Goal: Task Accomplishment & Management: Manage account settings

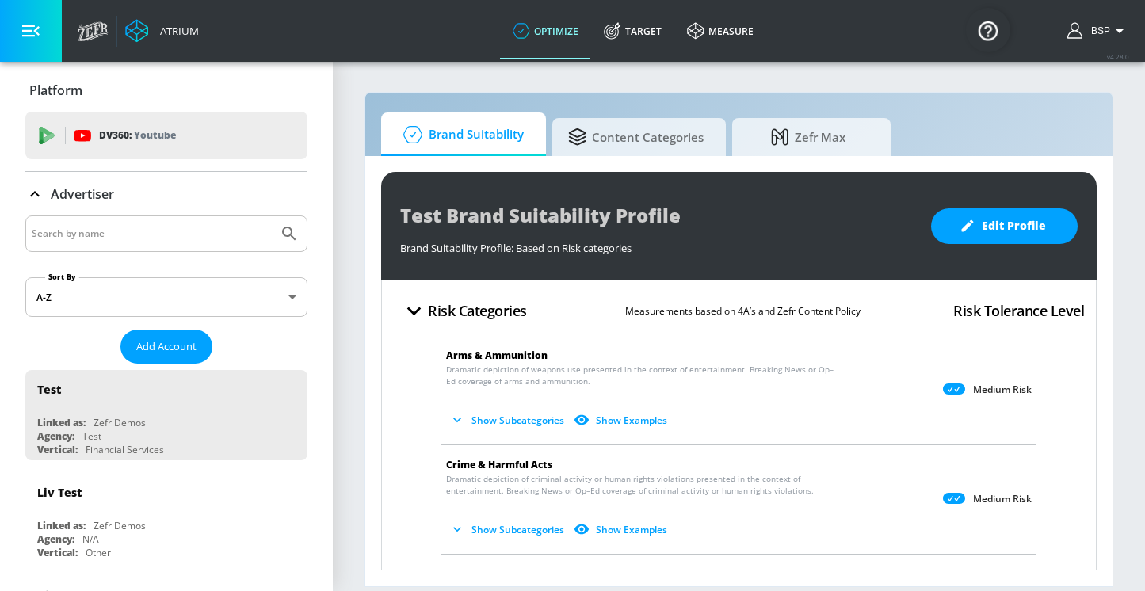
click at [148, 236] on input "Search by name" at bounding box center [152, 233] width 240 height 21
paste input "Publicis_Mars_EMEA_BG_TikTok"
click at [272, 216] on button "Submit Search" at bounding box center [289, 233] width 35 height 35
click at [186, 233] on input "Publicis_Mars_EMEA_BG_TikTok" at bounding box center [152, 233] width 240 height 21
click at [272, 216] on button "Submit Search" at bounding box center [289, 233] width 35 height 35
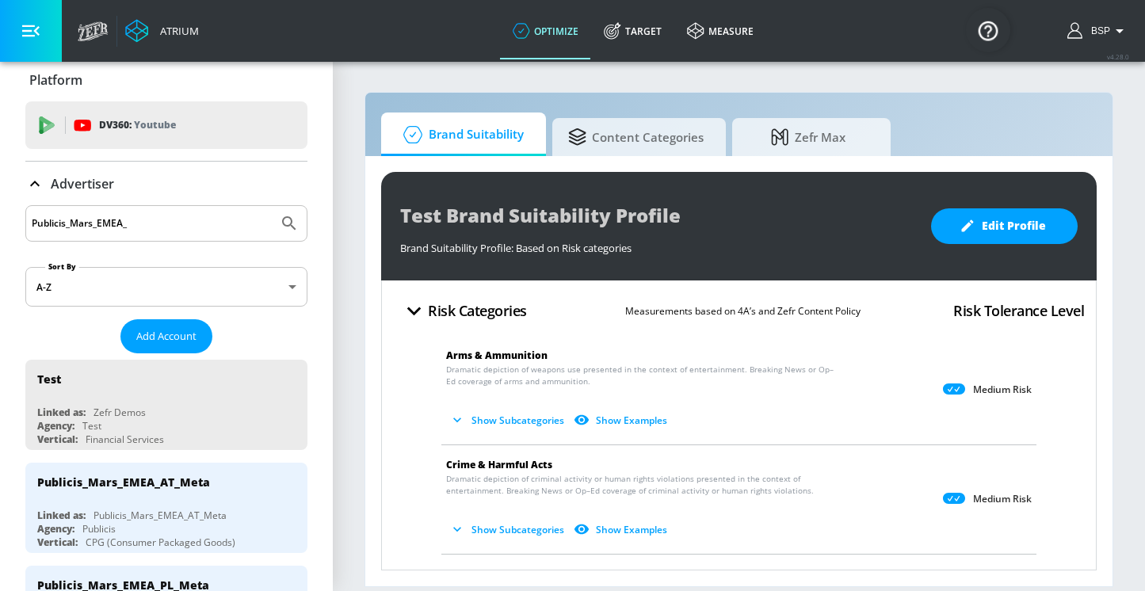
scroll to position [7, 0]
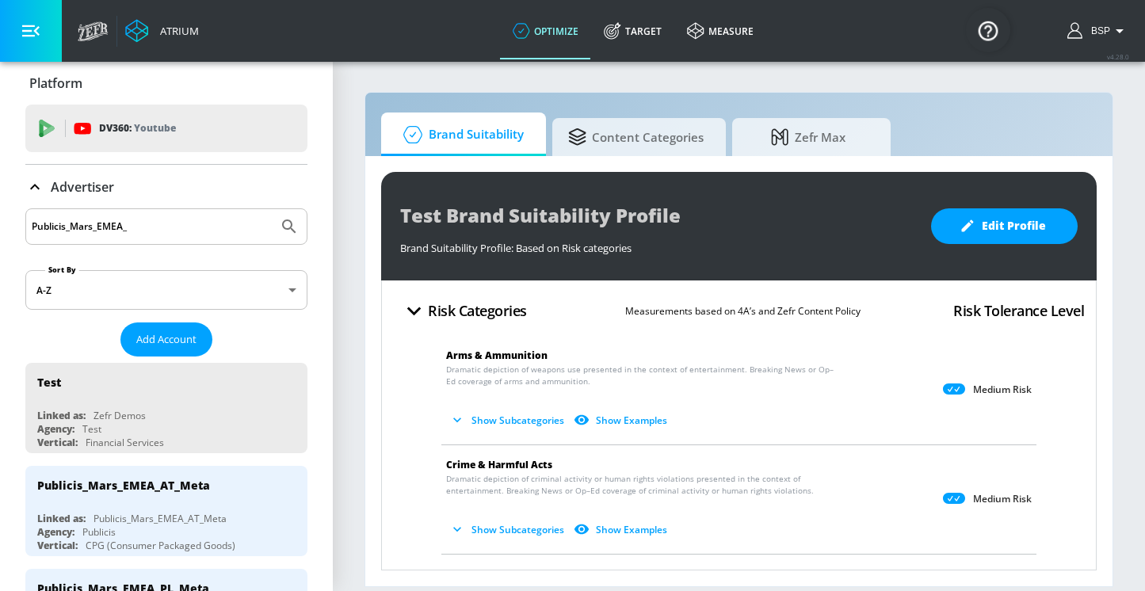
click at [162, 223] on input "Publicis_Mars_EMEA_" at bounding box center [152, 226] width 240 height 21
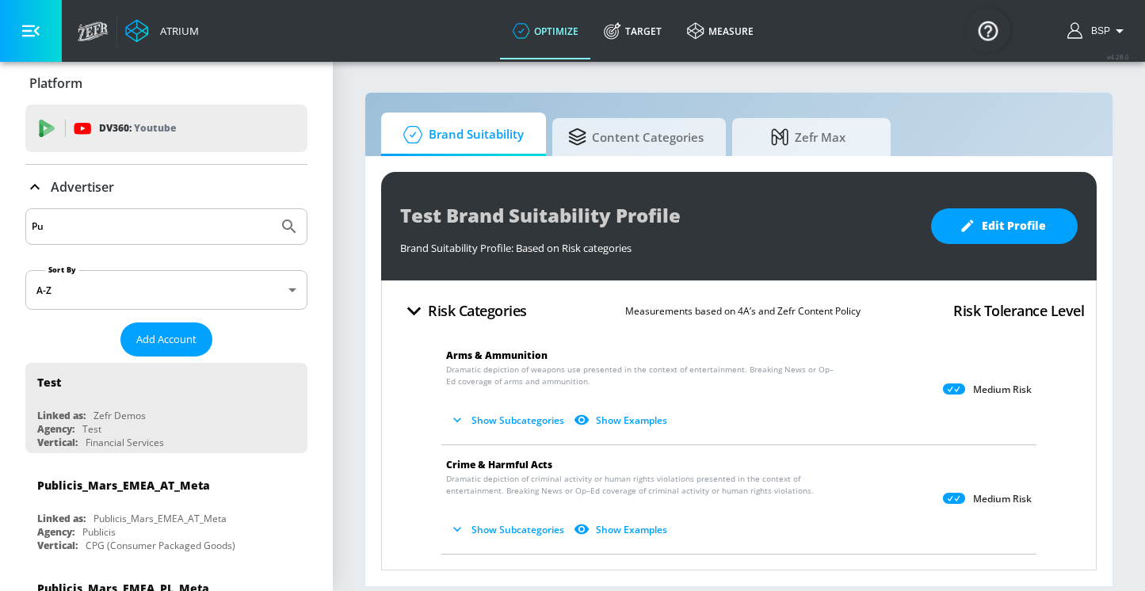
type input "P"
click at [127, 230] on input "Search by name" at bounding box center [152, 226] width 240 height 21
paste input "Publicis_Mars_EMEA_BG_Meta"
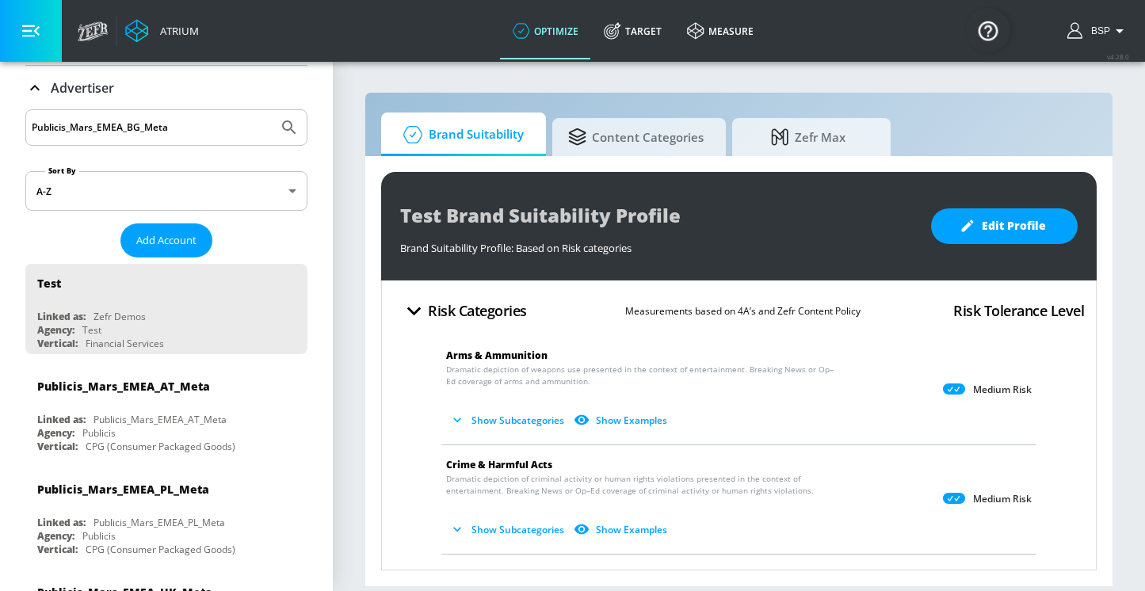
click at [201, 132] on input "Publicis_Mars_EMEA_BG_Meta" at bounding box center [152, 127] width 240 height 21
type input "Publicis_Mars_EMEA_BG_Meta"
click at [272, 110] on button "Submit Search" at bounding box center [289, 127] width 35 height 35
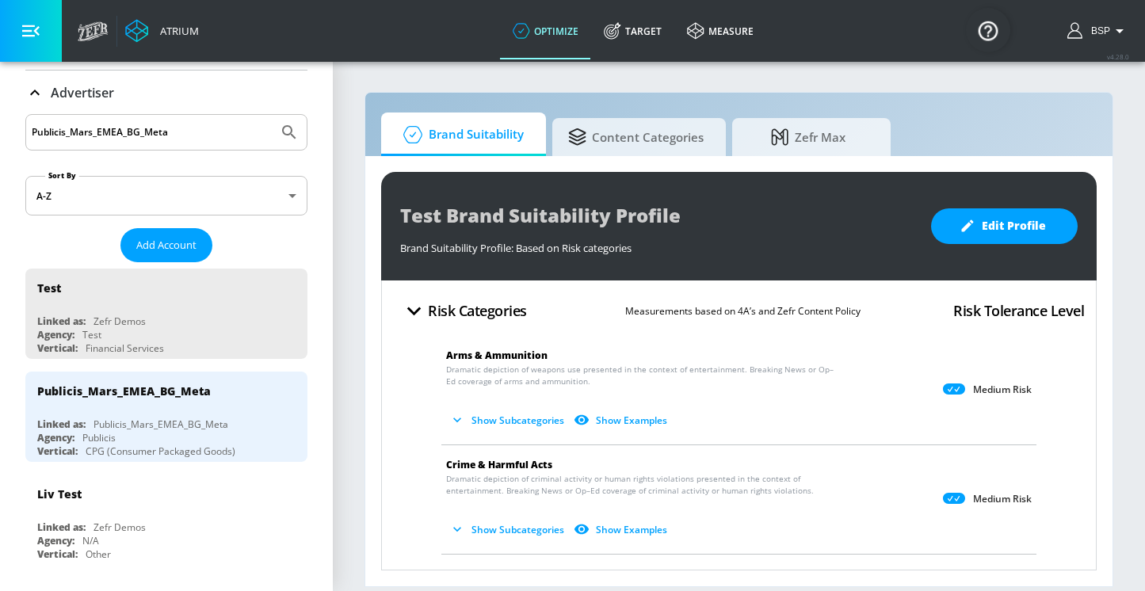
scroll to position [102, 0]
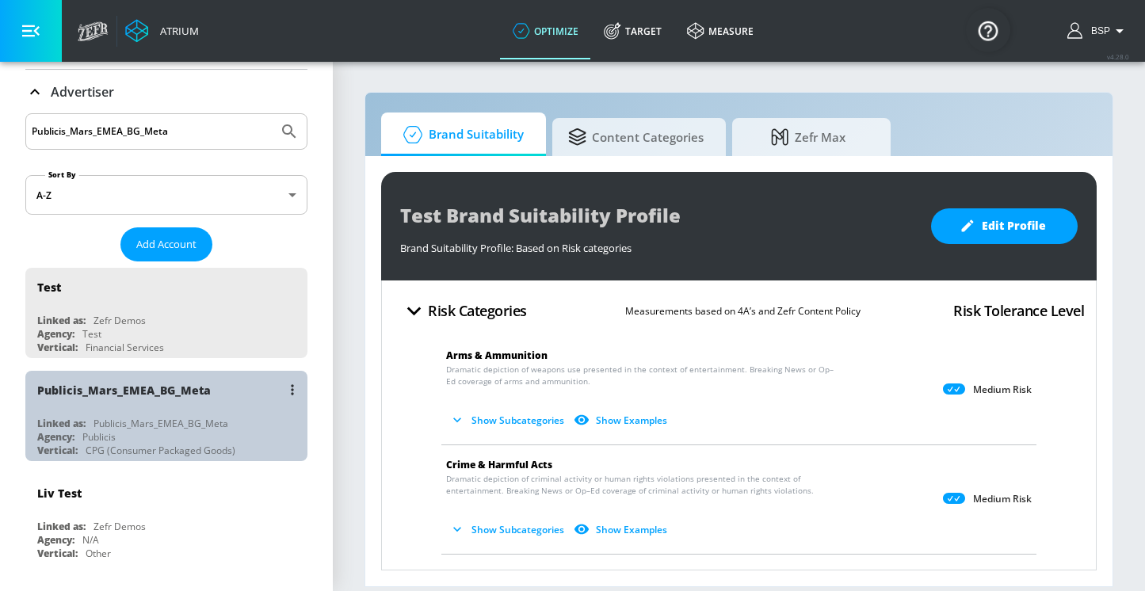
click at [171, 383] on div "Publicis_Mars_EMEA_BG_Meta" at bounding box center [123, 390] width 173 height 15
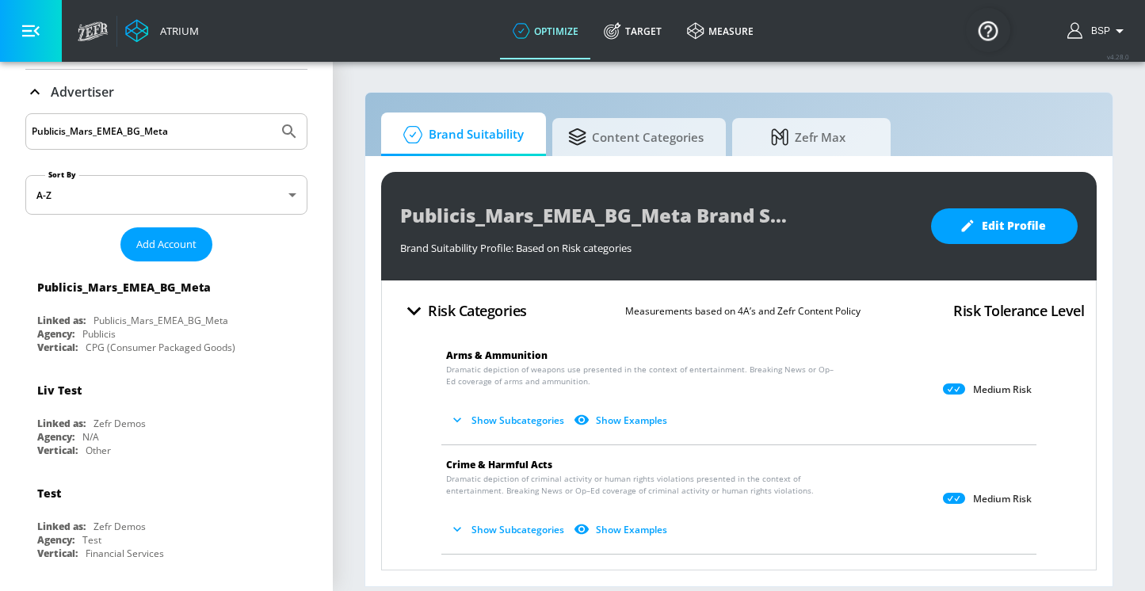
click at [518, 417] on button "Show Subcategories" at bounding box center [508, 420] width 124 height 26
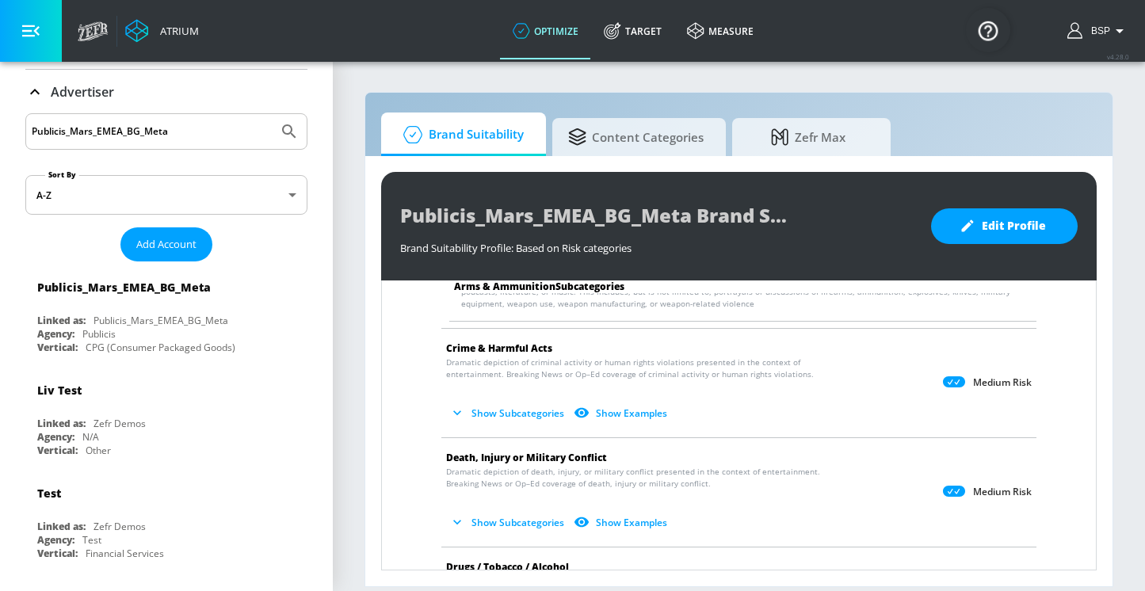
scroll to position [243, 0]
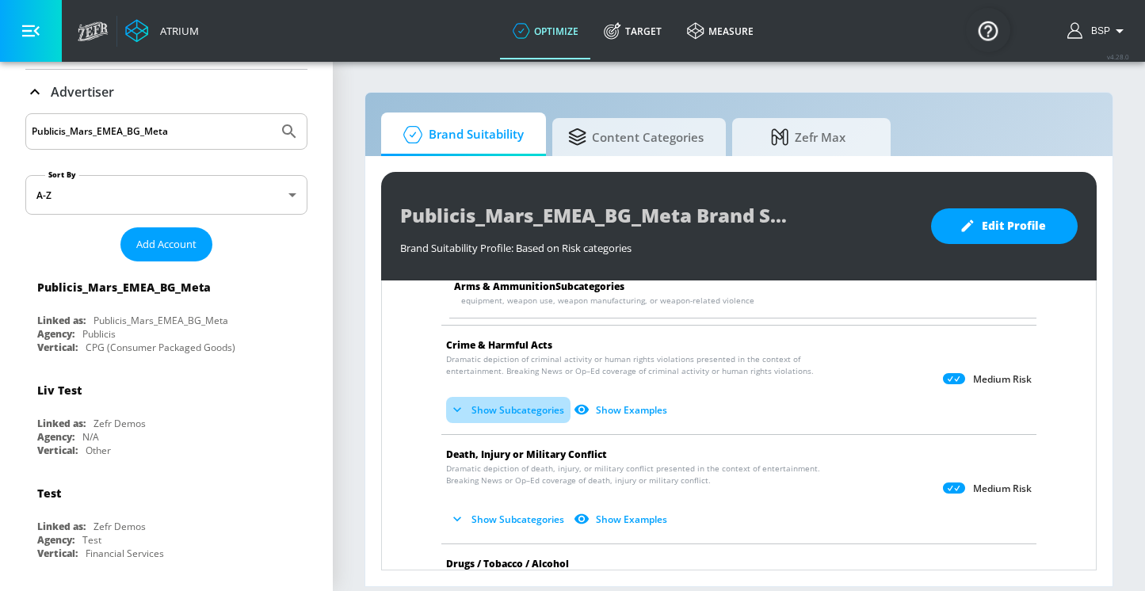
click at [509, 404] on button "Show Subcategories" at bounding box center [508, 410] width 124 height 26
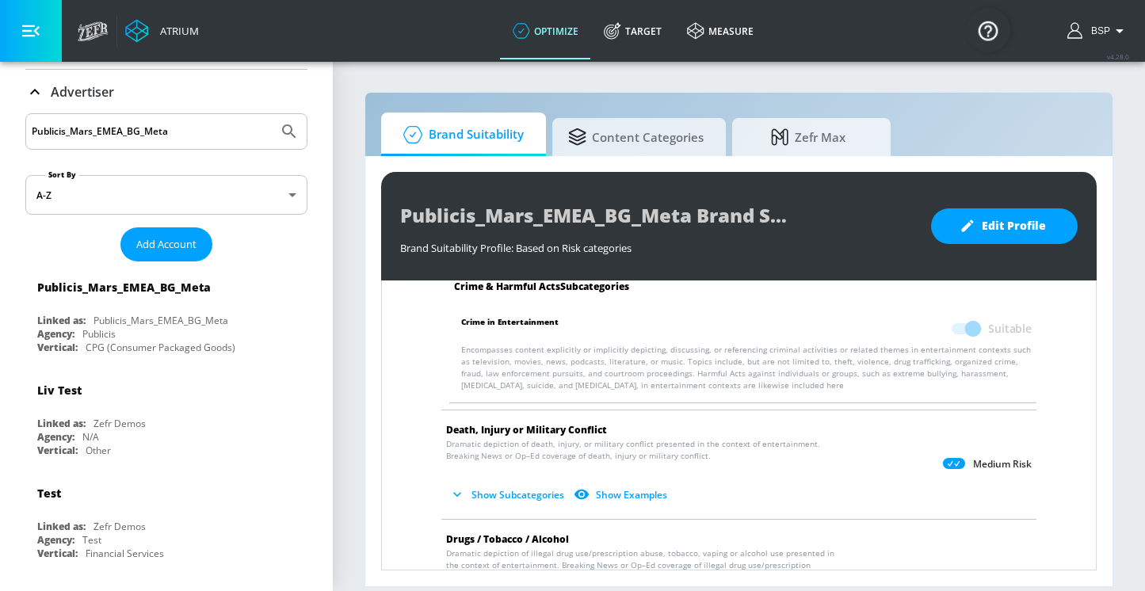
scroll to position [405, 0]
click at [496, 492] on button "Show Subcategories" at bounding box center [508, 493] width 124 height 26
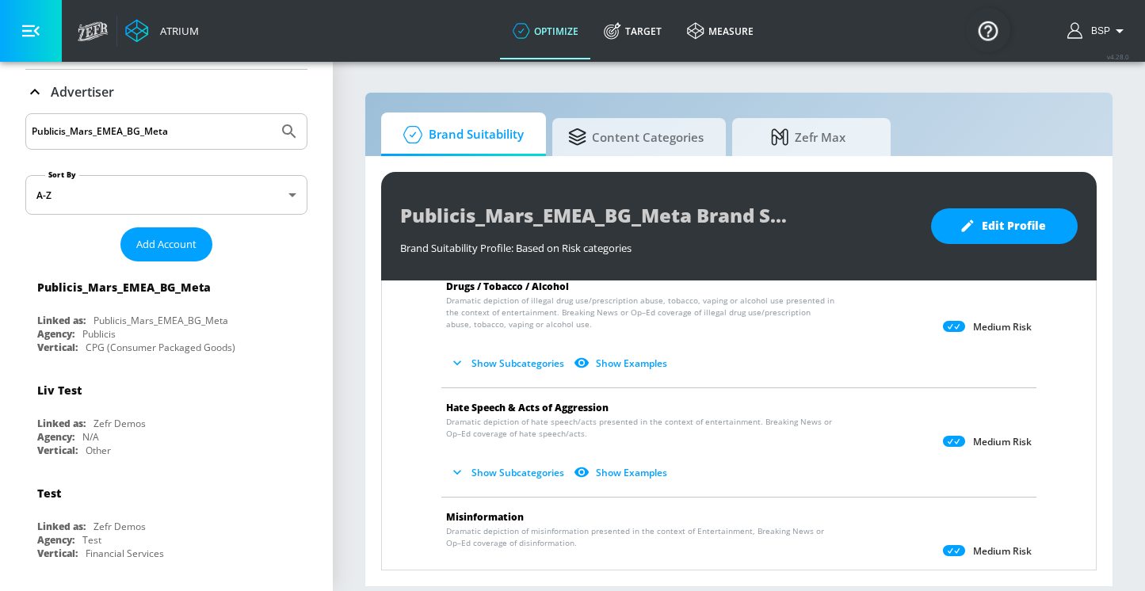
scroll to position [1095, 0]
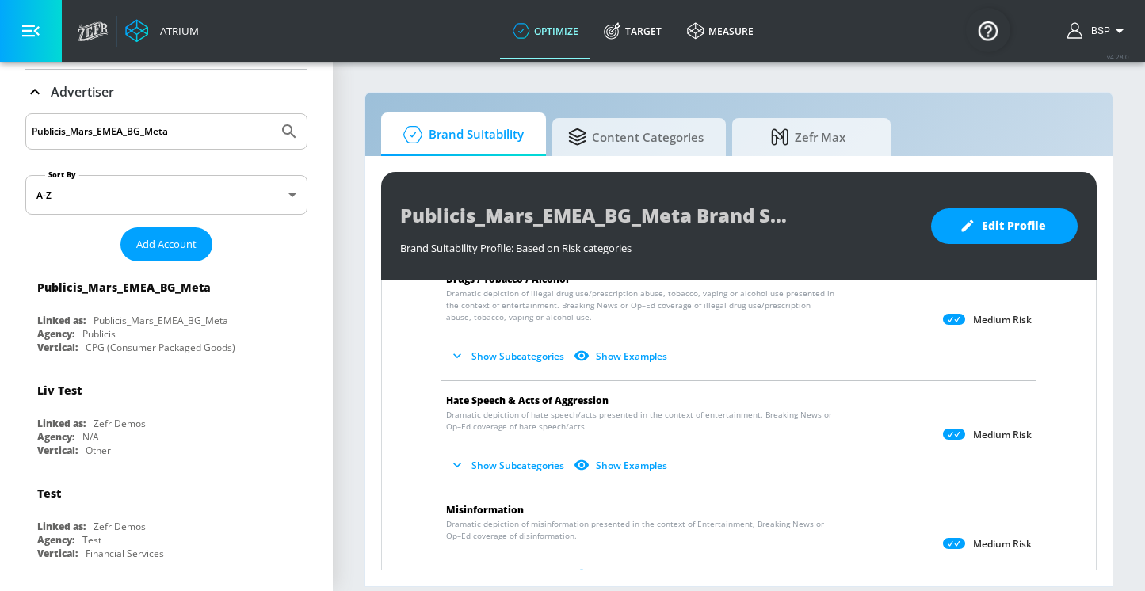
click at [480, 474] on button "Show Subcategories" at bounding box center [508, 465] width 124 height 26
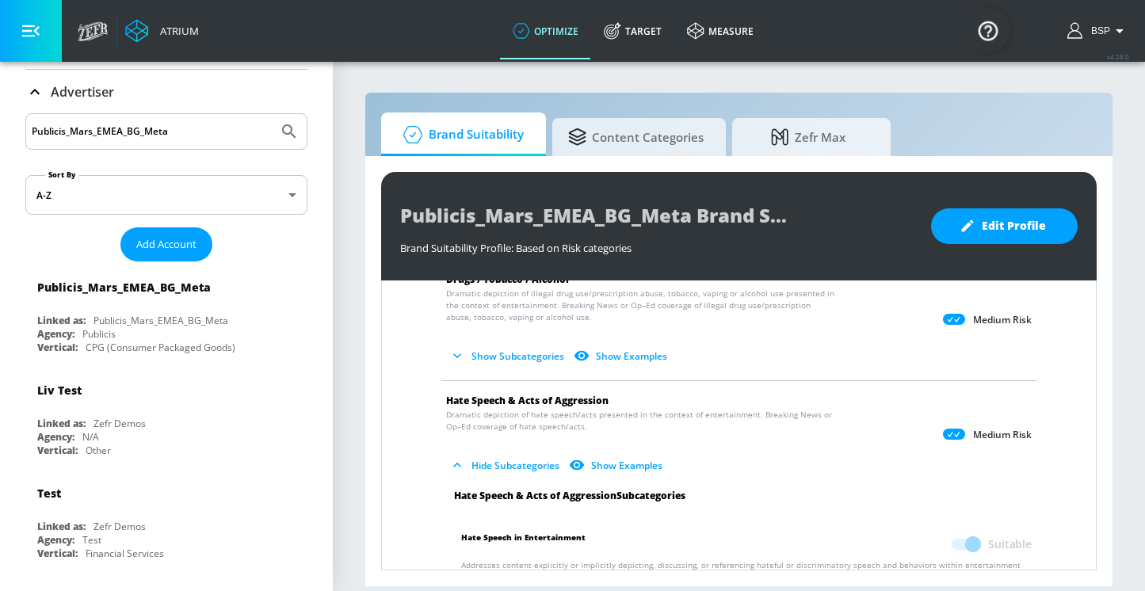
click at [480, 359] on button "Show Subcategories" at bounding box center [508, 356] width 124 height 26
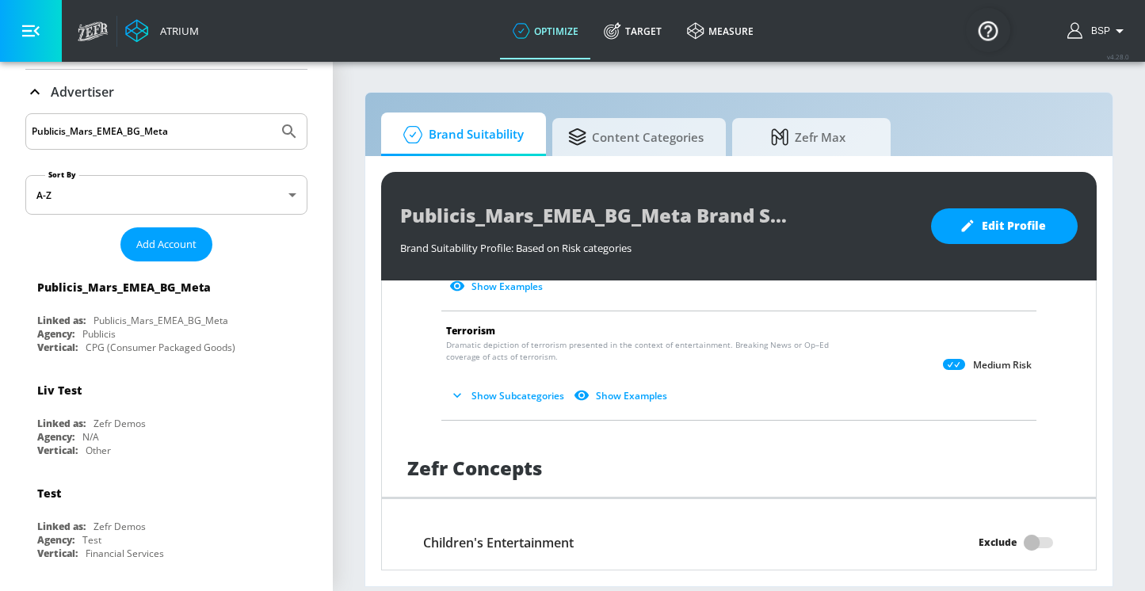
scroll to position [2489, 0]
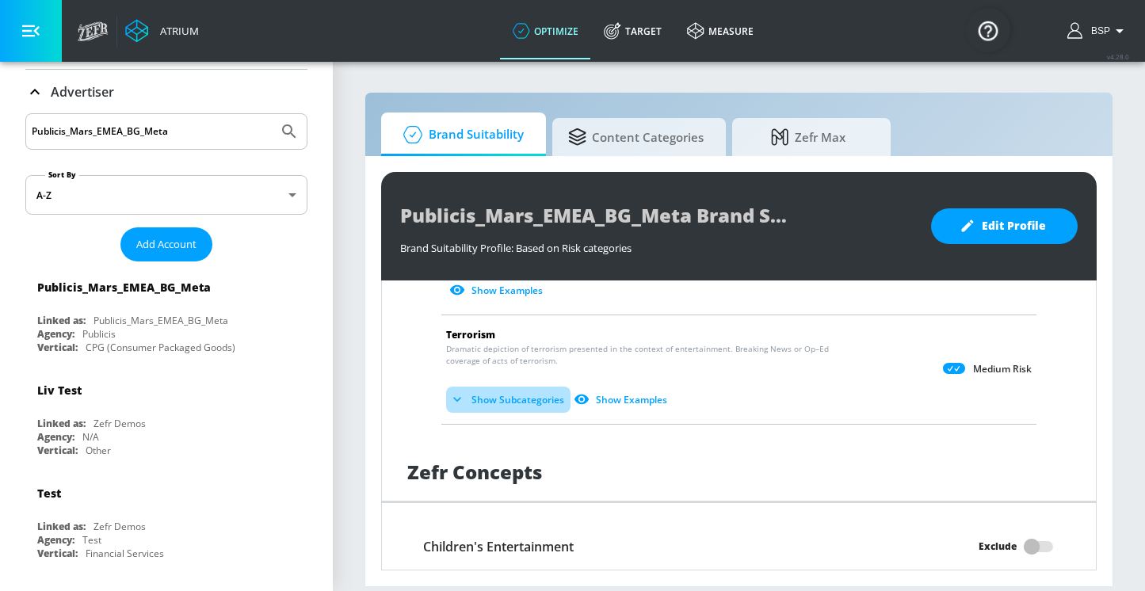
click at [496, 388] on button "Show Subcategories" at bounding box center [508, 400] width 124 height 26
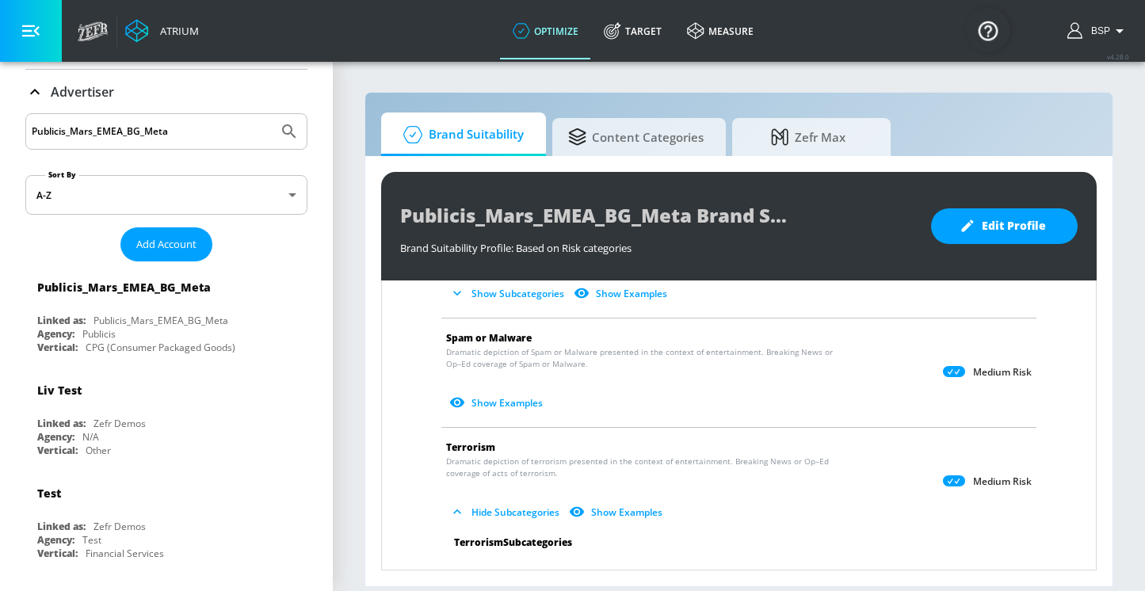
scroll to position [2362, 0]
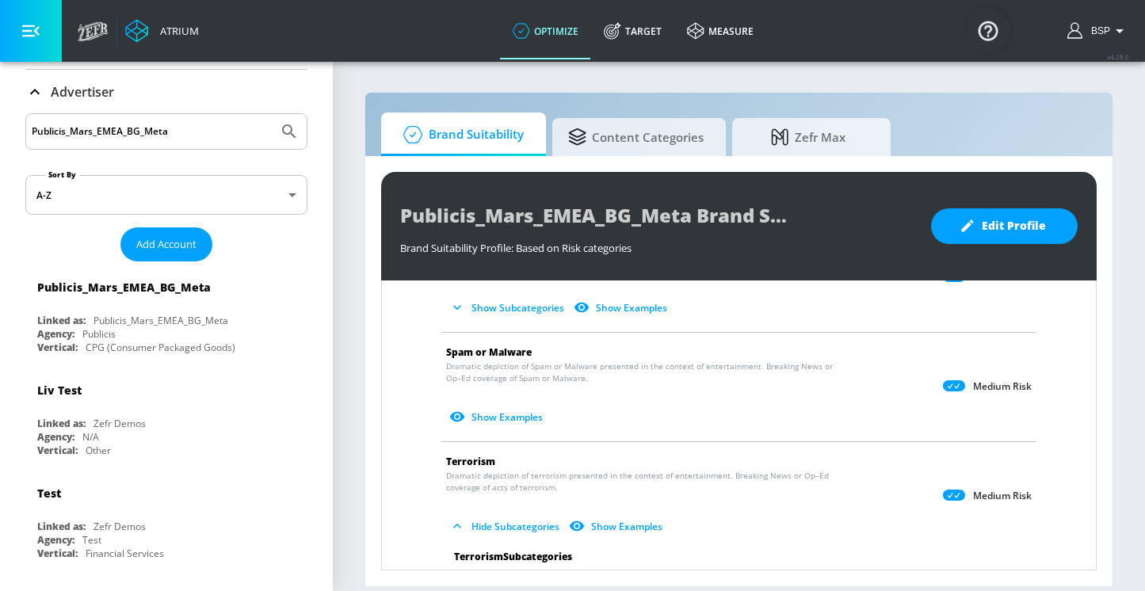
click at [494, 412] on button "Show Examples" at bounding box center [497, 417] width 103 height 26
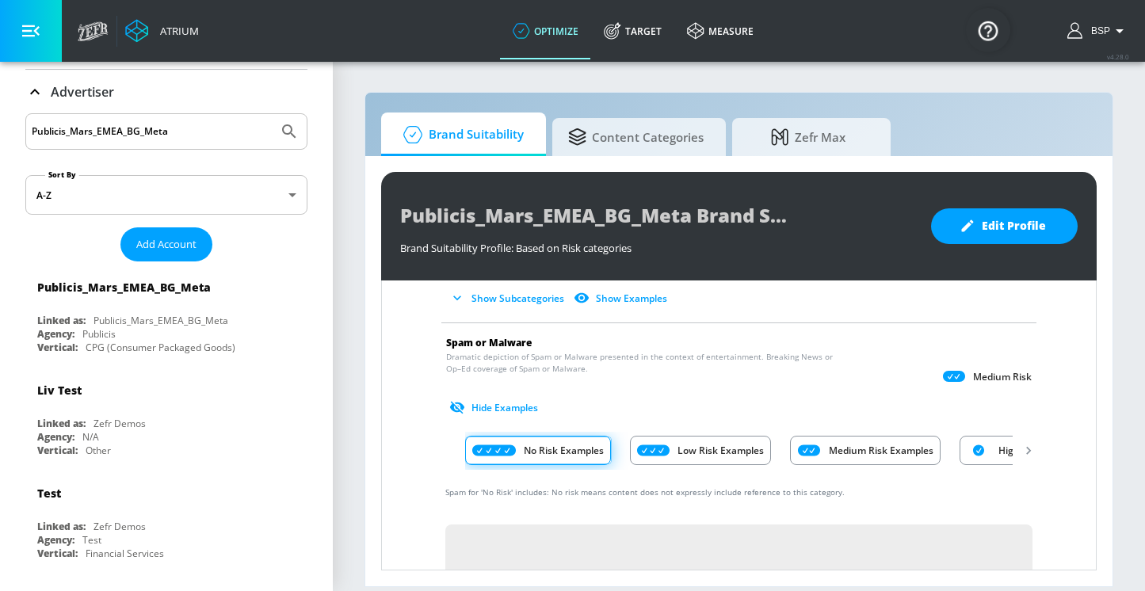
scroll to position [2268, 0]
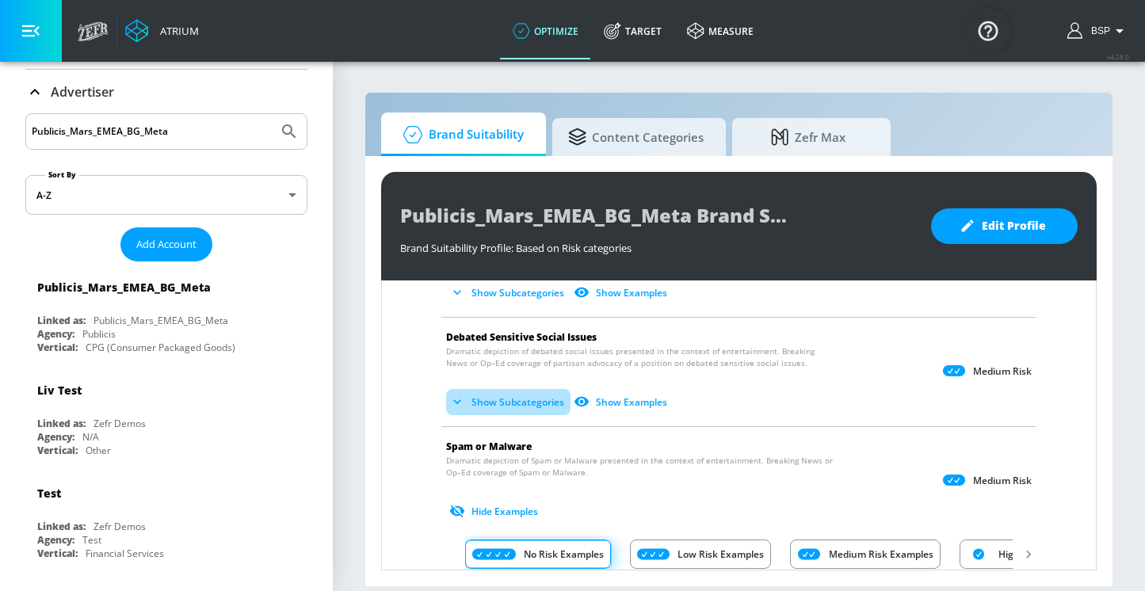
click at [486, 403] on button "Show Subcategories" at bounding box center [508, 402] width 124 height 26
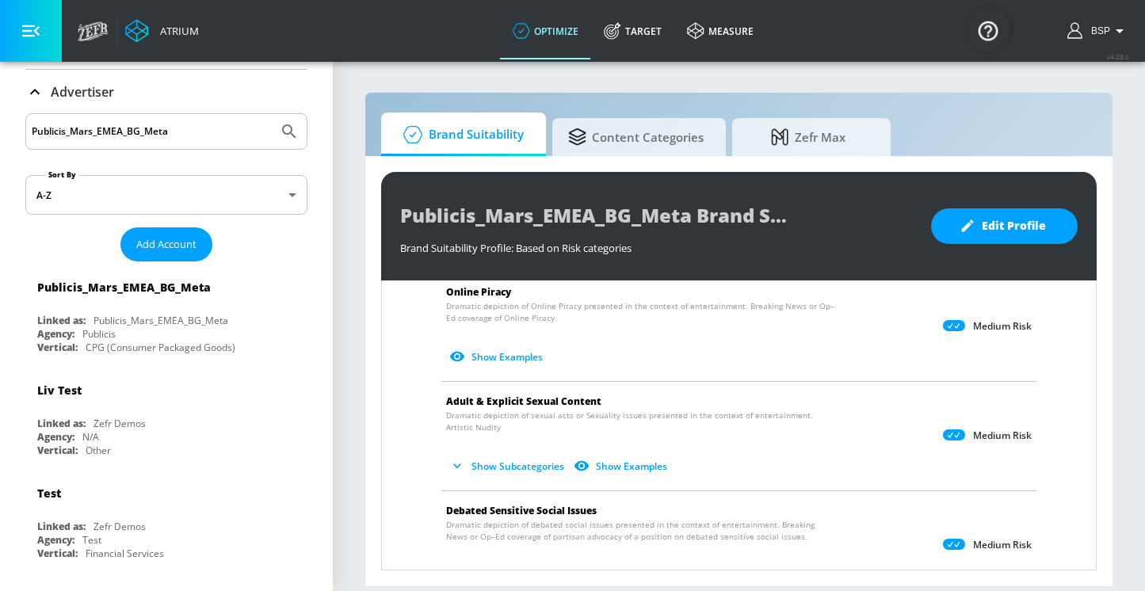
scroll to position [2071, 0]
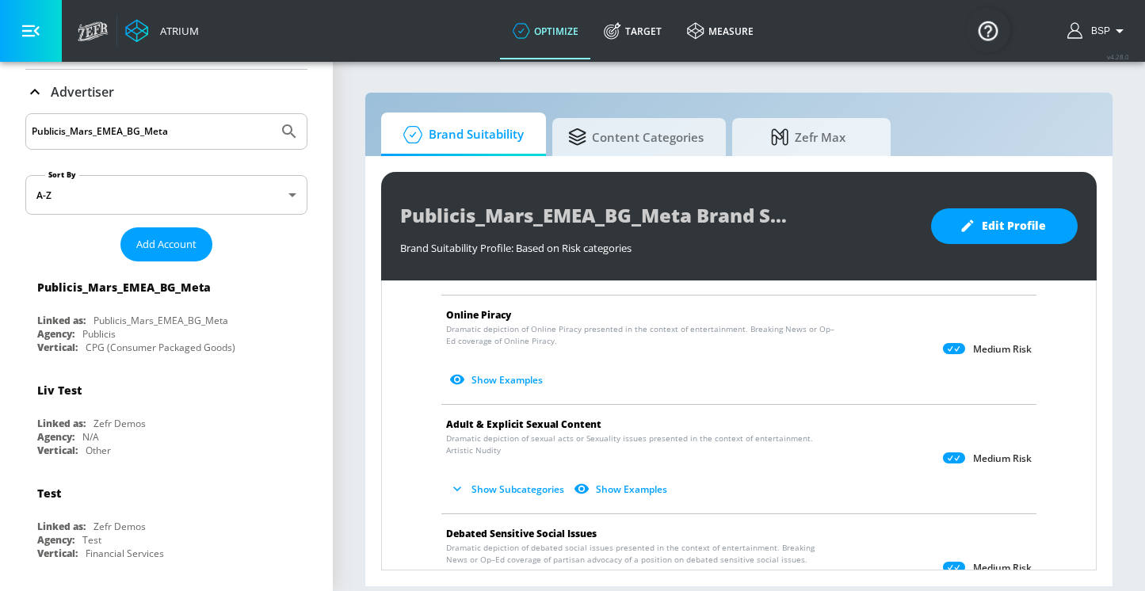
click at [488, 480] on button "Show Subcategories" at bounding box center [508, 489] width 124 height 26
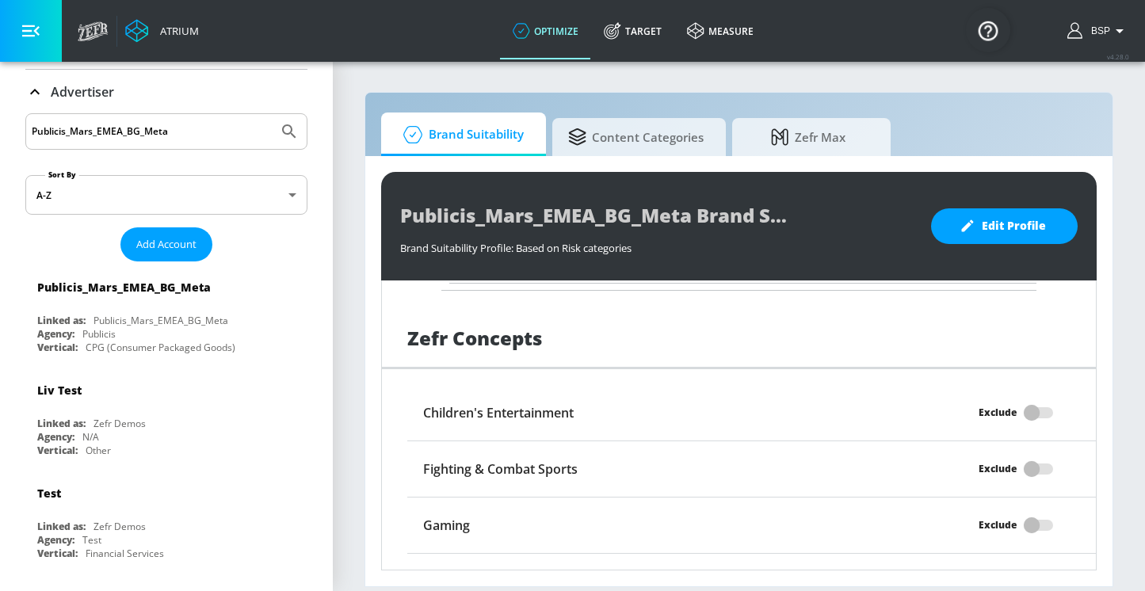
scroll to position [3519, 0]
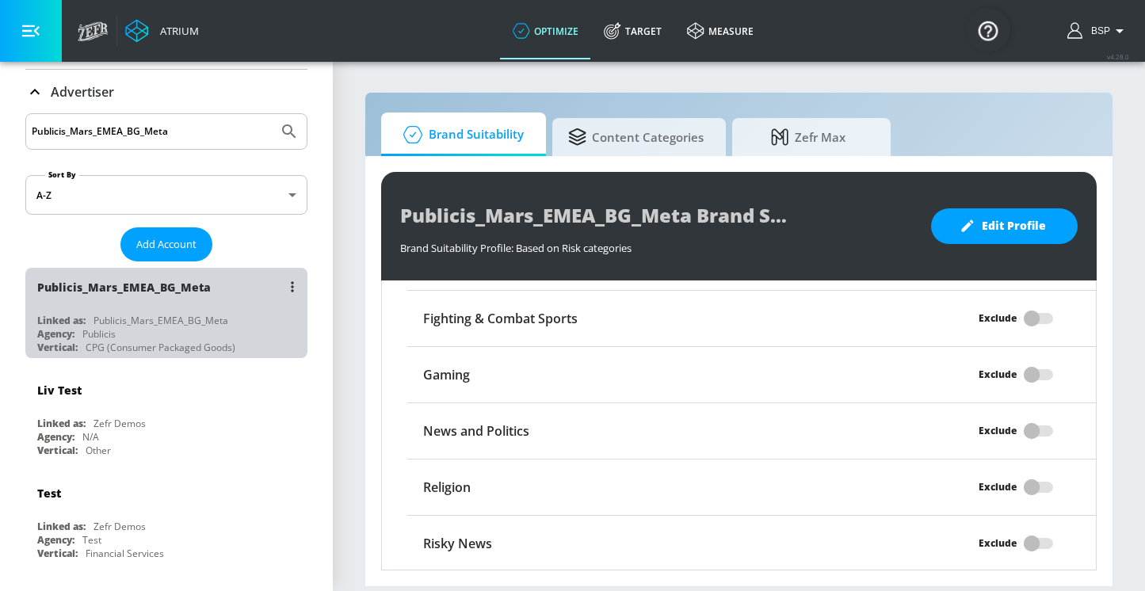
click at [210, 302] on div "Publicis_Mars_EMEA_BG_Meta" at bounding box center [170, 287] width 266 height 38
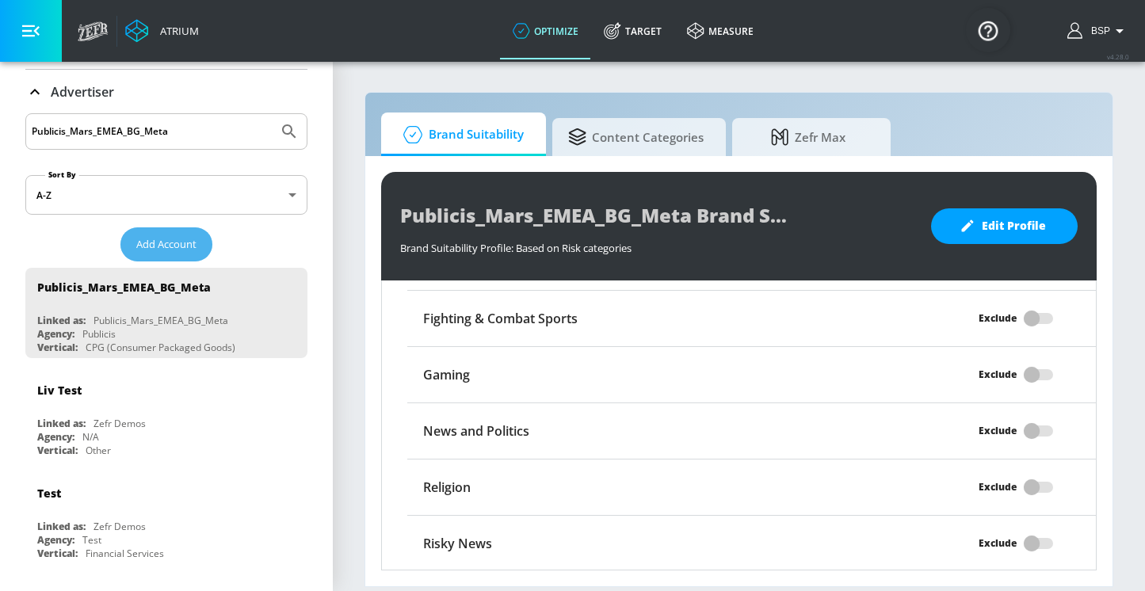
click at [181, 242] on span "Add Account" at bounding box center [166, 244] width 60 height 18
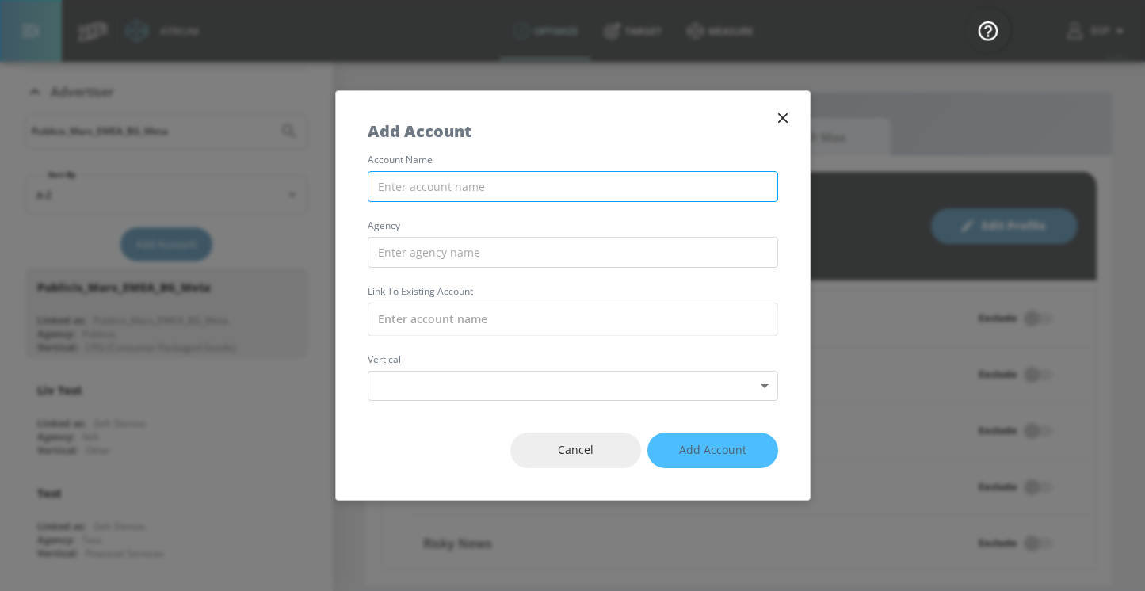
click at [445, 190] on input "text" at bounding box center [573, 186] width 410 height 31
paste input "Publicis_Mars_EMEA_EU_TikTok"
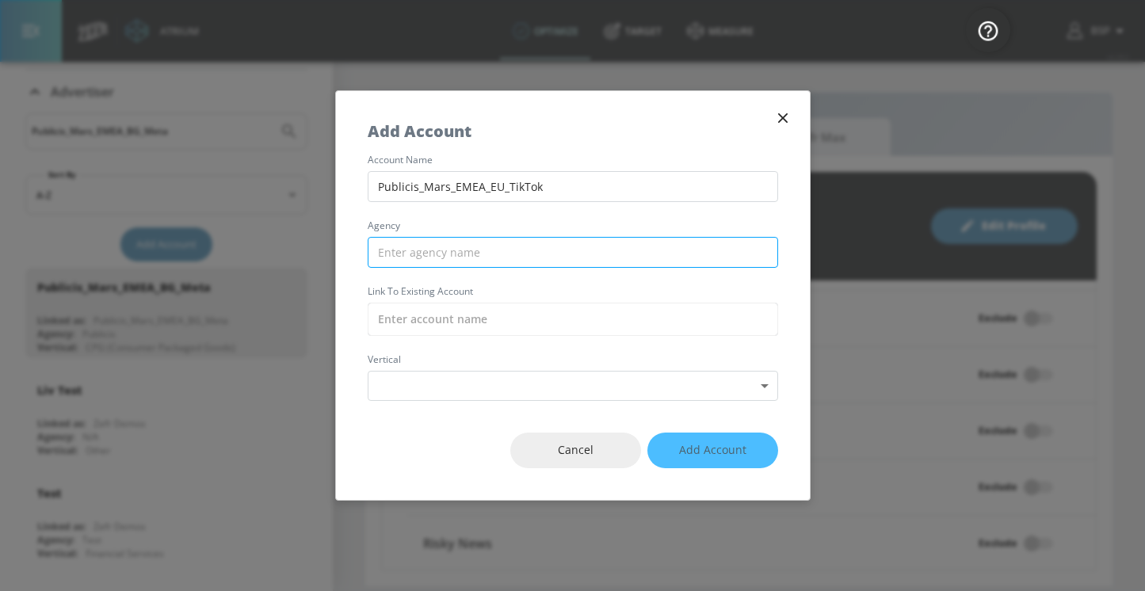
type input "Publicis_Mars_EMEA_EU_TikTok"
click at [463, 252] on input "text" at bounding box center [573, 252] width 410 height 31
paste input "Publicis_Mars_EMEA_EU_TikTok"
drag, startPoint x: 418, startPoint y: 251, endPoint x: 543, endPoint y: 250, distance: 124.4
click at [543, 250] on input "Publicis_Mars_EMEA_EU_TikTok" at bounding box center [573, 252] width 410 height 31
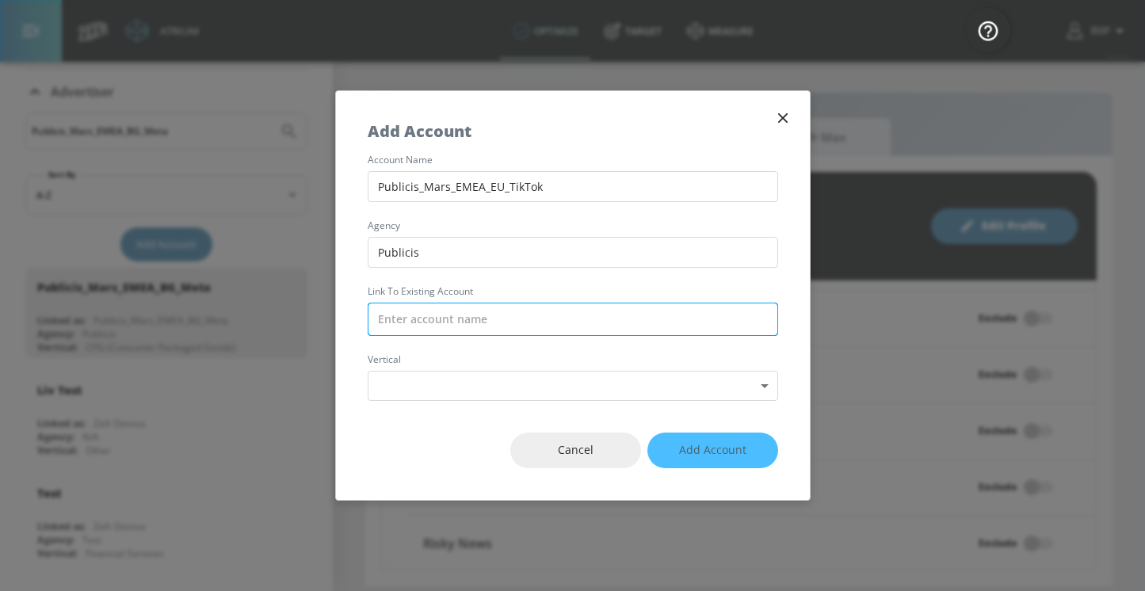
type input "Publicis"
click at [445, 321] on input "text" at bounding box center [573, 319] width 410 height 33
paste input "Publicis_Mars_EMEA_EU_TikTok"
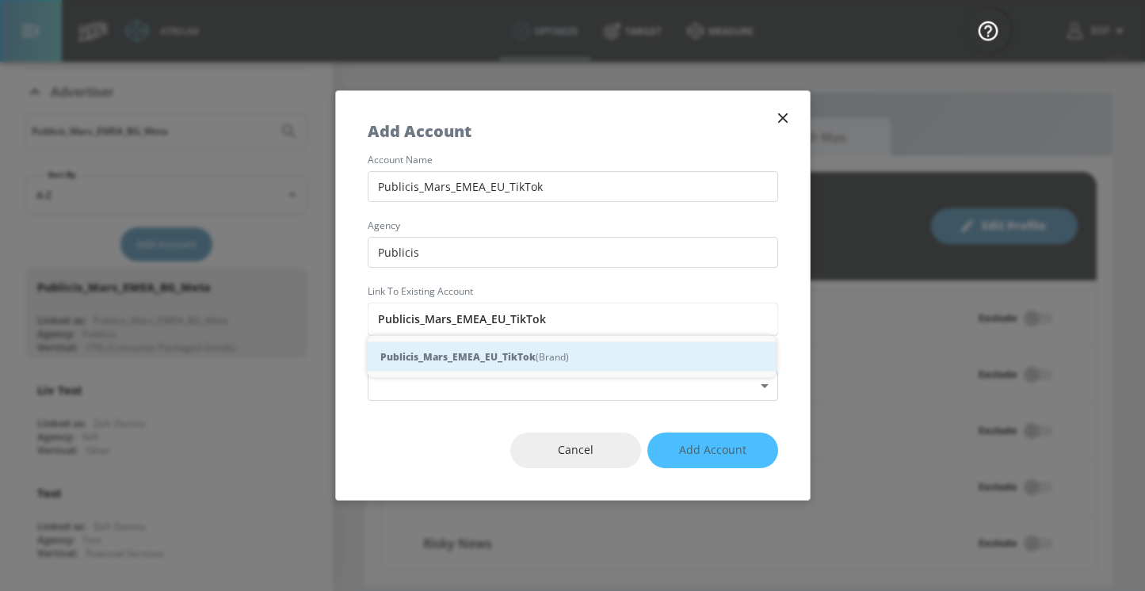
click at [531, 353] on strong "Publicis_Mars_EMEA_EU_TikTok" at bounding box center [457, 357] width 155 height 17
type input "Publicis_Mars_EMEA_EU_TikTok (Brand)"
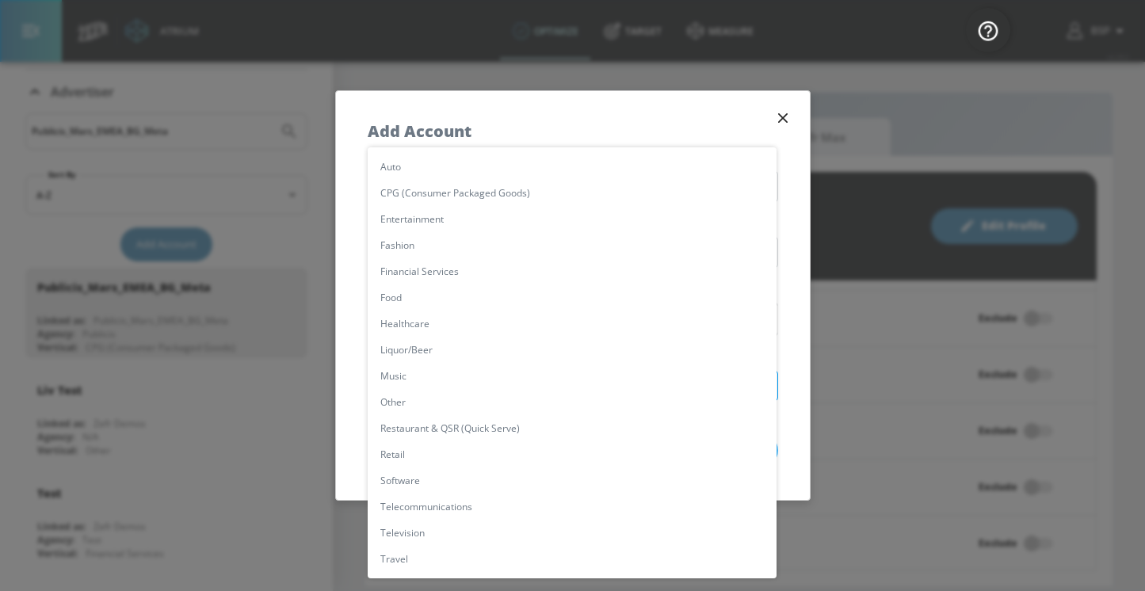
click at [451, 383] on body "Atrium optimize Target measure optimize Target measure v 4.28.0 BSP Platform DV…" at bounding box center [572, 295] width 1145 height 591
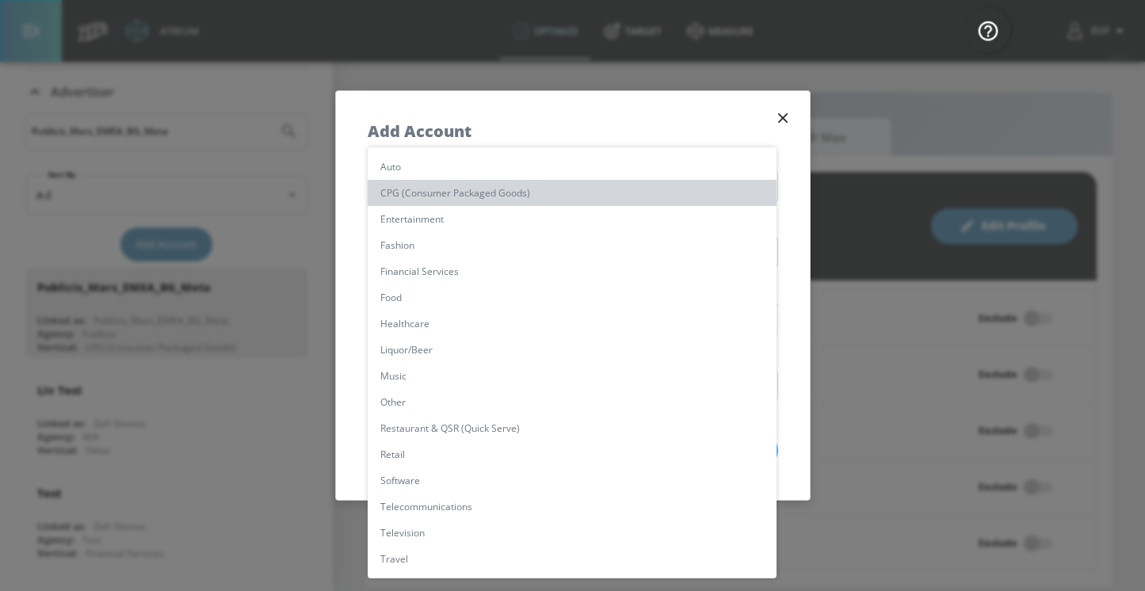
click at [459, 196] on li "CPG (Consumer Packaged Goods)" at bounding box center [572, 193] width 409 height 26
type input "[object Object]"
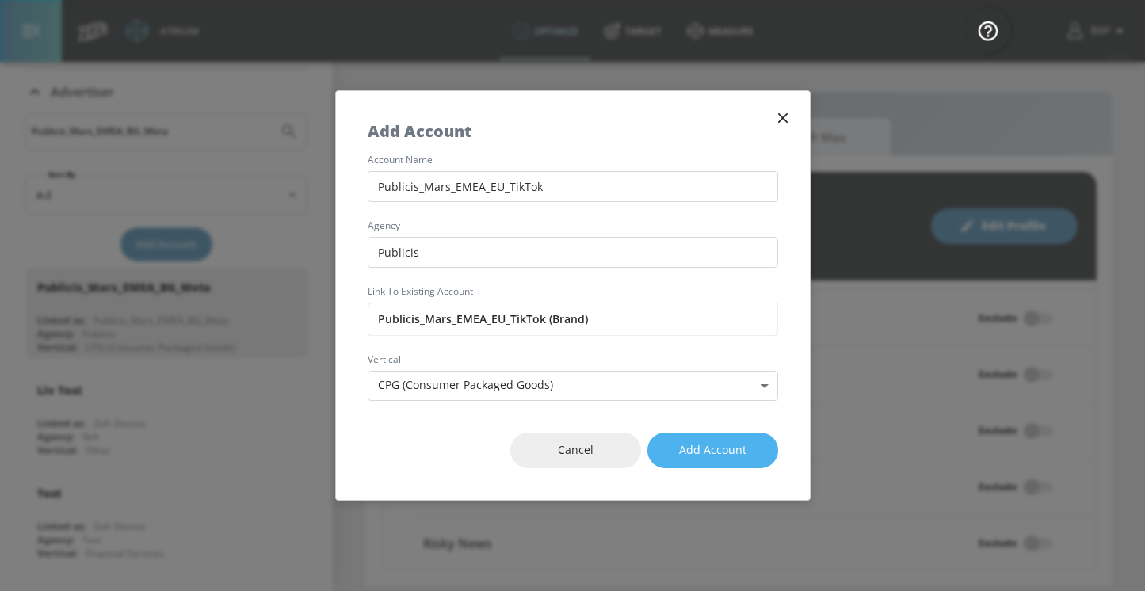
click at [695, 460] on button "Add Account" at bounding box center [712, 450] width 131 height 36
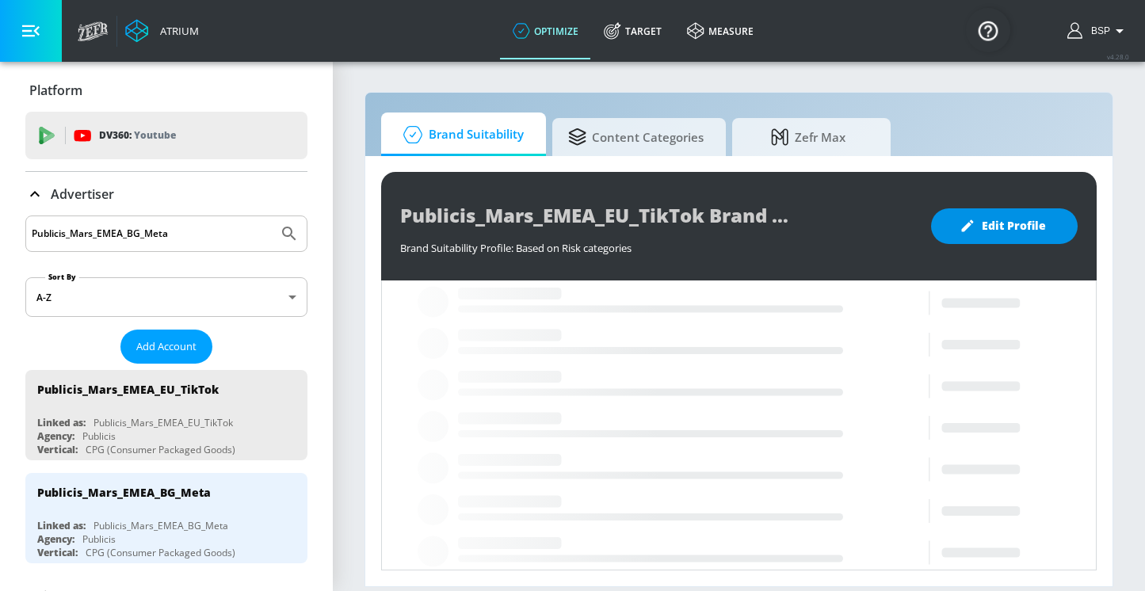
click at [970, 234] on span "Edit Profile" at bounding box center [1003, 226] width 83 height 20
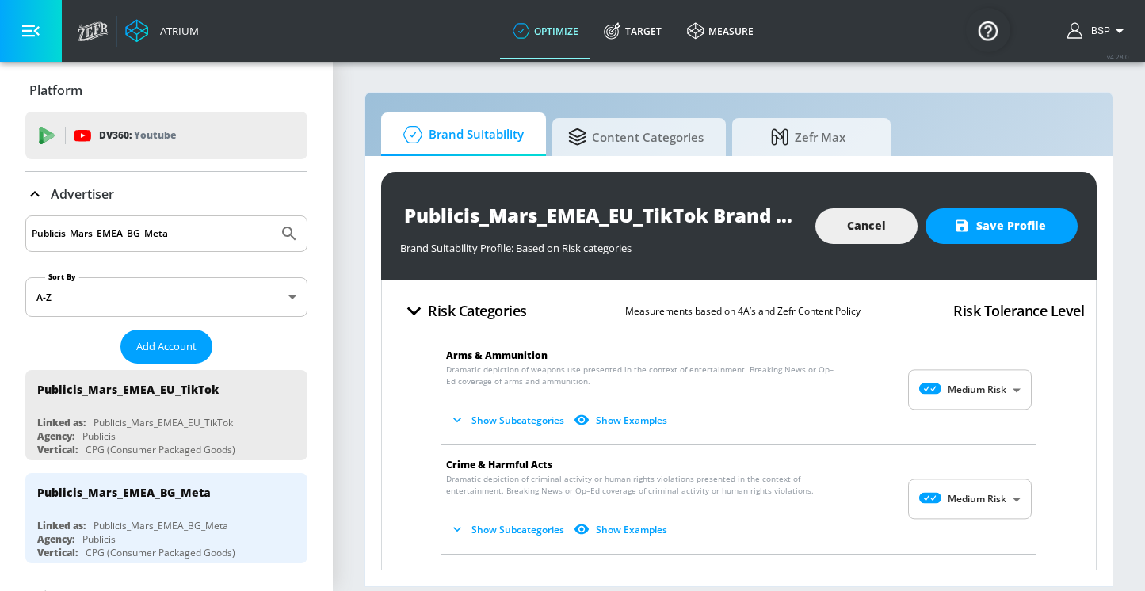
click at [517, 425] on button "Show Subcategories" at bounding box center [508, 420] width 124 height 26
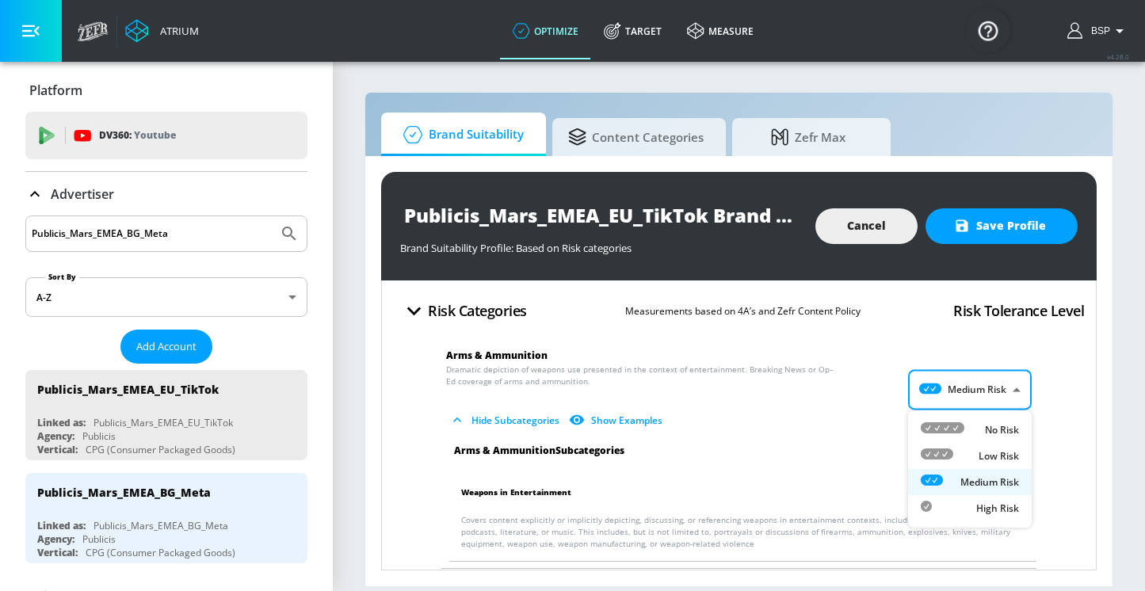
click at [973, 386] on body "Atrium optimize Target measure optimize Target measure v 4.28.0 BSP Platform DV…" at bounding box center [572, 295] width 1145 height 591
click at [962, 452] on div "Low Risk" at bounding box center [969, 456] width 98 height 17
type input "LOW"
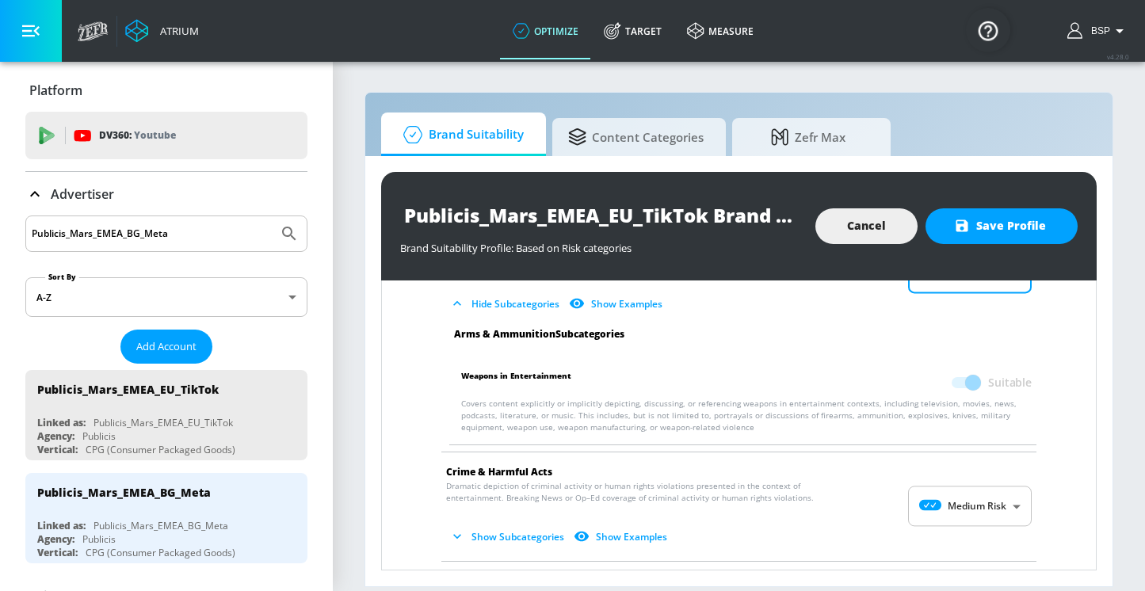
scroll to position [163, 0]
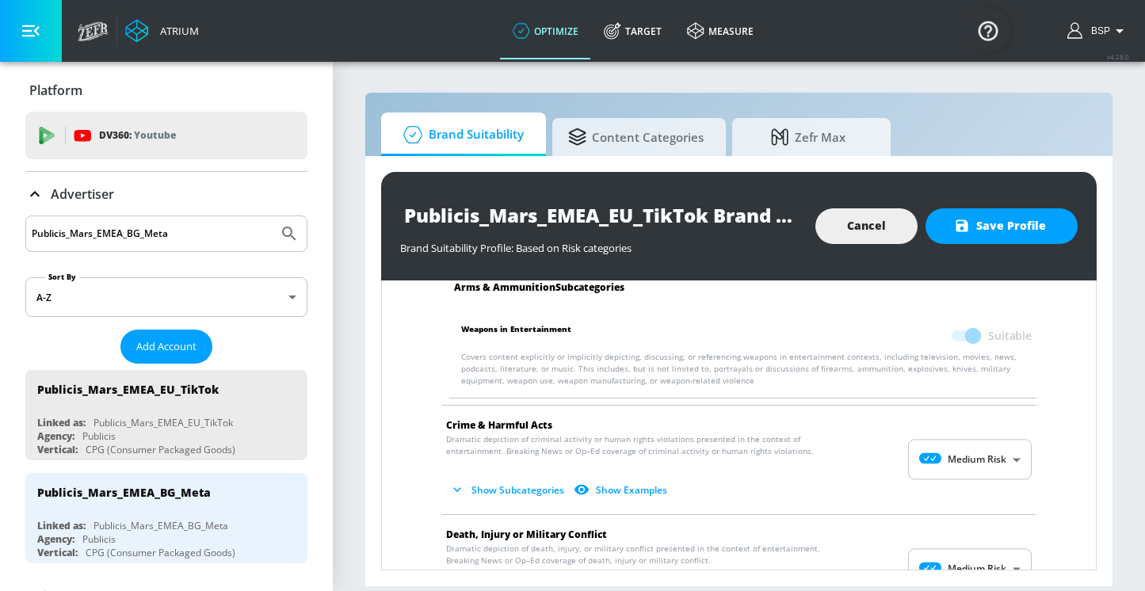
click at [941, 451] on body "Atrium optimize Target measure optimize Target measure v 4.28.0 BSP Platform DV…" at bounding box center [572, 295] width 1145 height 591
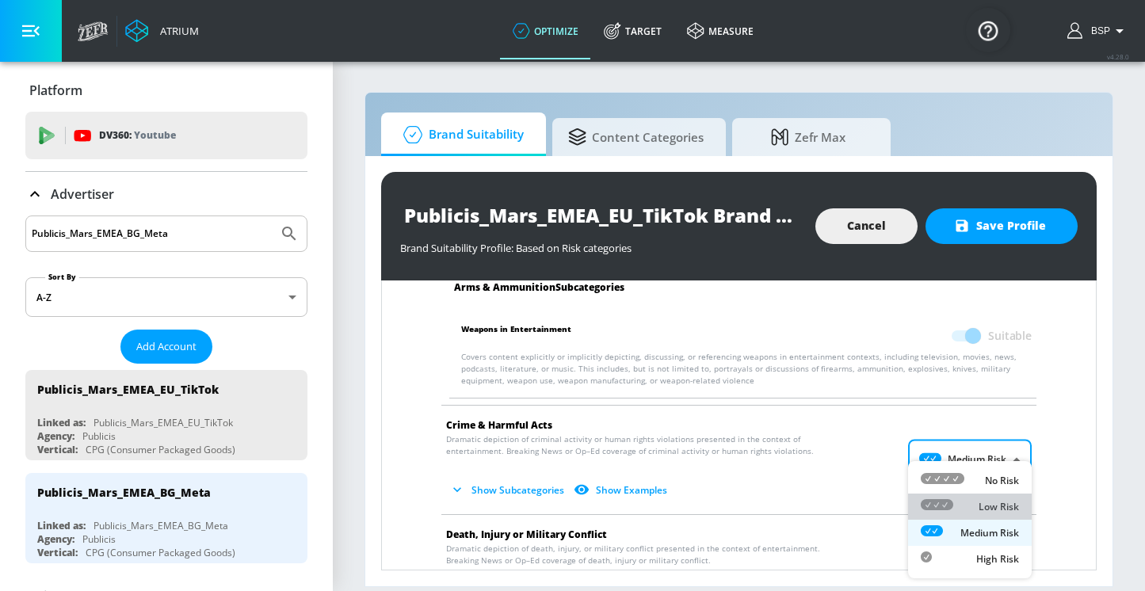
click at [941, 504] on icon at bounding box center [936, 504] width 32 height 11
type input "LOW"
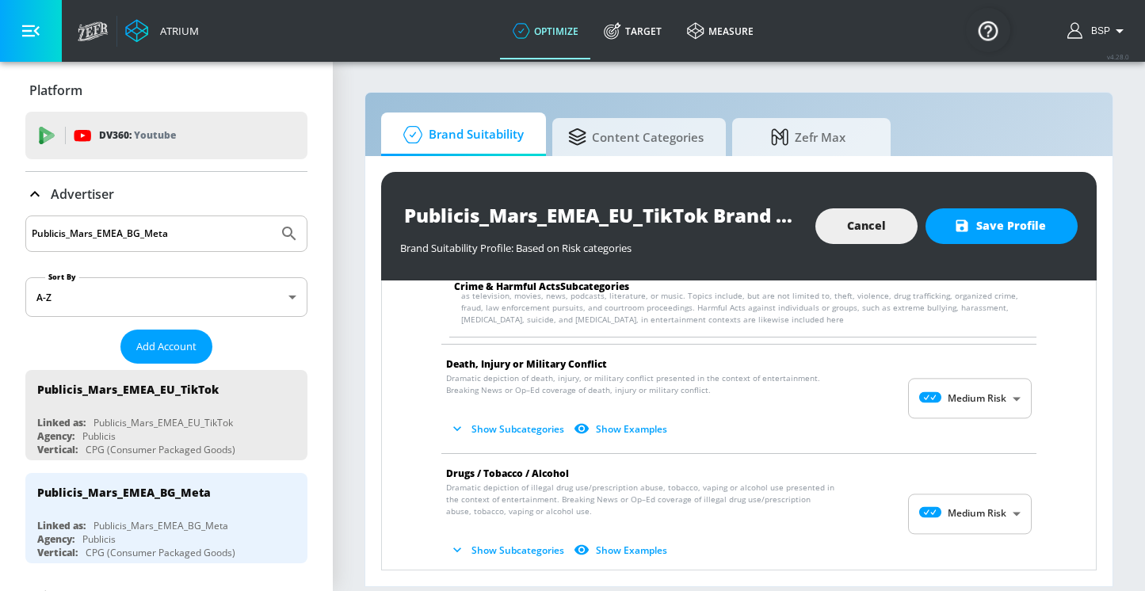
scroll to position [475, 0]
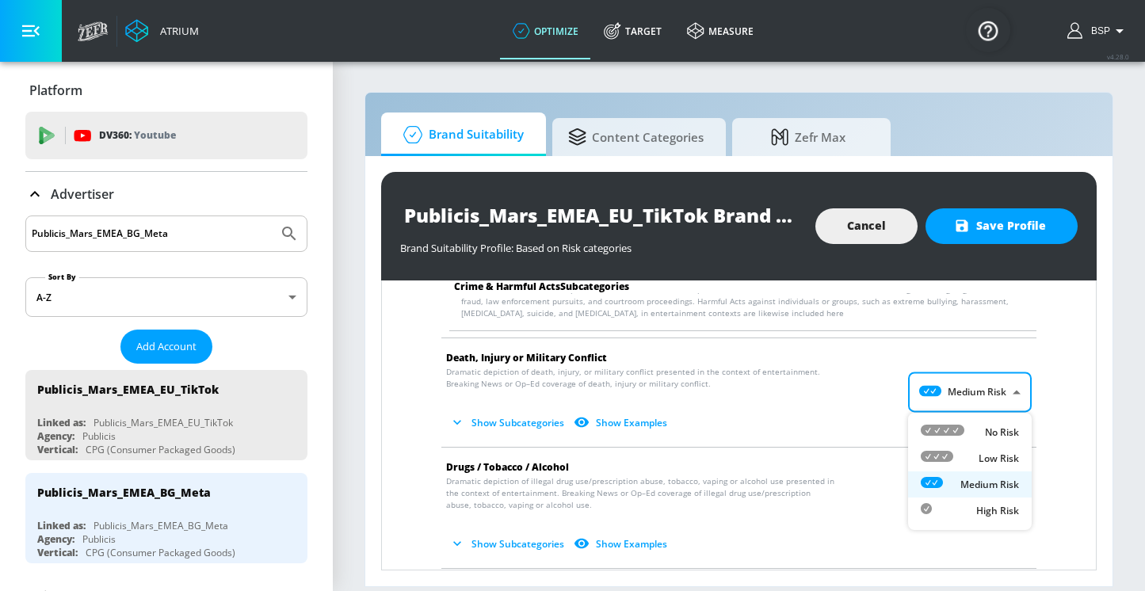
click at [929, 387] on body "Atrium optimize Target measure optimize Target measure v 4.28.0 BSP Platform DV…" at bounding box center [572, 295] width 1145 height 591
click at [949, 455] on icon at bounding box center [936, 456] width 32 height 11
type input "LOW"
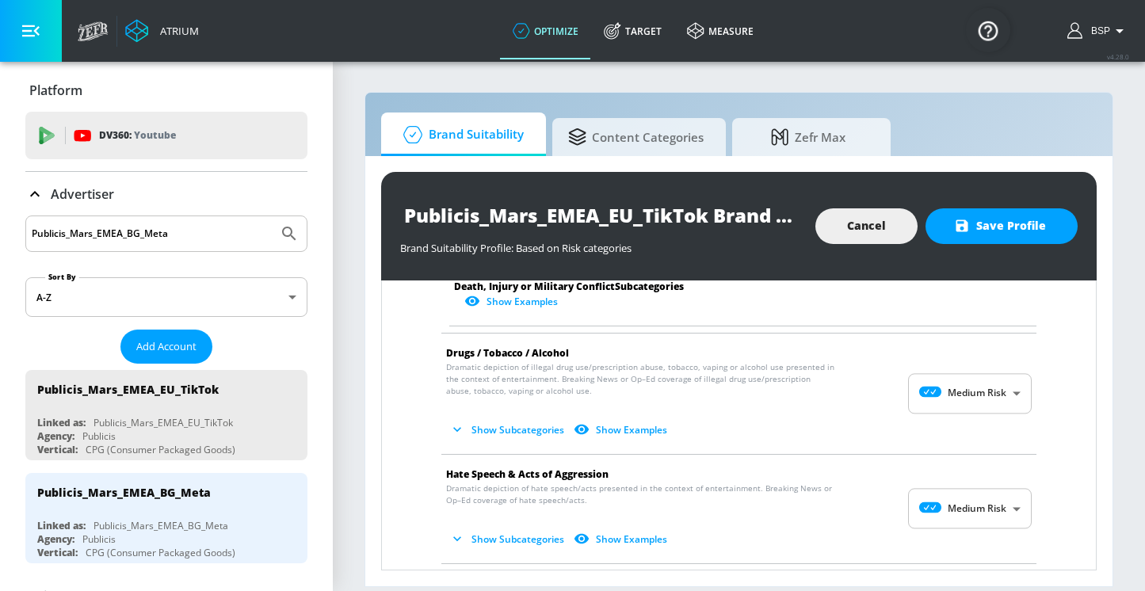
scroll to position [1146, 0]
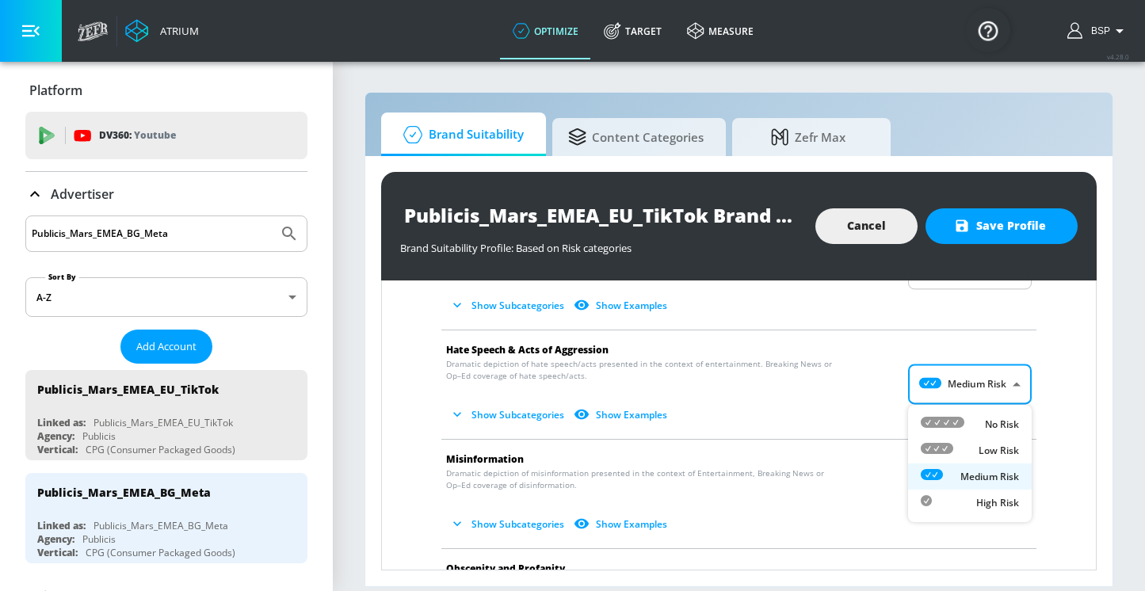
click at [992, 379] on body "Atrium optimize Target measure optimize Target measure v 4.28.0 BSP Platform DV…" at bounding box center [572, 295] width 1145 height 591
click at [965, 416] on div "No Risk" at bounding box center [969, 424] width 98 height 17
type input "MINIMAL"
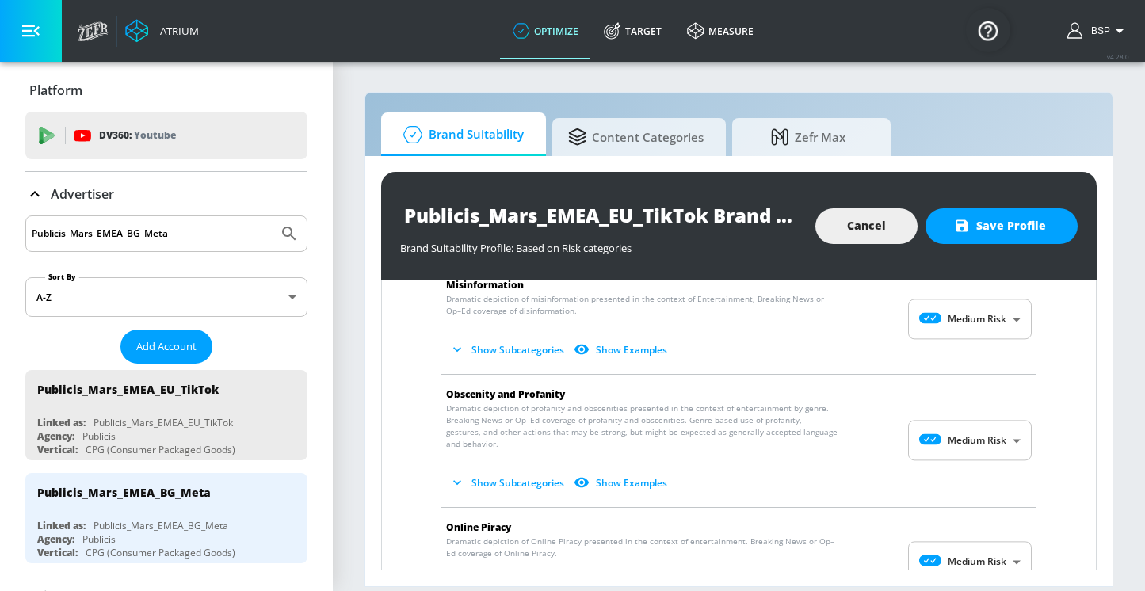
scroll to position [1445, 0]
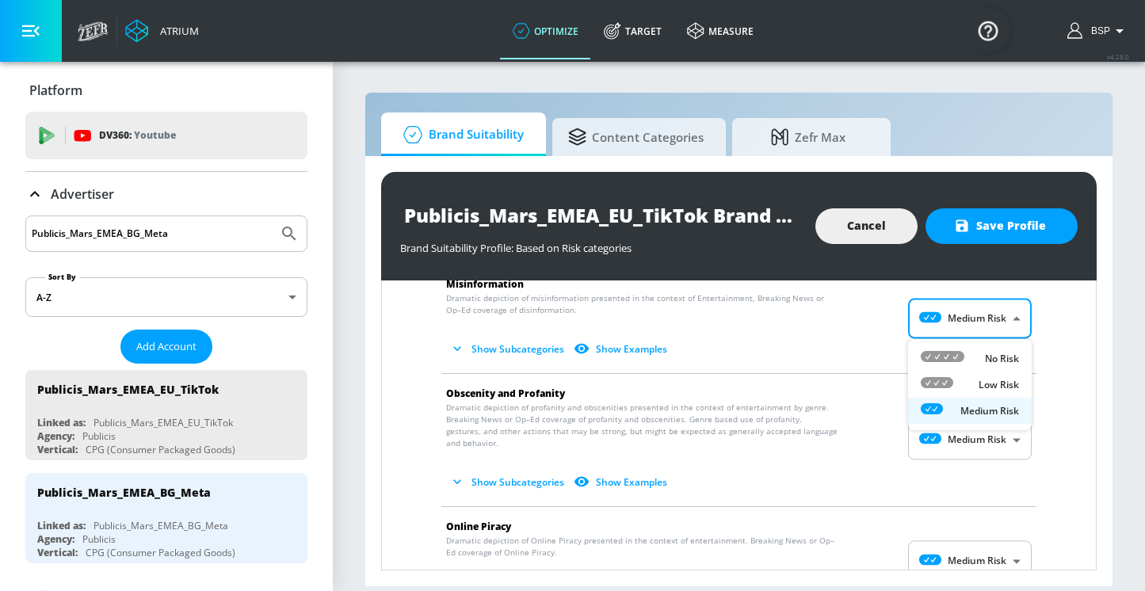
click at [959, 314] on body "Atrium optimize Target measure optimize Target measure v 4.28.0 BSP Platform DV…" at bounding box center [572, 295] width 1145 height 591
click at [964, 346] on li "No Risk" at bounding box center [970, 358] width 124 height 26
type input "MINIMAL"
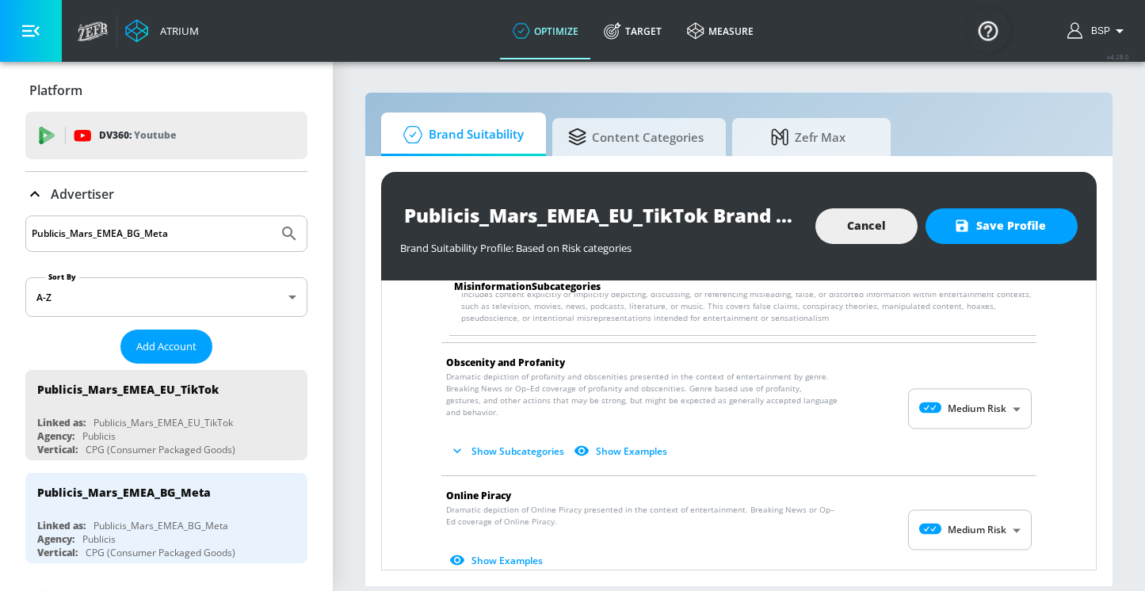
scroll to position [1590, 0]
click at [501, 449] on button "Show Subcategories" at bounding box center [508, 448] width 124 height 26
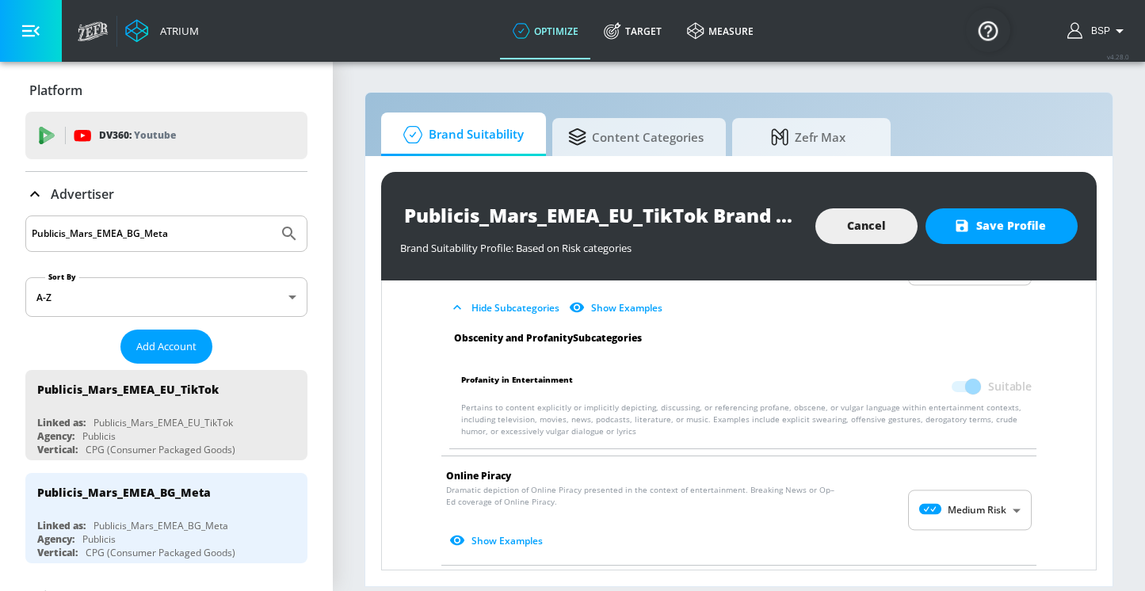
scroll to position [1818, 0]
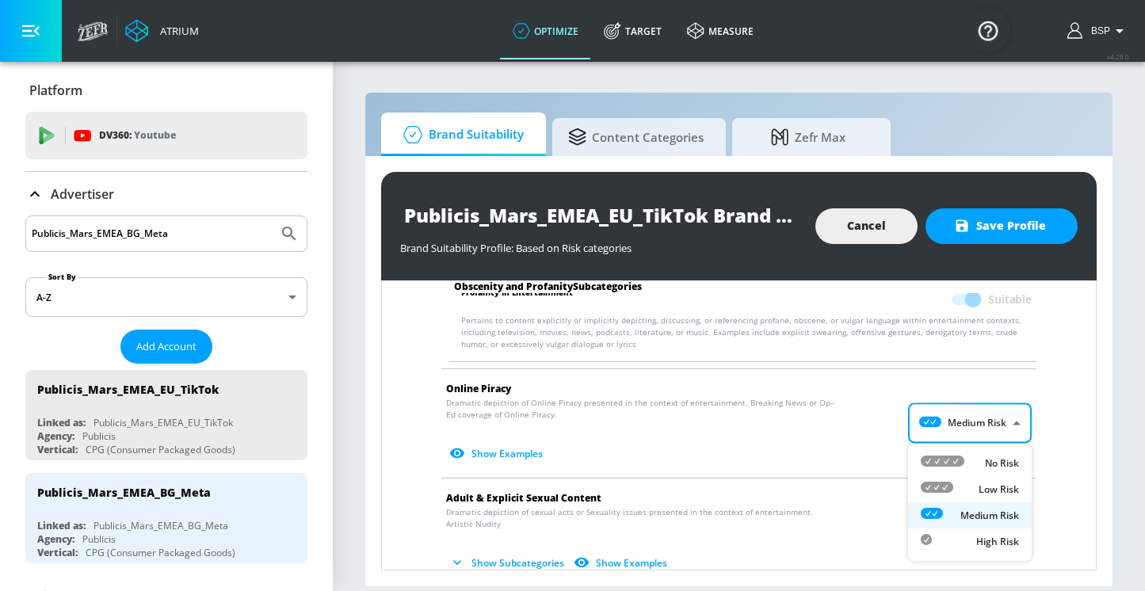
click at [943, 417] on body "Atrium optimize Target measure optimize Target measure v 4.28.0 BSP Platform DV…" at bounding box center [572, 295] width 1145 height 591
click at [931, 455] on icon at bounding box center [942, 460] width 44 height 11
type input "MINIMAL"
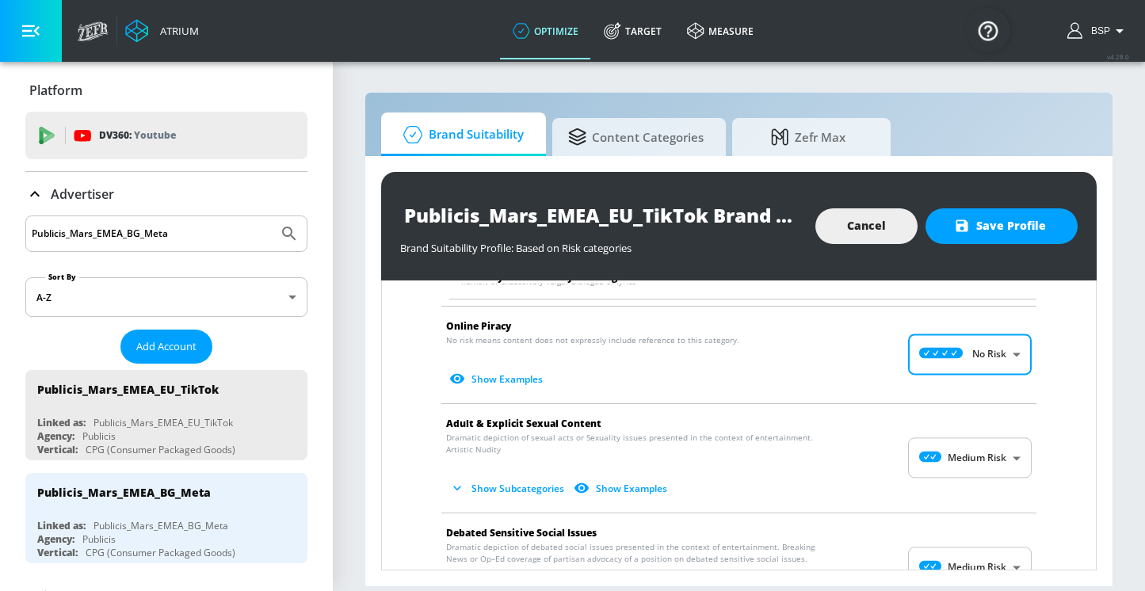
scroll to position [1892, 0]
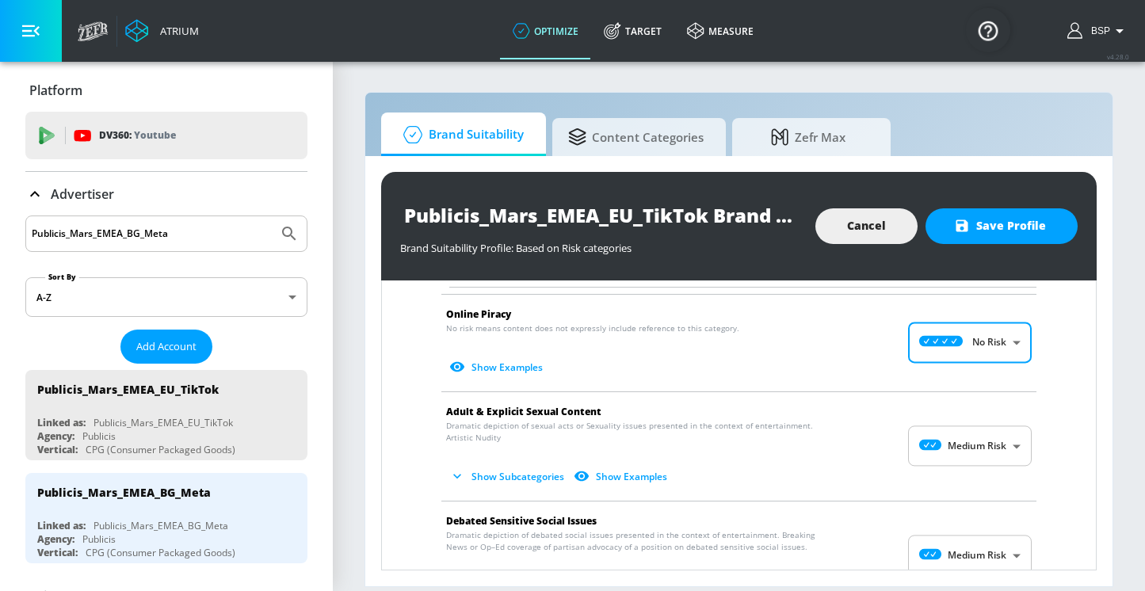
click at [959, 443] on body "Atrium optimize Target measure optimize Target measure v 4.28.0 BSP Platform DV…" at bounding box center [572, 295] width 1145 height 591
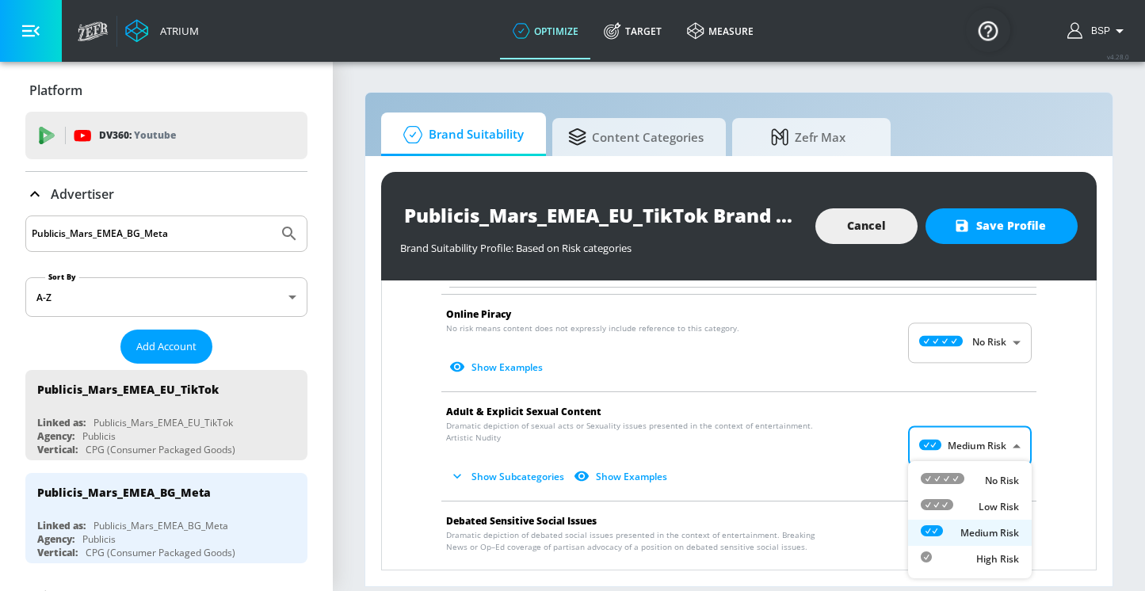
click at [955, 502] on div "Low Risk" at bounding box center [969, 506] width 98 height 17
type input "LOW"
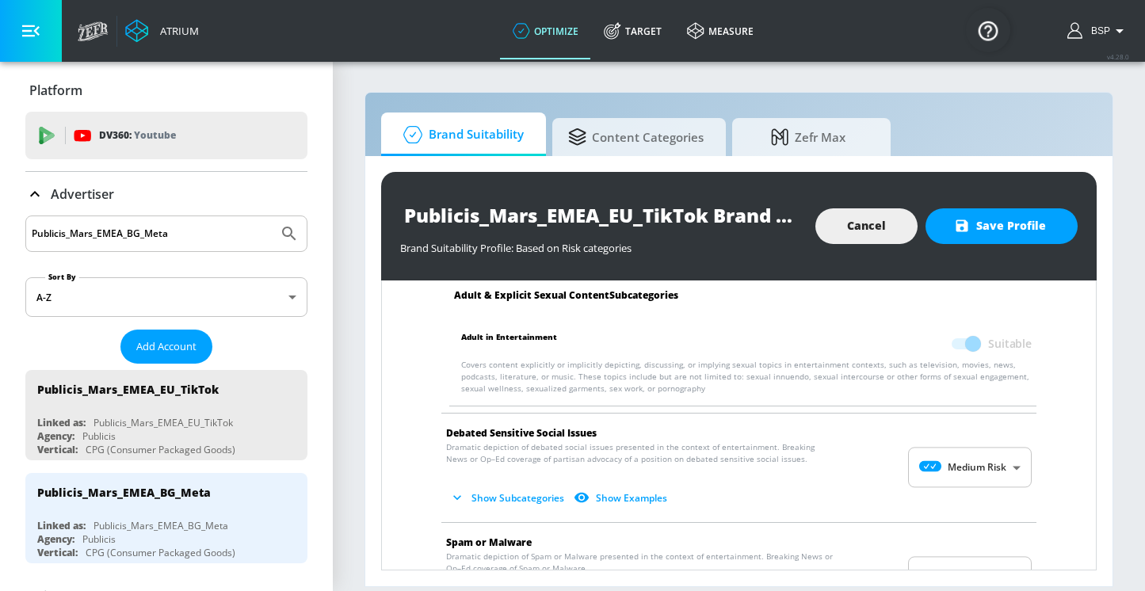
scroll to position [2122, 0]
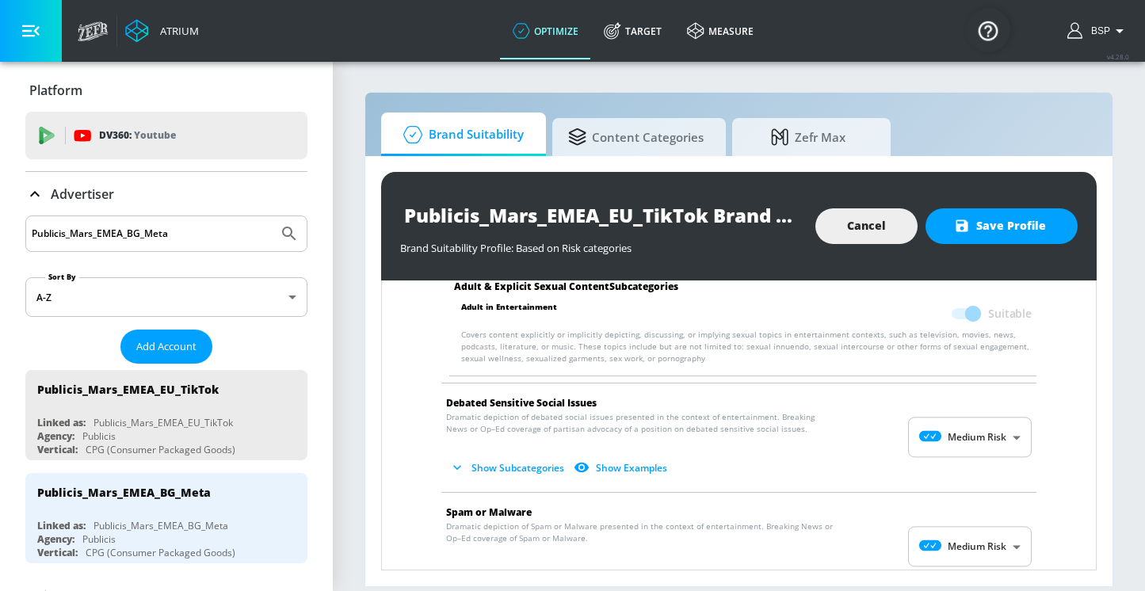
click at [950, 440] on body "Atrium optimize Target measure optimize Target measure v 4.28.0 BSP Platform DV…" at bounding box center [572, 295] width 1145 height 591
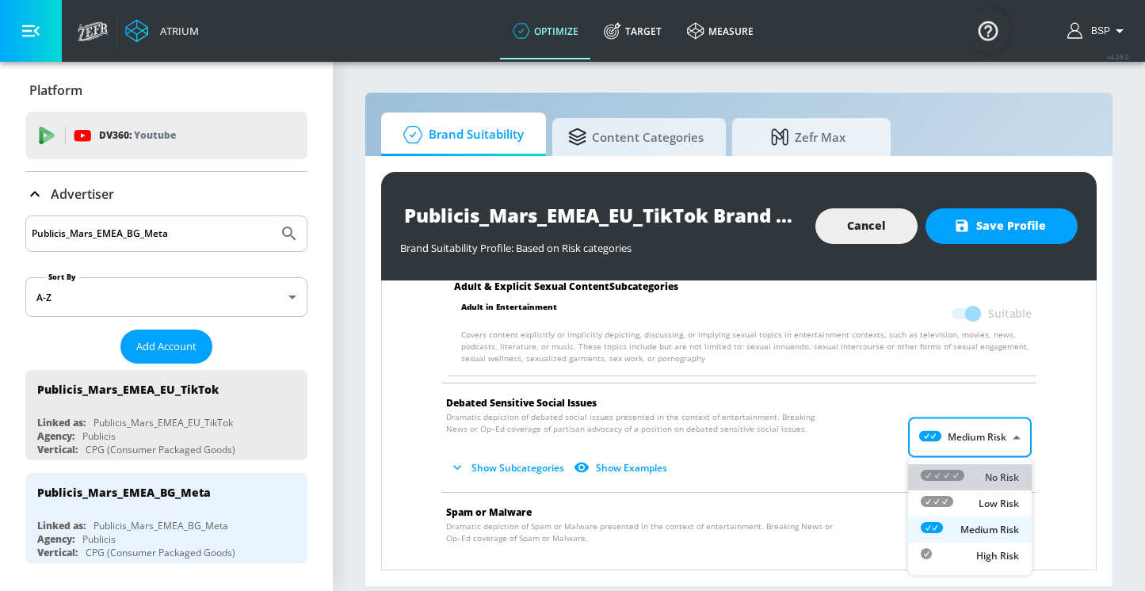
click at [946, 475] on icon at bounding box center [942, 475] width 44 height 11
type input "MINIMAL"
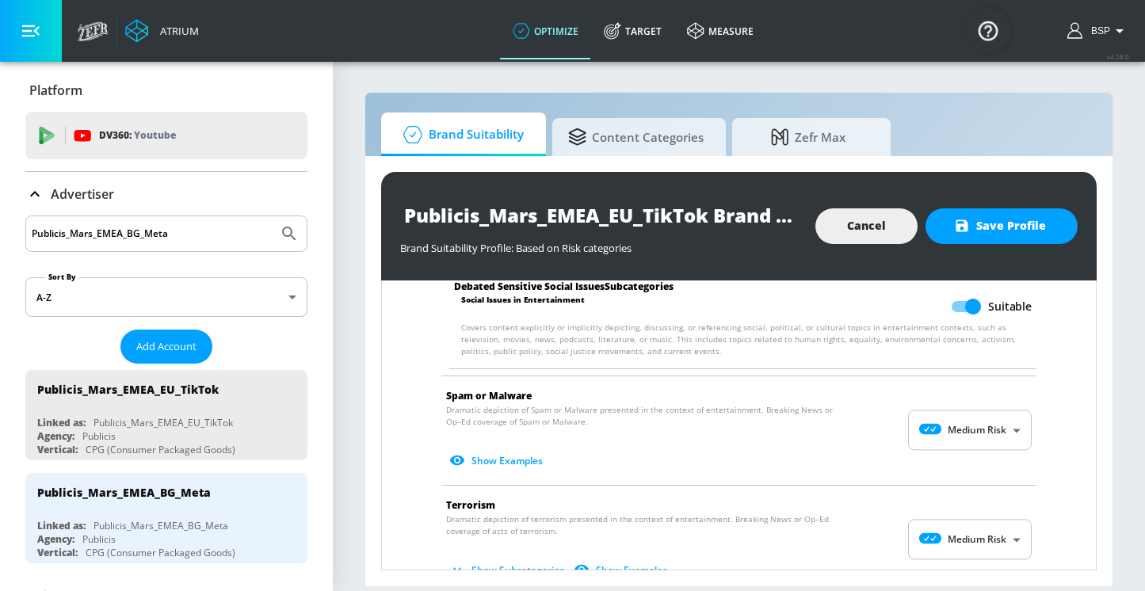
scroll to position [2351, 0]
click at [947, 429] on body "Atrium optimize Target measure optimize Target measure v 4.28.0 BSP Platform DV…" at bounding box center [572, 295] width 1145 height 591
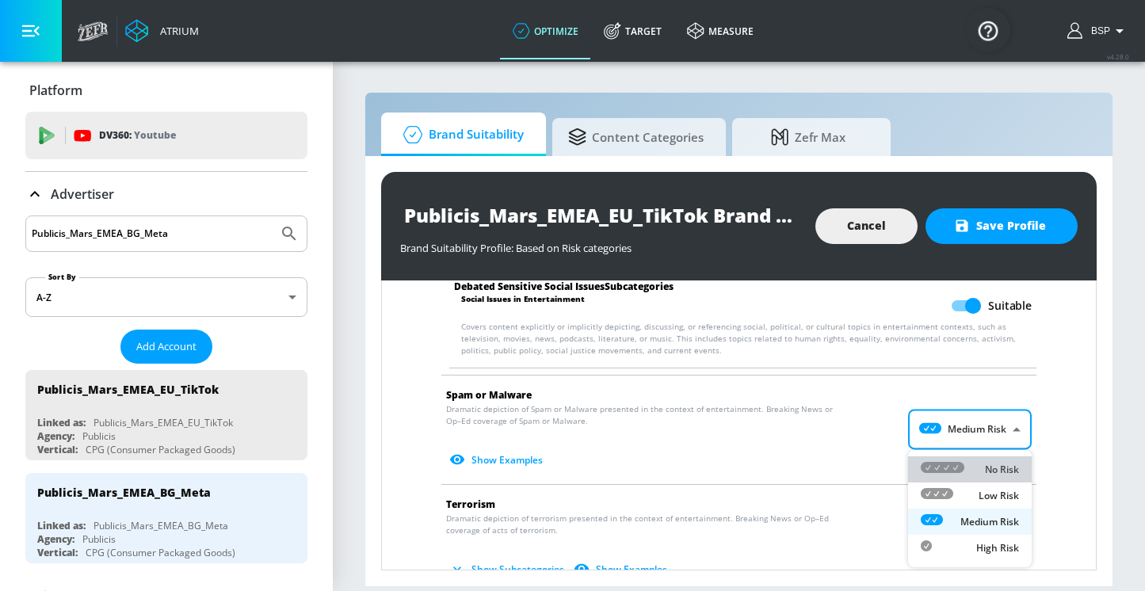
click at [943, 470] on icon at bounding box center [942, 467] width 44 height 11
type input "MINIMAL"
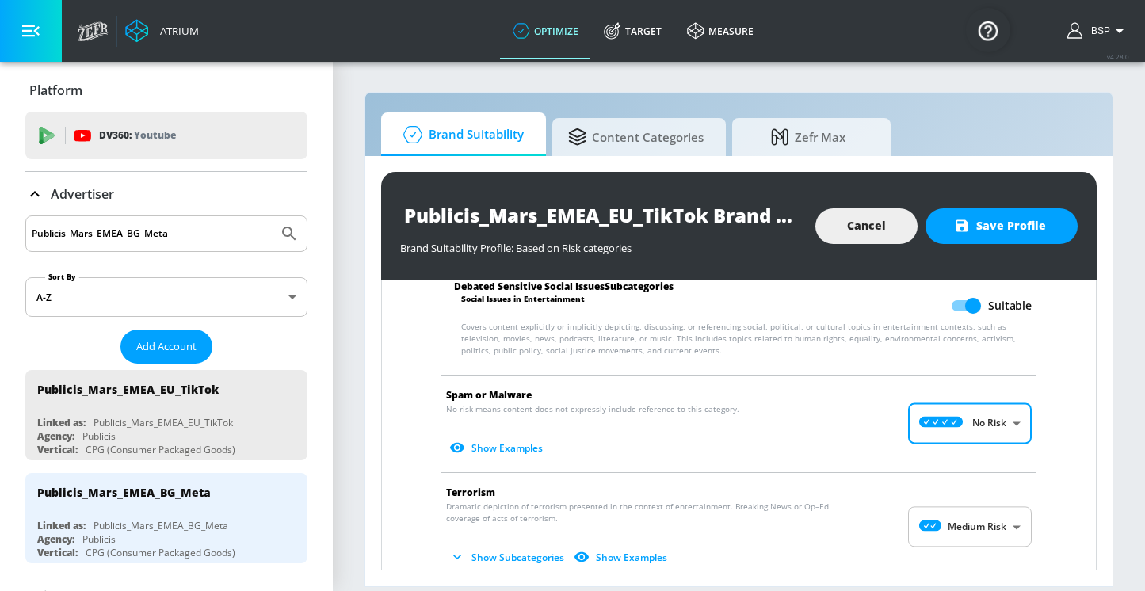
scroll to position [2455, 0]
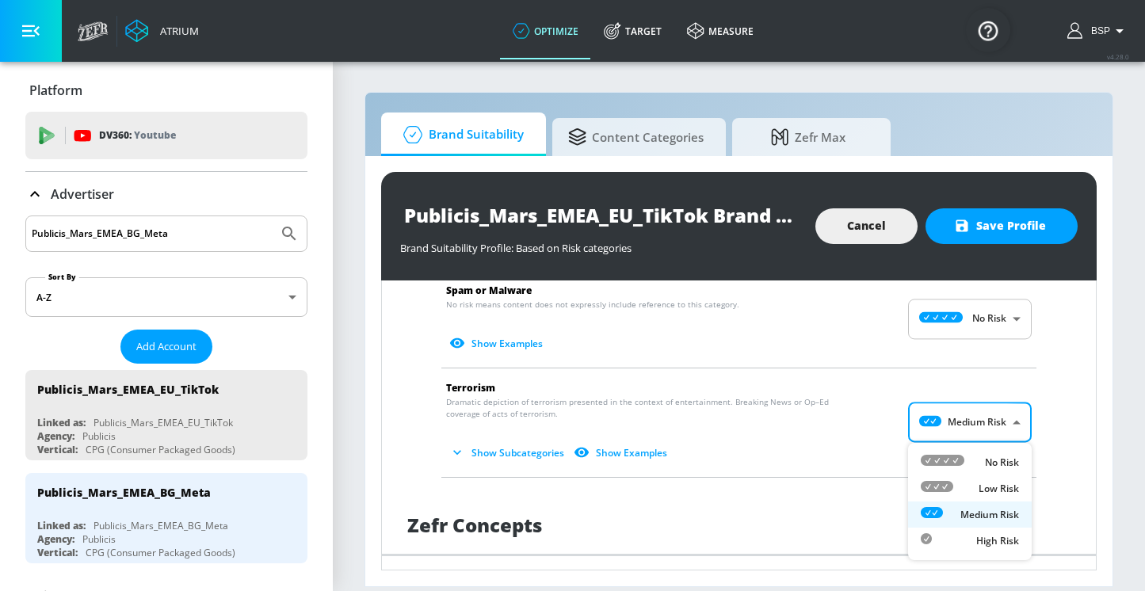
click at [973, 414] on body "Atrium optimize Target measure optimize Target measure v 4.28.0 BSP Platform DV…" at bounding box center [572, 295] width 1145 height 591
click at [973, 462] on div "No Risk" at bounding box center [969, 462] width 98 height 17
type input "MINIMAL"
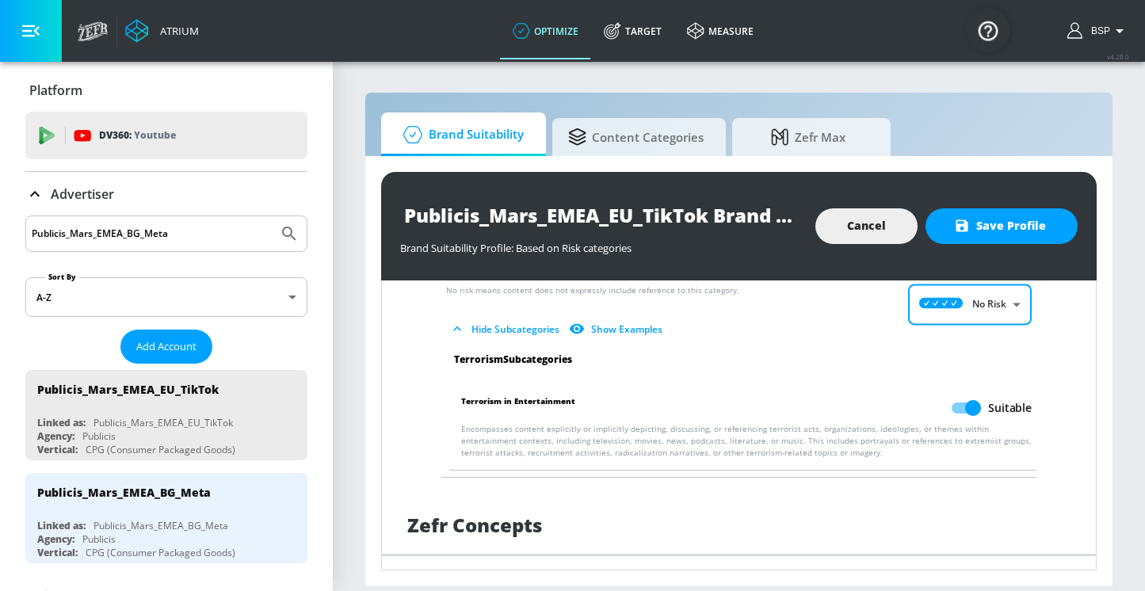
scroll to position [2556, 0]
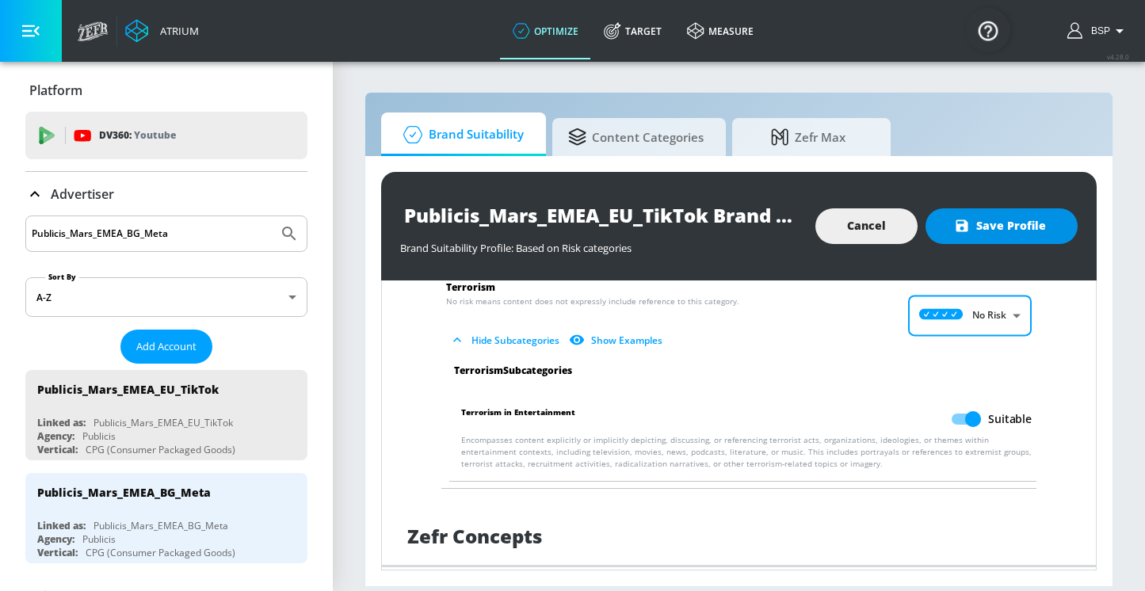
click at [999, 219] on span "Save Profile" at bounding box center [1001, 226] width 89 height 20
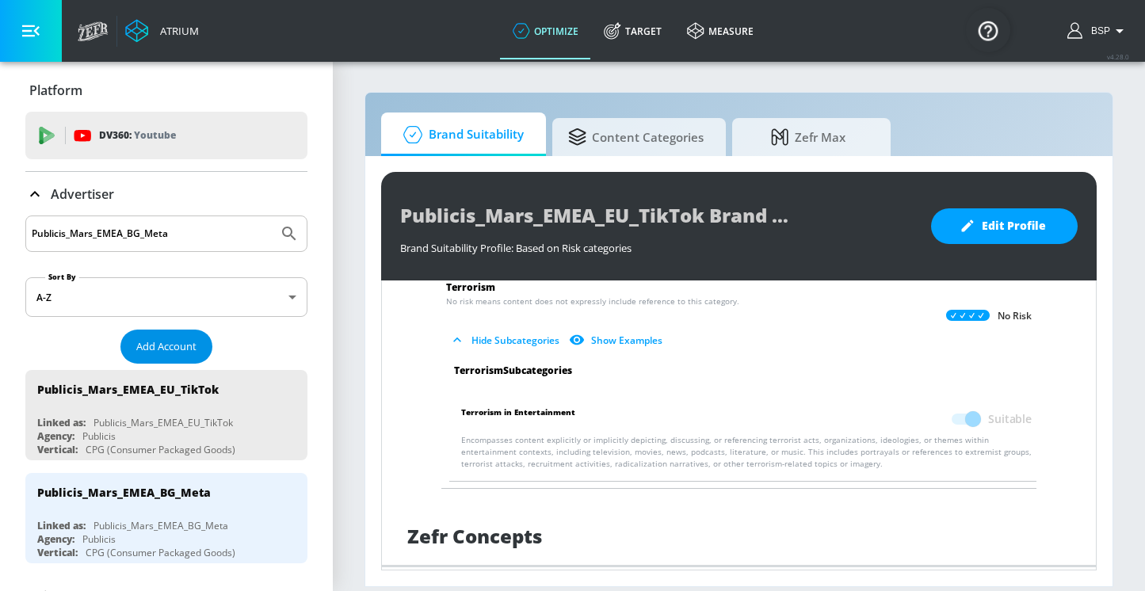
click at [145, 341] on span "Add Account" at bounding box center [166, 346] width 60 height 18
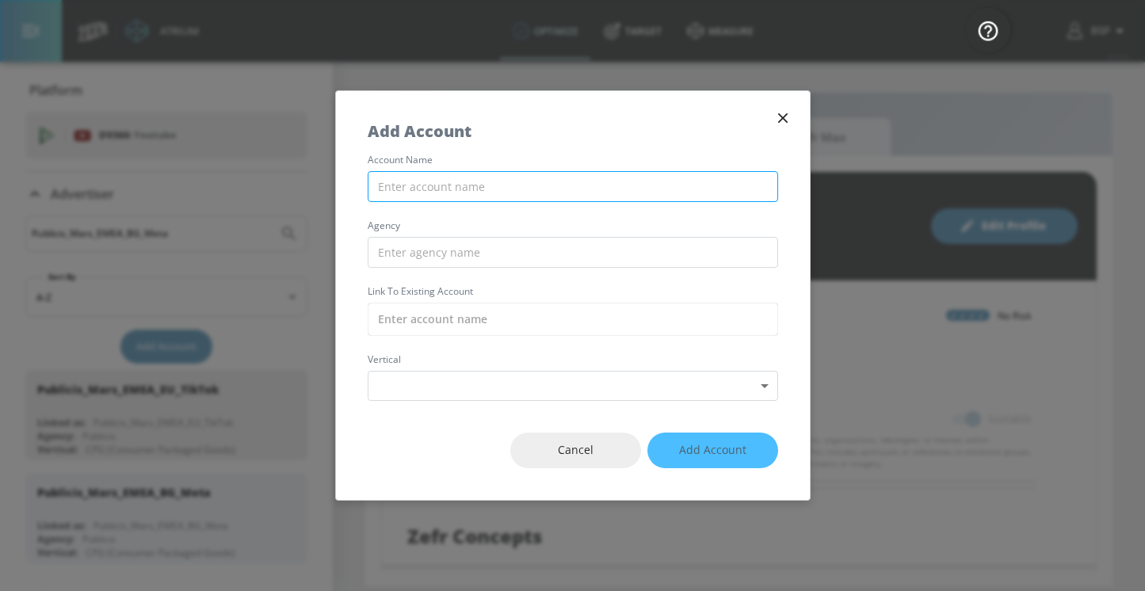
click at [411, 182] on input "text" at bounding box center [573, 186] width 410 height 31
paste input "Publicis_Mars_EMEA_UK_TikTok"
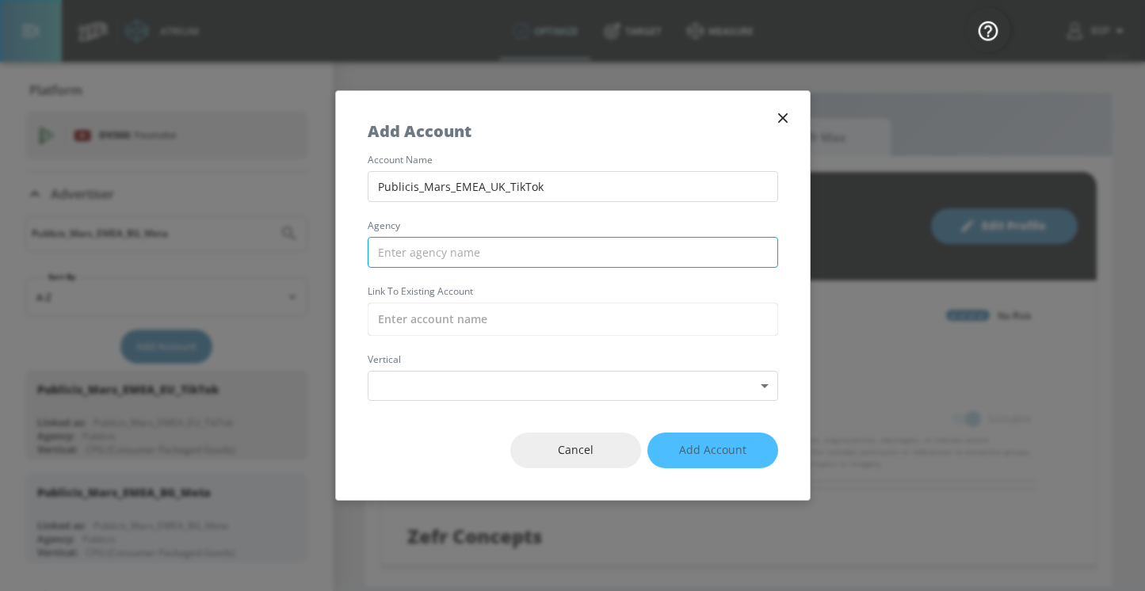
type input "Publicis_Mars_EMEA_UK_TikTok"
click at [429, 250] on input "text" at bounding box center [573, 252] width 410 height 31
paste input "Publicis_Mars_EMEA_UK_TikTok"
drag, startPoint x: 416, startPoint y: 253, endPoint x: 576, endPoint y: 257, distance: 160.0
click at [576, 257] on input "Publicis_Mars_EMEA_UK_TikTok" at bounding box center [573, 252] width 410 height 31
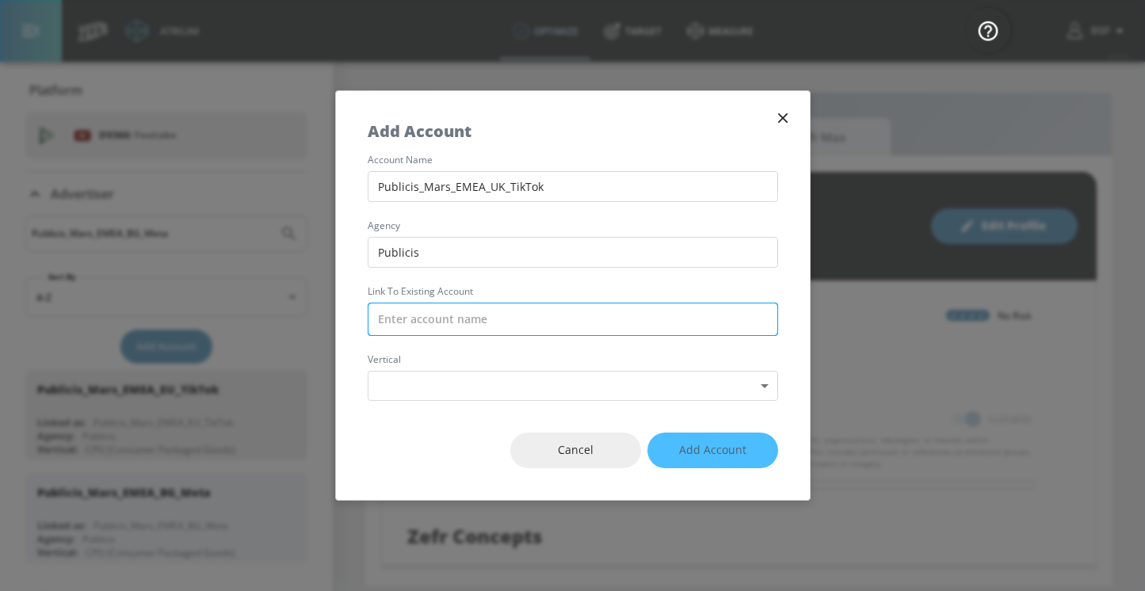
type input "Publicis"
click at [398, 318] on input "text" at bounding box center [573, 319] width 410 height 33
paste input "Publicis_Mars_EMEA_UK_TikTok"
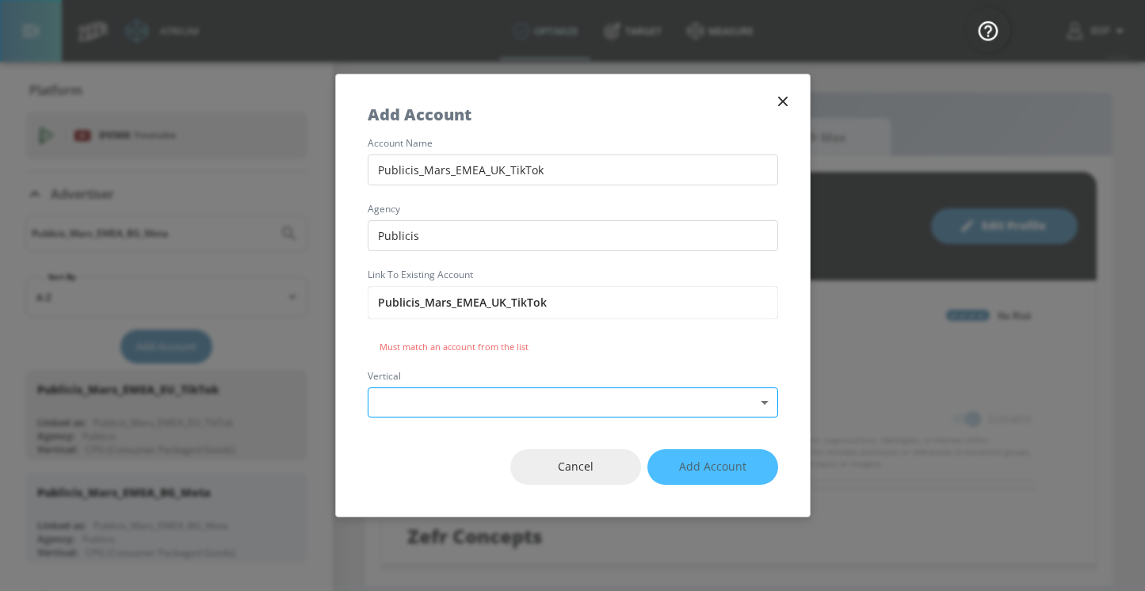
type input "Publicis_Mars_EMEA_UK_TikTok"
click at [426, 402] on body "Atrium optimize Target measure optimize Target measure v 4.28.0 BSP Platform DV…" at bounding box center [572, 295] width 1145 height 591
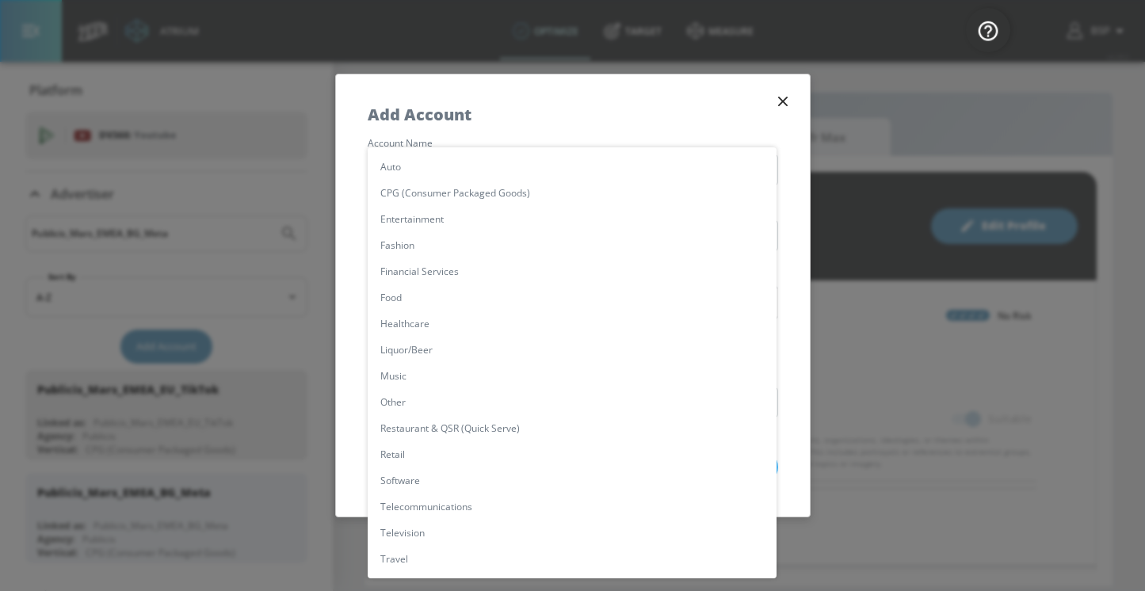
click at [422, 183] on li "CPG (Consumer Packaged Goods)" at bounding box center [572, 193] width 409 height 26
type input "[object Object]"
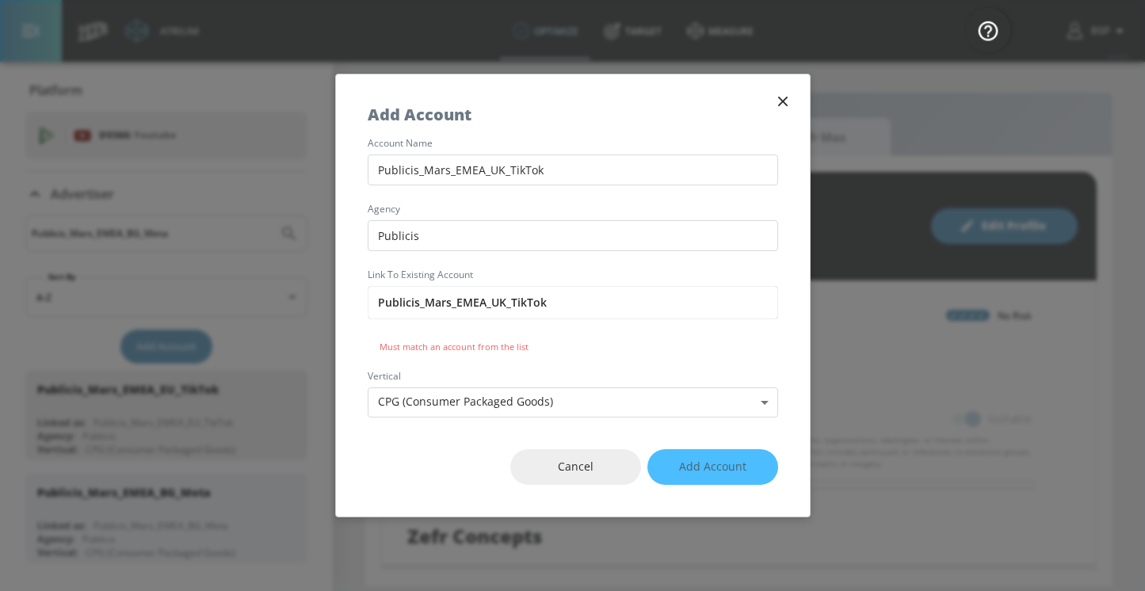
click at [571, 336] on div "Publicis_Mars_EMEA_UK_TikTok Must match an account from the list" at bounding box center [573, 319] width 410 height 67
click at [554, 307] on input "Publicis_Mars_EMEA_UK_TikTok" at bounding box center [573, 302] width 410 height 33
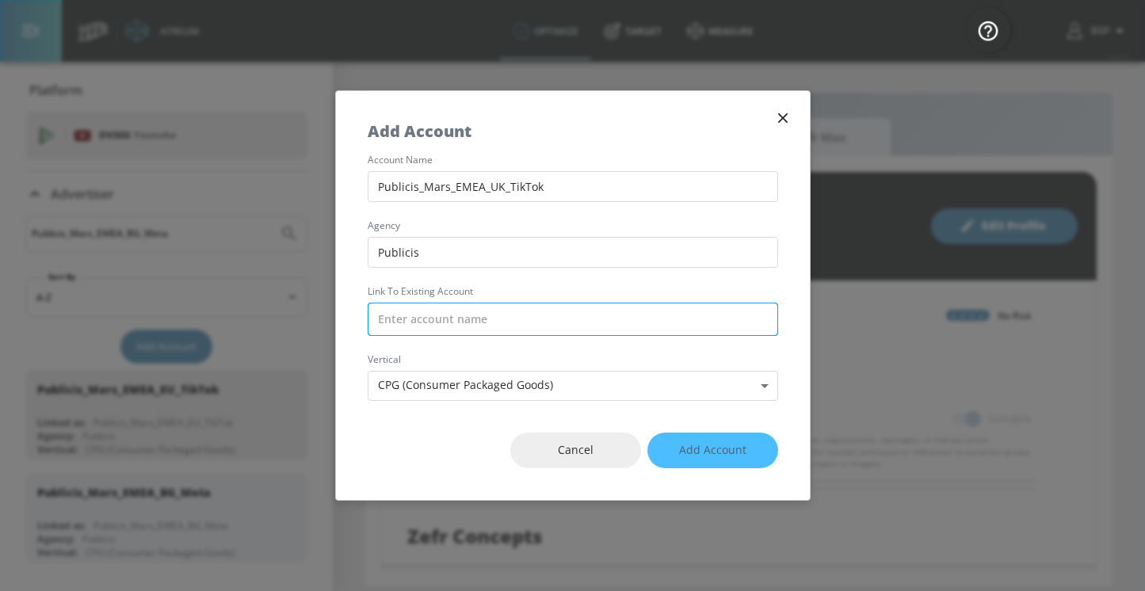
paste input "Publicis_Mars_EMEA_UK_TikTok"
type input "Publicis_Mars_EMEA_UK_TikTok"
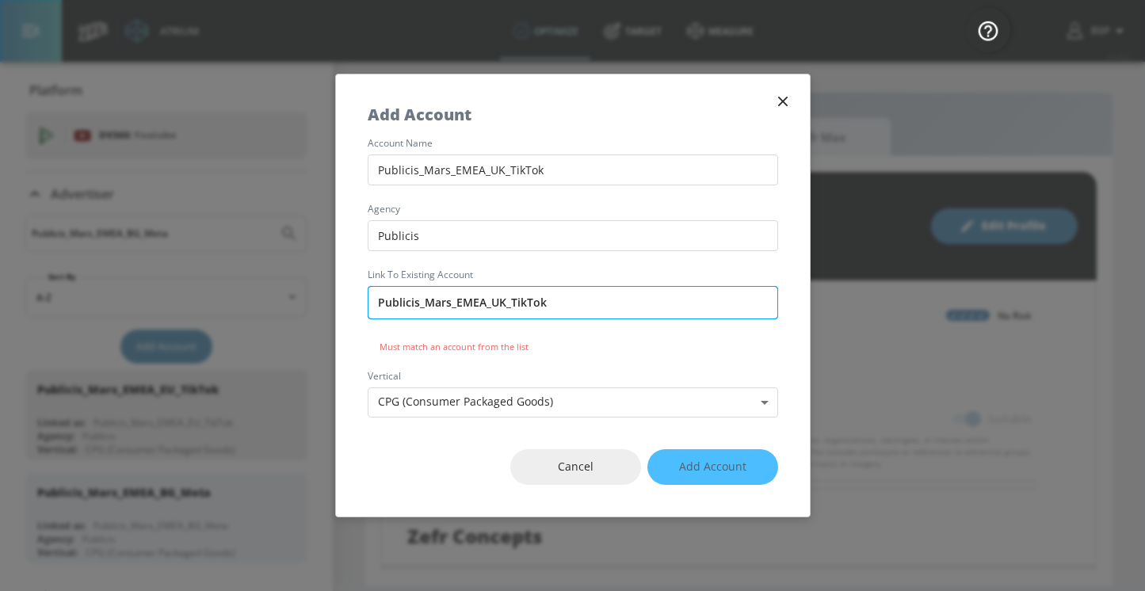
click at [377, 300] on input "Publicis_Mars_EMEA_UK_TikTok" at bounding box center [573, 302] width 410 height 33
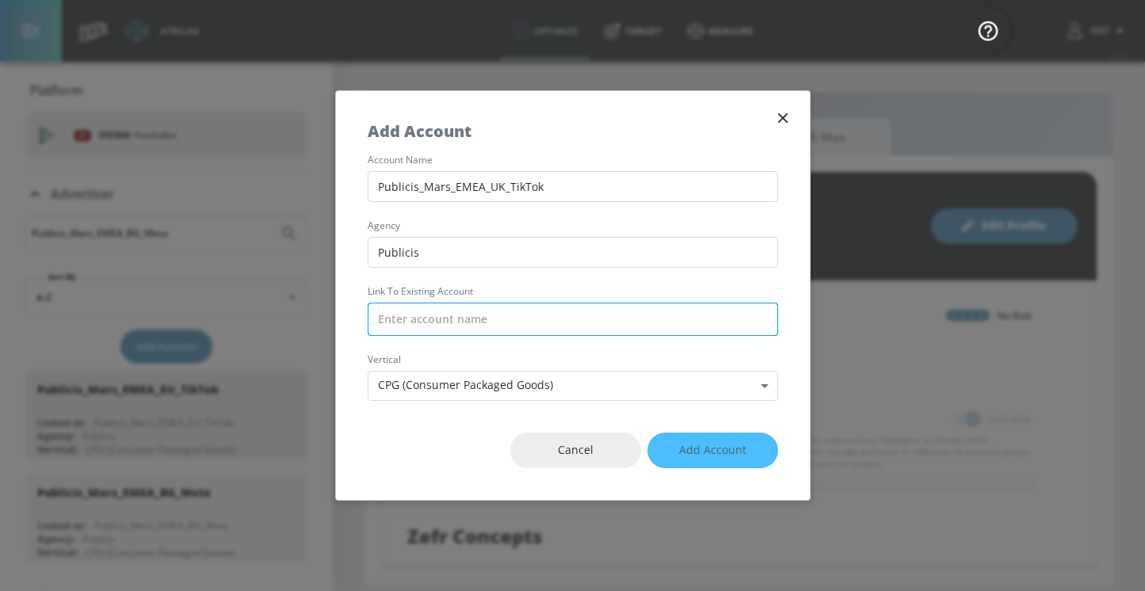
paste input "Publicis_Mars_EMEA_UK_TikTok"
type input "Publicis_Mars_EMEA_UK_TikTok"
paste input "Publicis_Mars_EMEA_UK_TikTok"
type input "Publicis_Mars_EMEA_UK_TikTok"
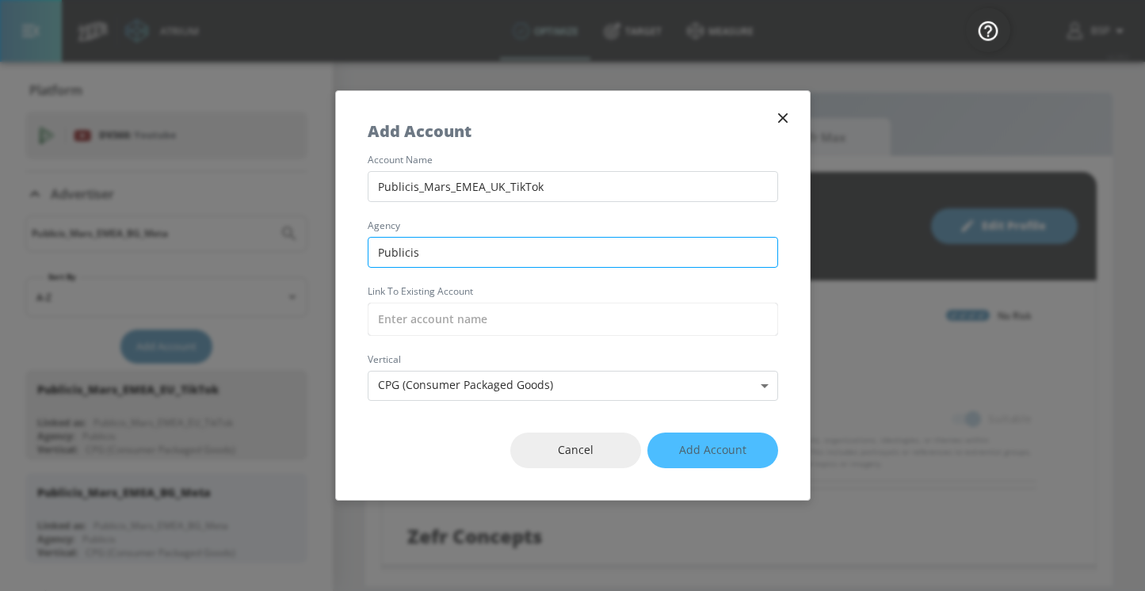
click at [473, 247] on input "Publicis" at bounding box center [573, 252] width 410 height 31
type input "Publicis"
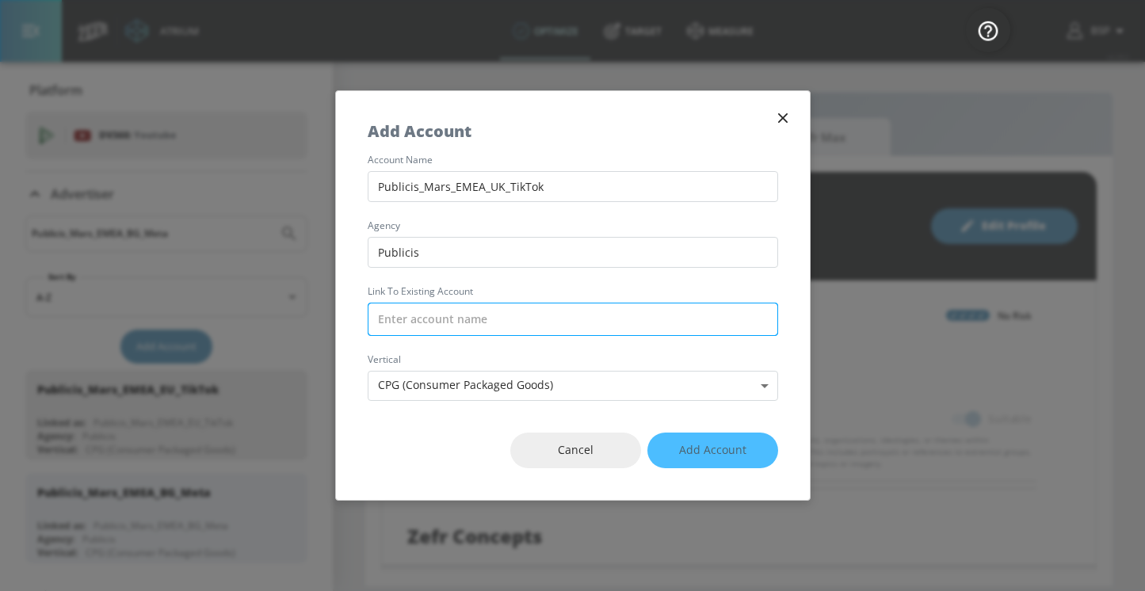
click at [433, 326] on input "text" at bounding box center [573, 319] width 410 height 33
paste input "Publicis_Mars_EMEA_UK_TikTok"
type input "Publicis_Mars_EMEA_UK_TikTok"
paste input "Publicis_Mars_EMEA_UK_TikTok"
type input "Publicis_Mars_EMEA_UK_TikTok"
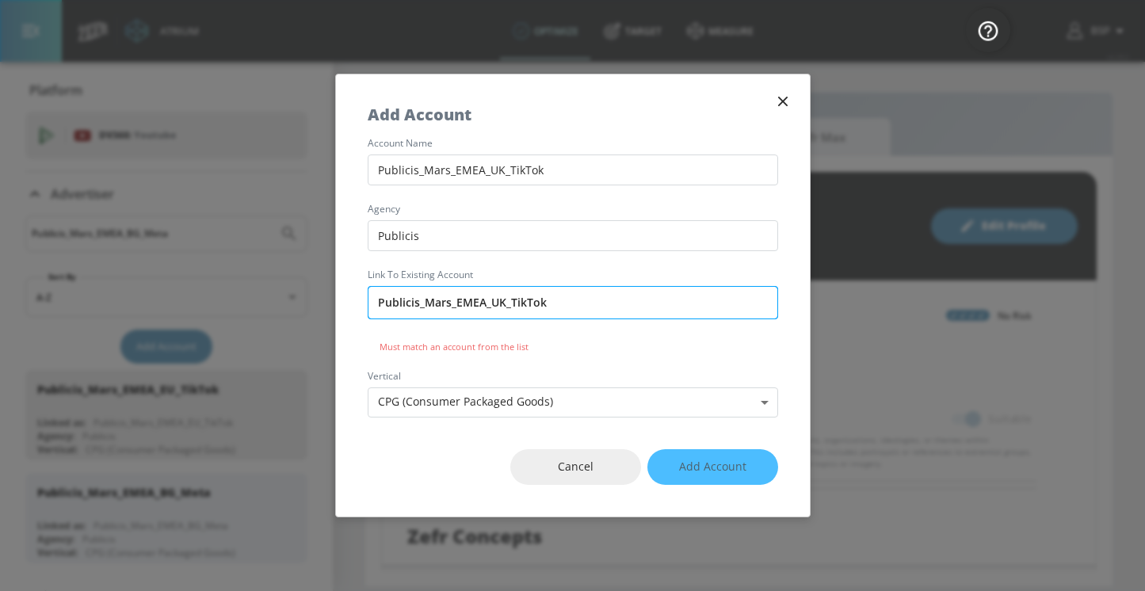
click at [478, 299] on input "Publicis_Mars_EMEA_UK_TikTok" at bounding box center [573, 302] width 410 height 33
drag, startPoint x: 543, startPoint y: 298, endPoint x: 502, endPoint y: 299, distance: 40.4
click at [502, 299] on input "Publicis_Mars_EMEA_UK_TikTok" at bounding box center [573, 302] width 410 height 33
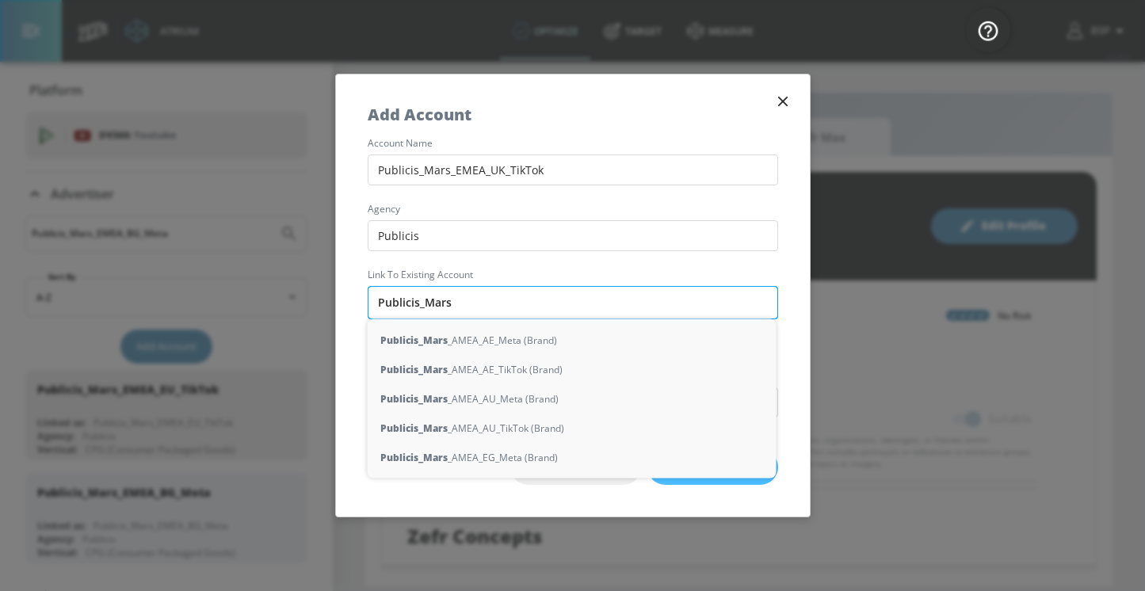
type input "Publicis_Mars)"
type input "Pun"
type input "blic"
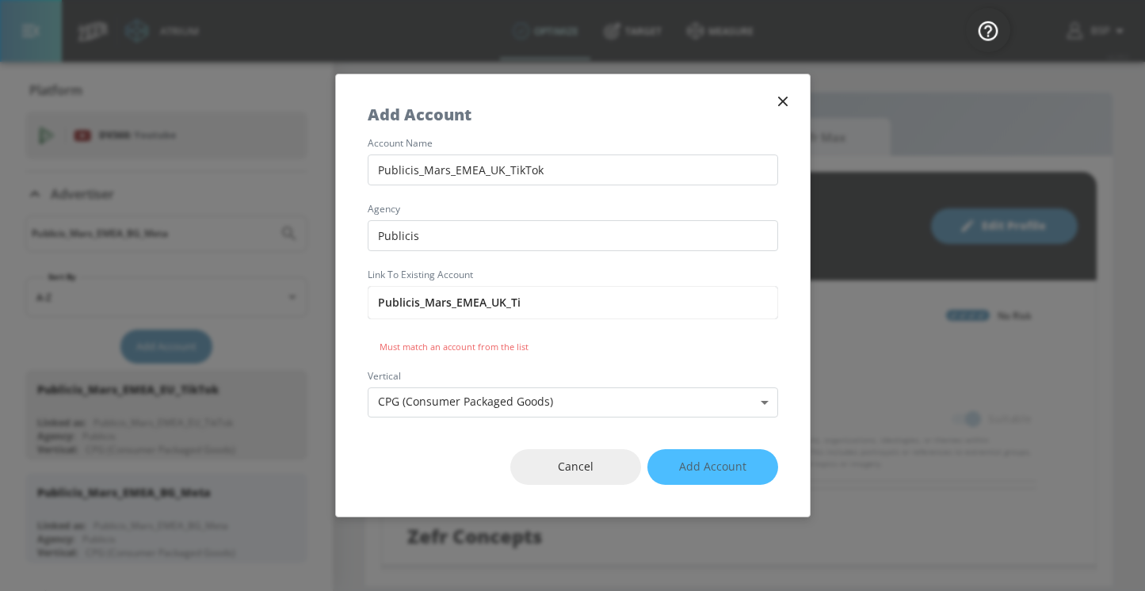
type input "Publicis_Mars_EMEA_UK_Ti"
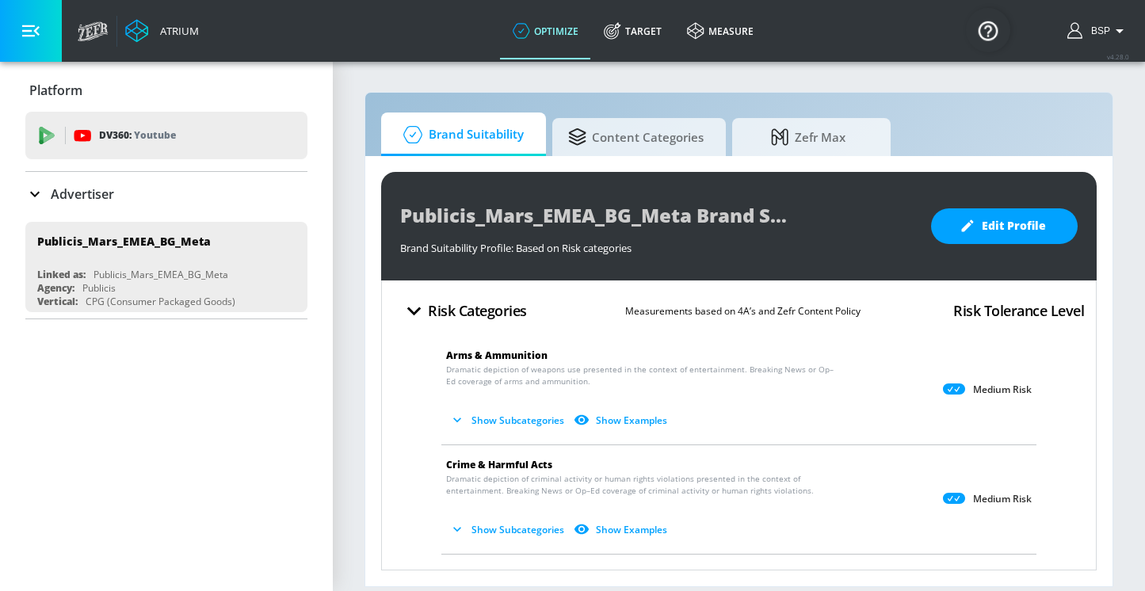
click at [43, 194] on icon at bounding box center [34, 194] width 19 height 19
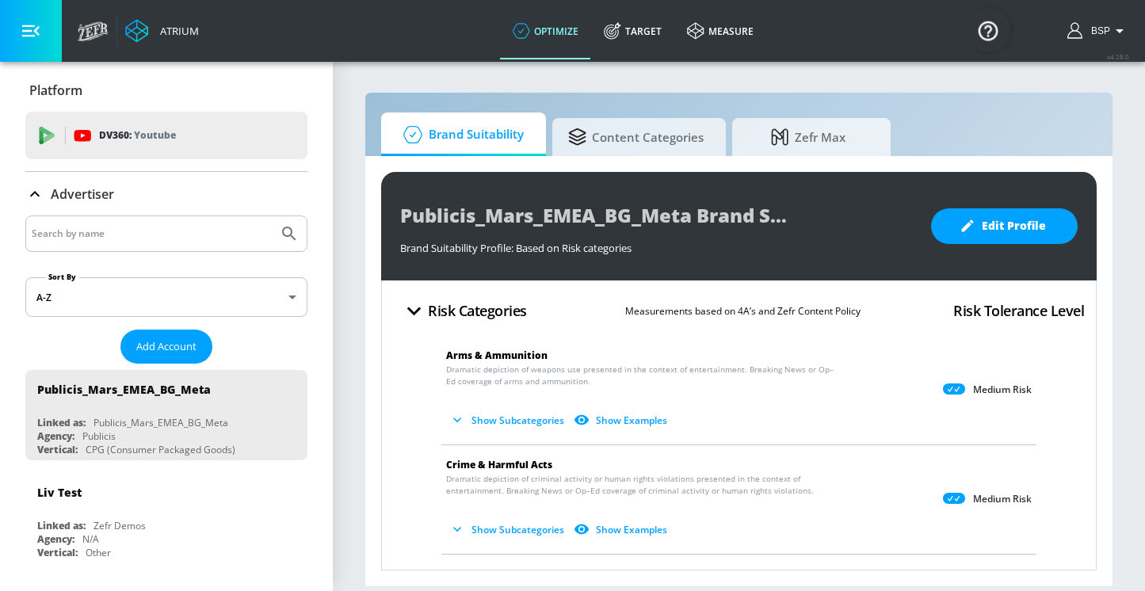
click at [86, 233] on input "Search by name" at bounding box center [152, 233] width 240 height 21
paste input "Publicis_Mars_EMEA_EU_Meta"
type input "Publicis_Mars_EMEA_EU_Meta"
click at [272, 216] on button "Submit Search" at bounding box center [289, 233] width 35 height 35
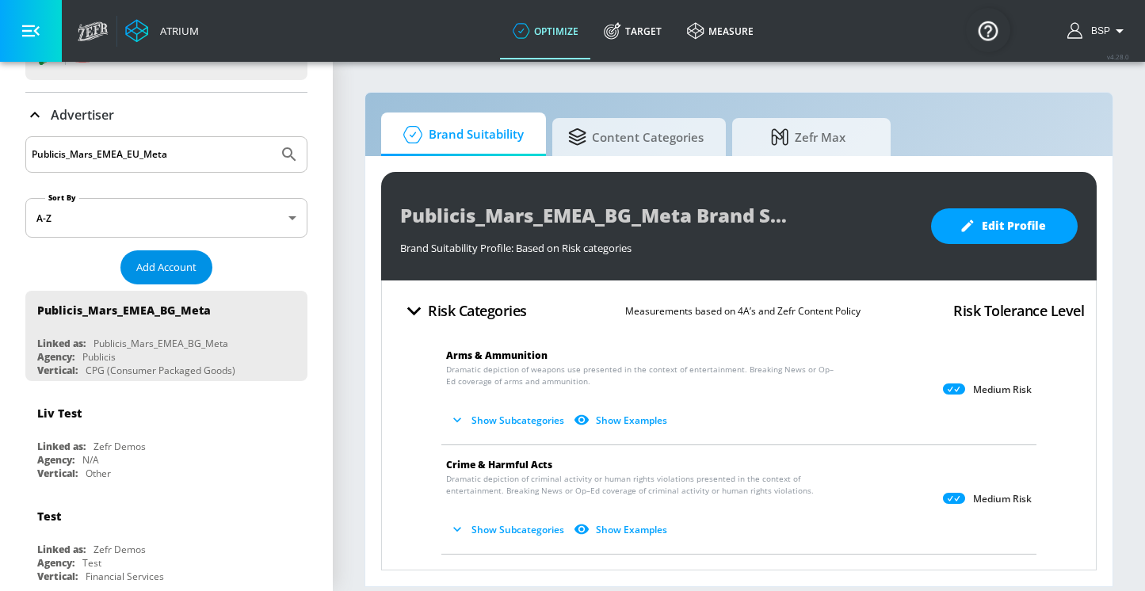
click at [160, 273] on span "Add Account" at bounding box center [166, 267] width 60 height 18
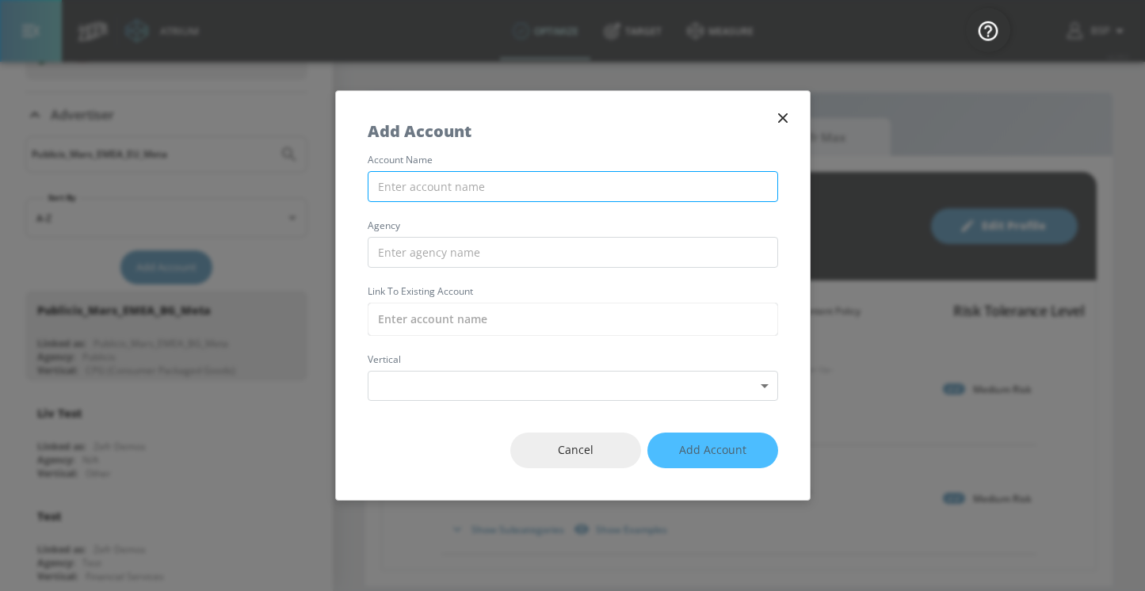
click at [453, 184] on input "text" at bounding box center [573, 186] width 410 height 31
paste input "Publicis_Mars_EMEA_EU_Meta"
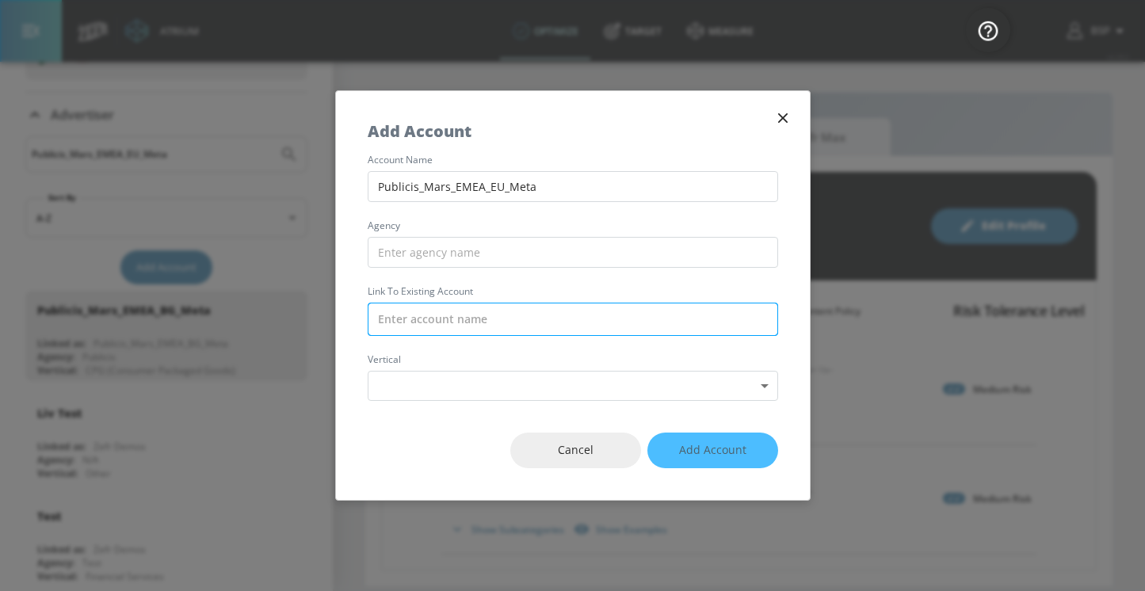
type input "Publicis_Mars_EMEA_EU_Meta"
click at [429, 322] on input "text" at bounding box center [573, 319] width 410 height 33
paste input "Publicis_Mars_EMEA_EU_Meta"
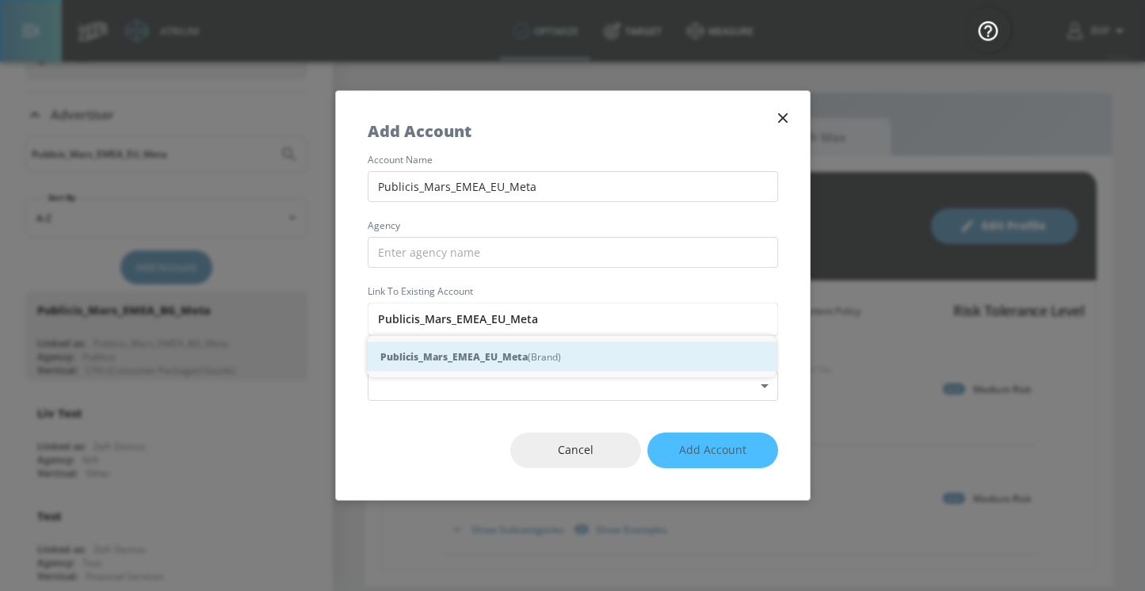
click at [474, 359] on strong "Publicis_Mars_EMEA_EU_Meta" at bounding box center [453, 357] width 147 height 17
type input "Publicis_Mars_EMEA_EU_Meta (Brand)"
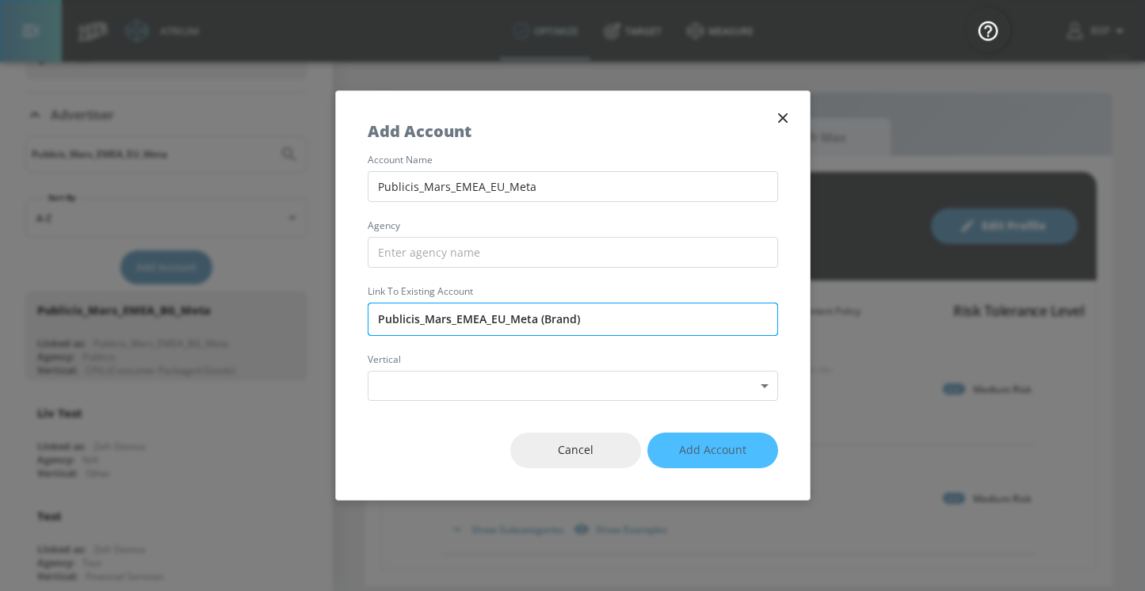
drag, startPoint x: 420, startPoint y: 316, endPoint x: 371, endPoint y: 315, distance: 49.1
click at [371, 315] on input "Publicis_Mars_EMEA_EU_Meta (Brand)" at bounding box center [573, 319] width 410 height 33
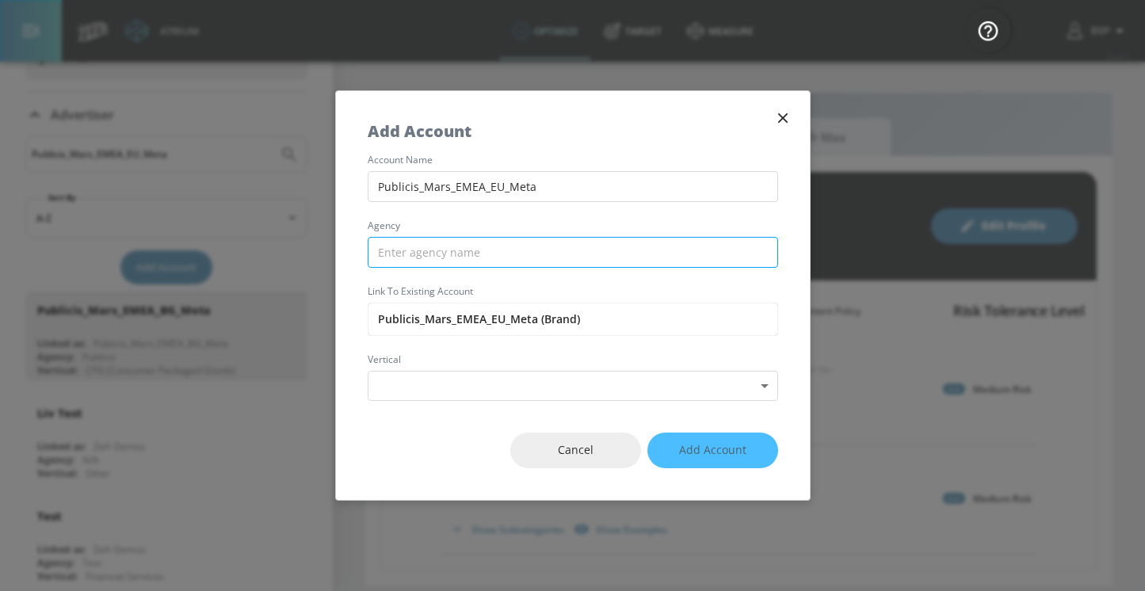
click at [419, 249] on input "text" at bounding box center [573, 252] width 410 height 31
paste input "Publicis"
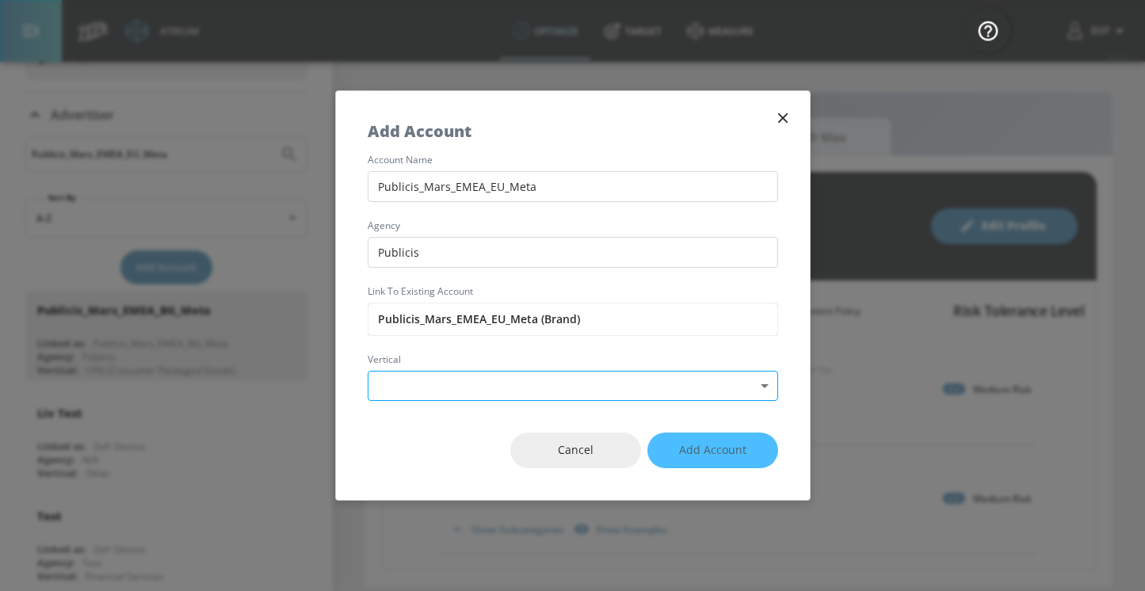
type input "Publicis"
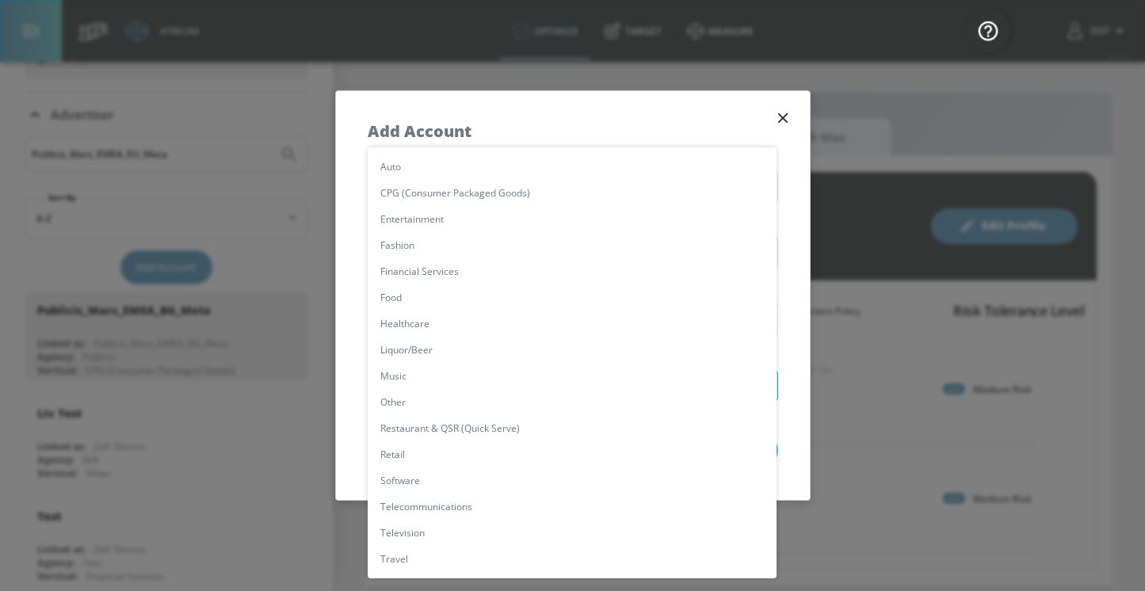
click at [424, 387] on body "Atrium optimize Target measure optimize Target measure v 4.28.0 BSP Platform DV…" at bounding box center [572, 295] width 1145 height 591
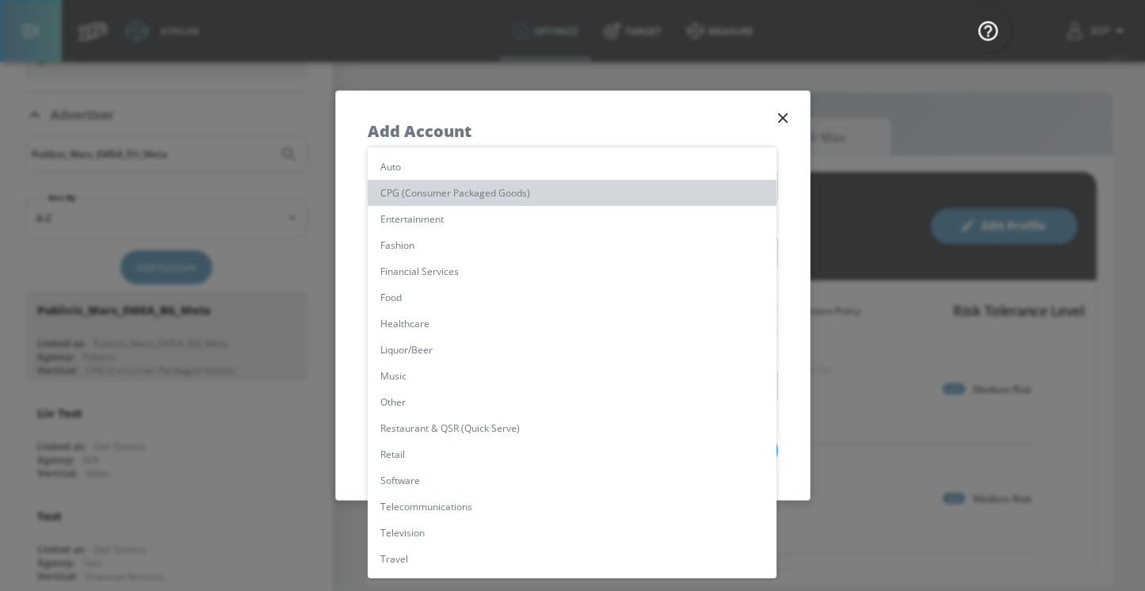
click at [442, 197] on li "CPG (Consumer Packaged Goods)" at bounding box center [572, 193] width 409 height 26
type input "[object Object]"
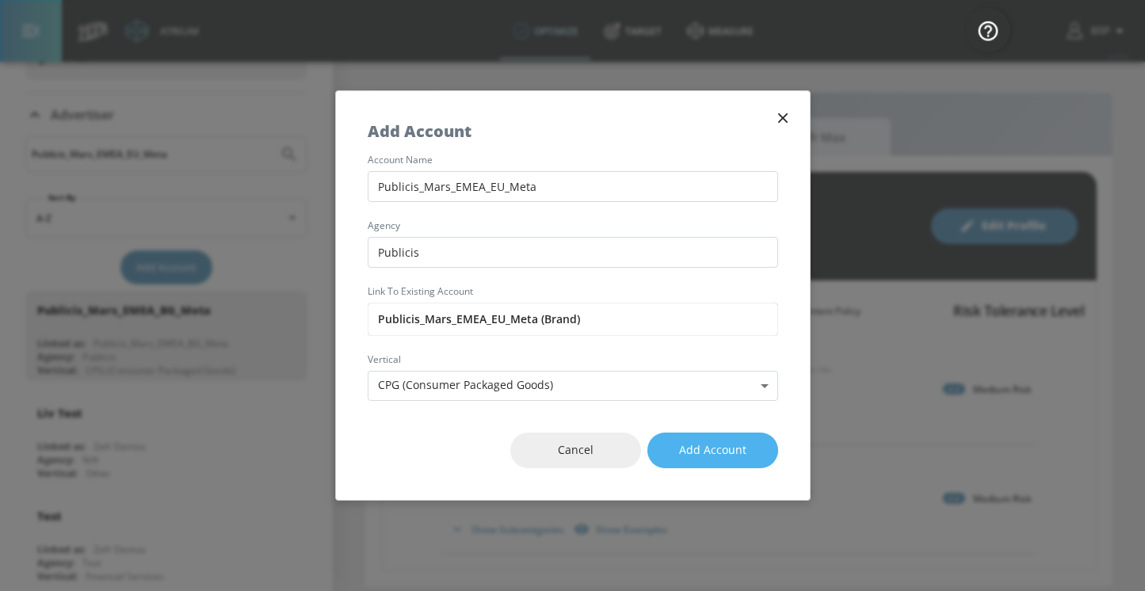
click at [686, 450] on span "Add Account" at bounding box center [712, 450] width 67 height 20
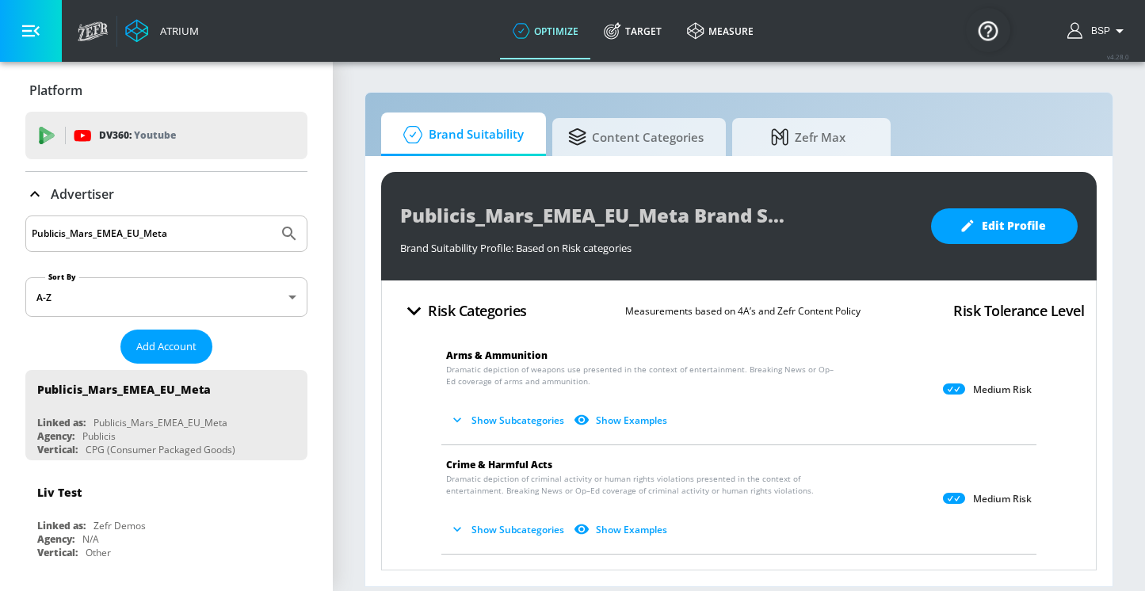
click at [667, 390] on p "Dramatic depiction of weapons use presented in the context of entertainment. Br…" at bounding box center [726, 399] width 560 height 70
click at [497, 420] on button "Show Subcategories" at bounding box center [508, 420] width 124 height 26
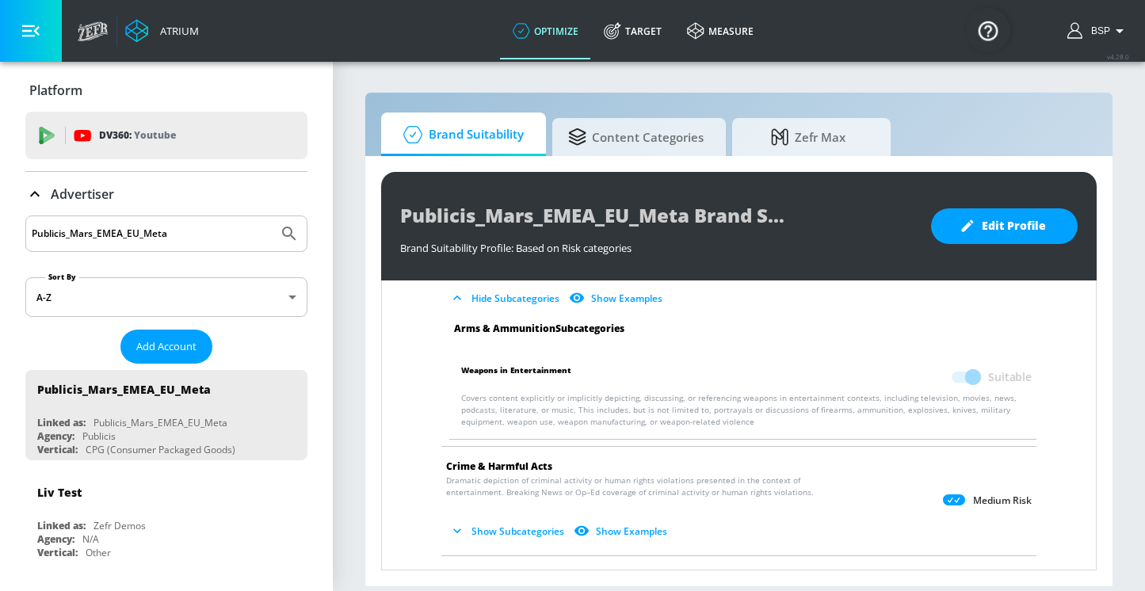
scroll to position [150, 0]
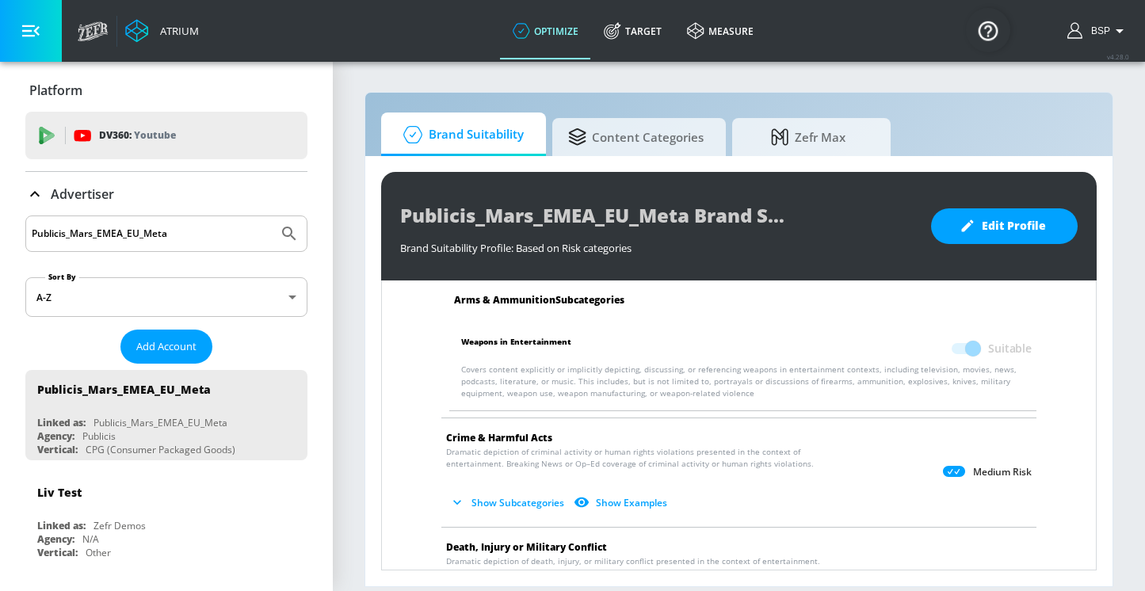
click at [488, 493] on button "Show Subcategories" at bounding box center [508, 503] width 124 height 26
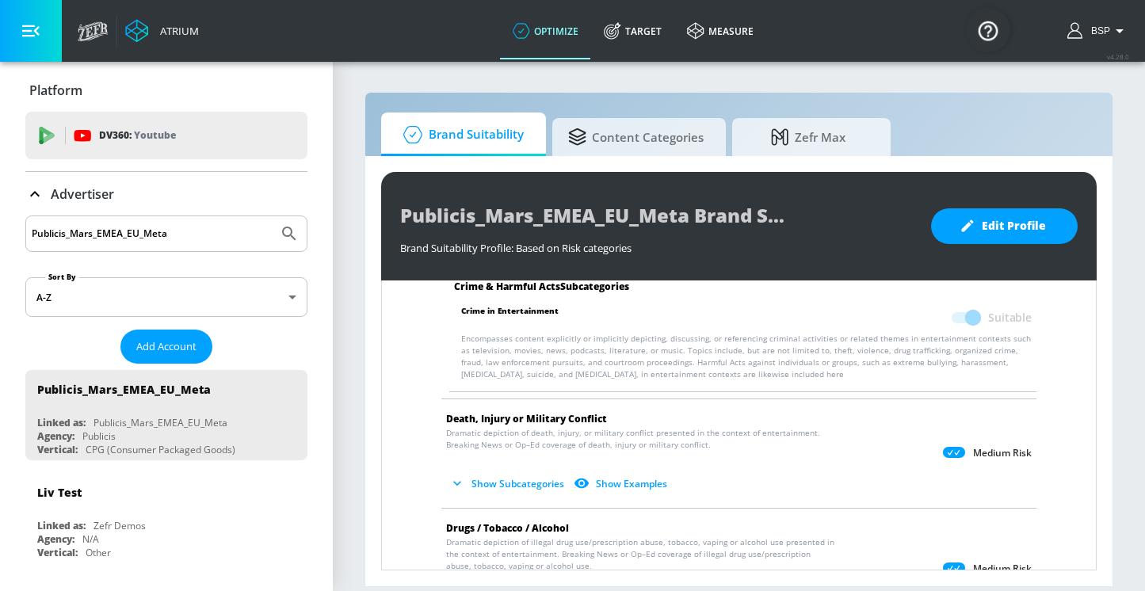
scroll to position [415, 0]
click at [506, 482] on button "Show Subcategories" at bounding box center [508, 483] width 124 height 26
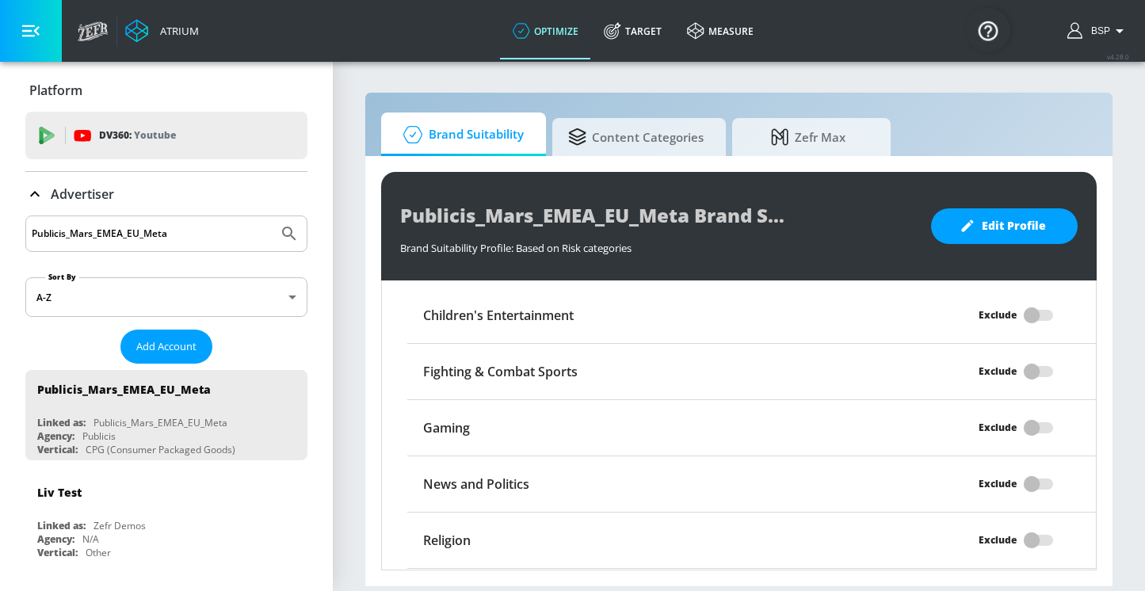
scroll to position [2235, 0]
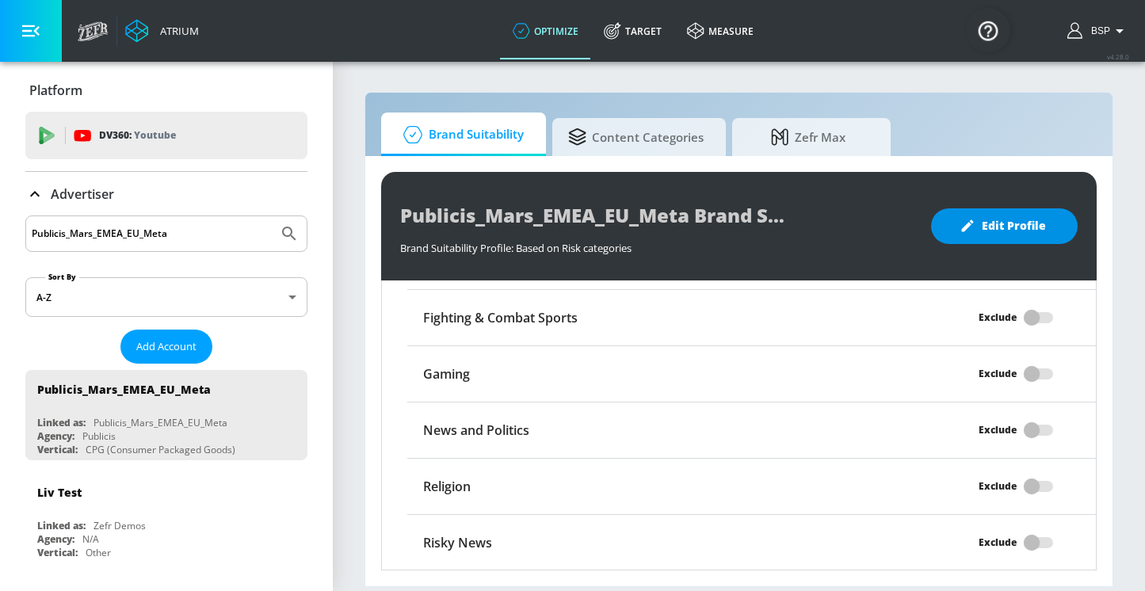
click at [961, 224] on icon "button" at bounding box center [967, 226] width 16 height 16
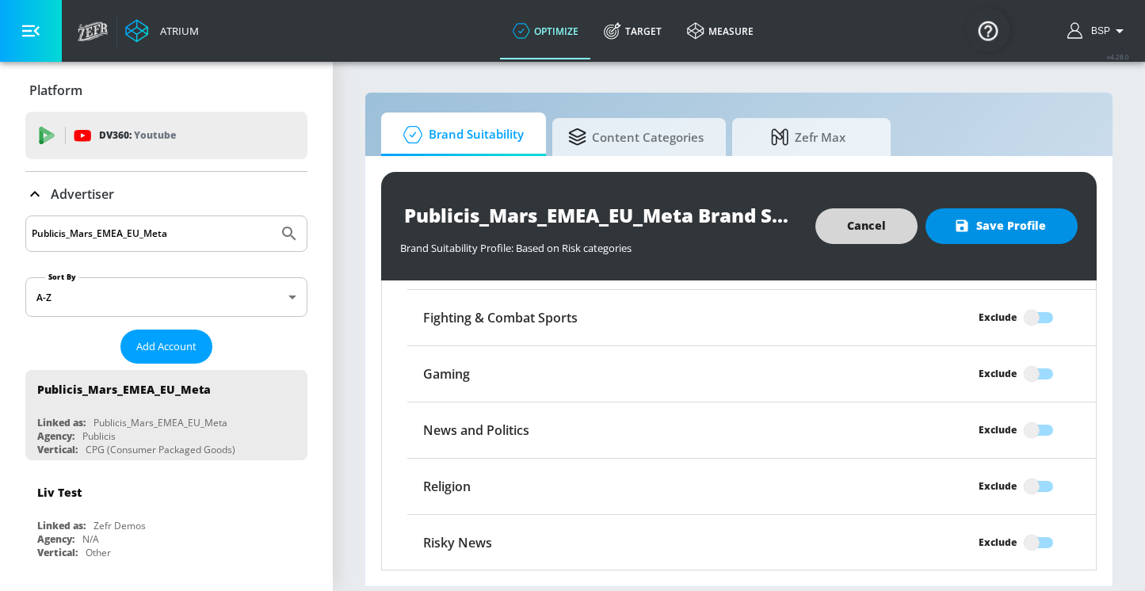
click at [962, 231] on icon "button" at bounding box center [962, 226] width 12 height 12
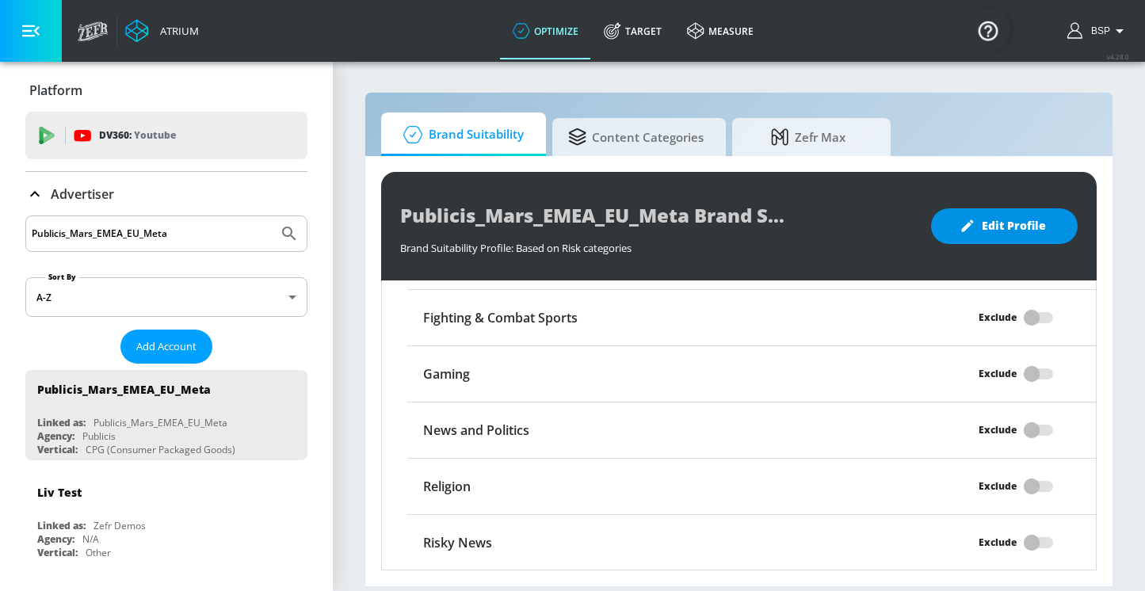
click at [210, 238] on input "Publicis_Mars_EMEA_EU_Meta" at bounding box center [152, 233] width 240 height 21
drag, startPoint x: 183, startPoint y: 230, endPoint x: 0, endPoint y: 229, distance: 183.0
paste input "Publicis_Mars_EMEA_BG_TikTok"
type input "Publicis_Mars_EMEA_BG_TikTok"
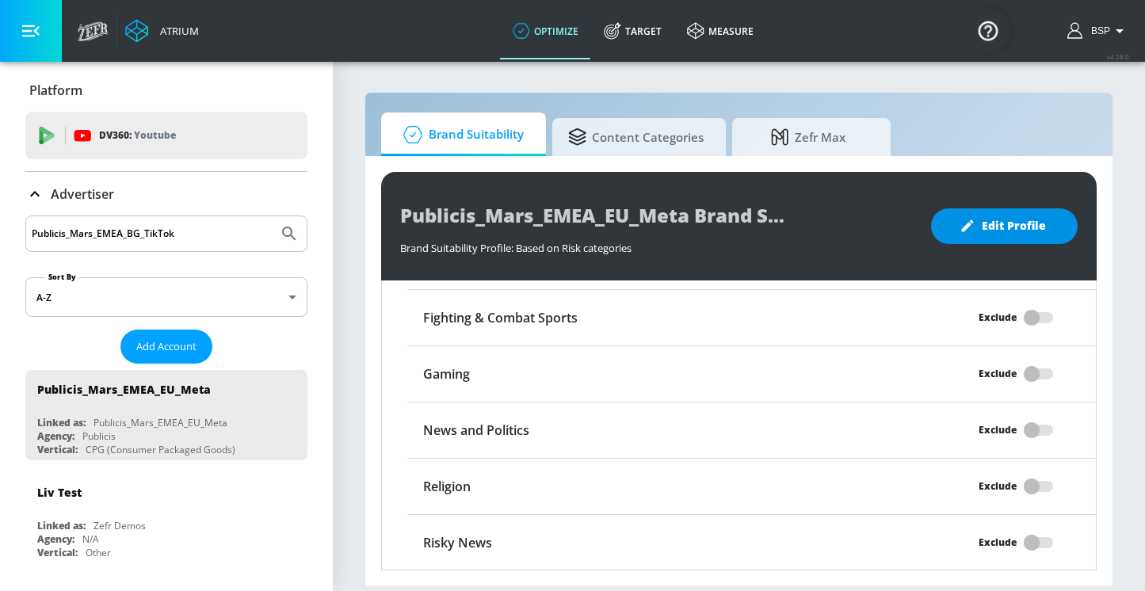
click at [272, 216] on button "Submit Search" at bounding box center [289, 233] width 35 height 35
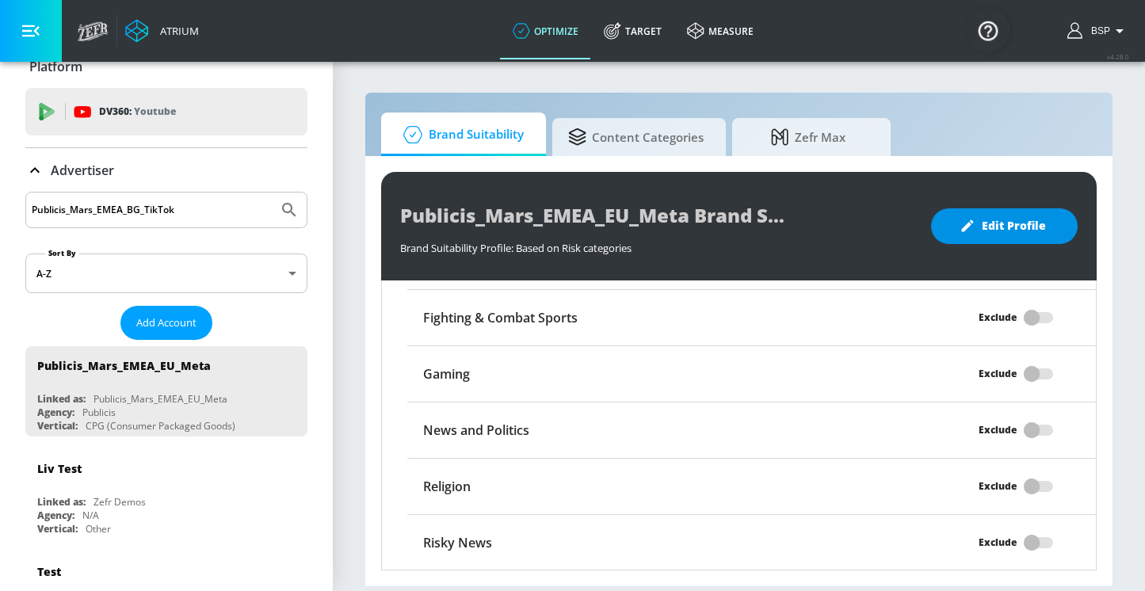
scroll to position [10, 0]
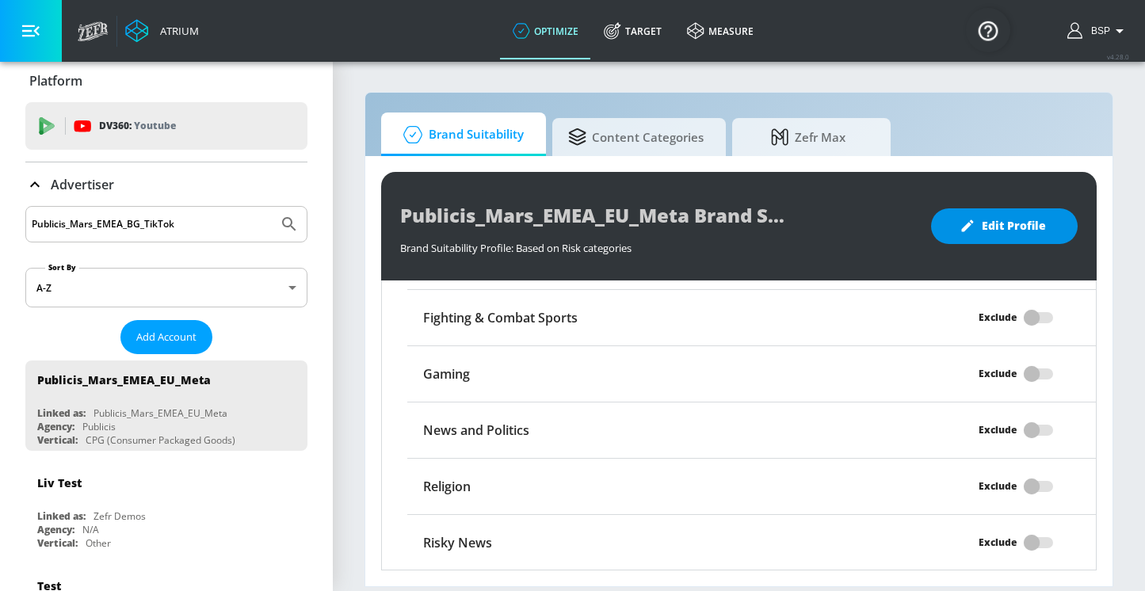
drag, startPoint x: 181, startPoint y: 219, endPoint x: 23, endPoint y: 219, distance: 158.4
paste input "Publicis_Mars_EMEA_PL_TikTok"
type input "Publicis_Mars_EMEA_PL_TikTok"
click at [272, 207] on button "Submit Search" at bounding box center [289, 224] width 35 height 35
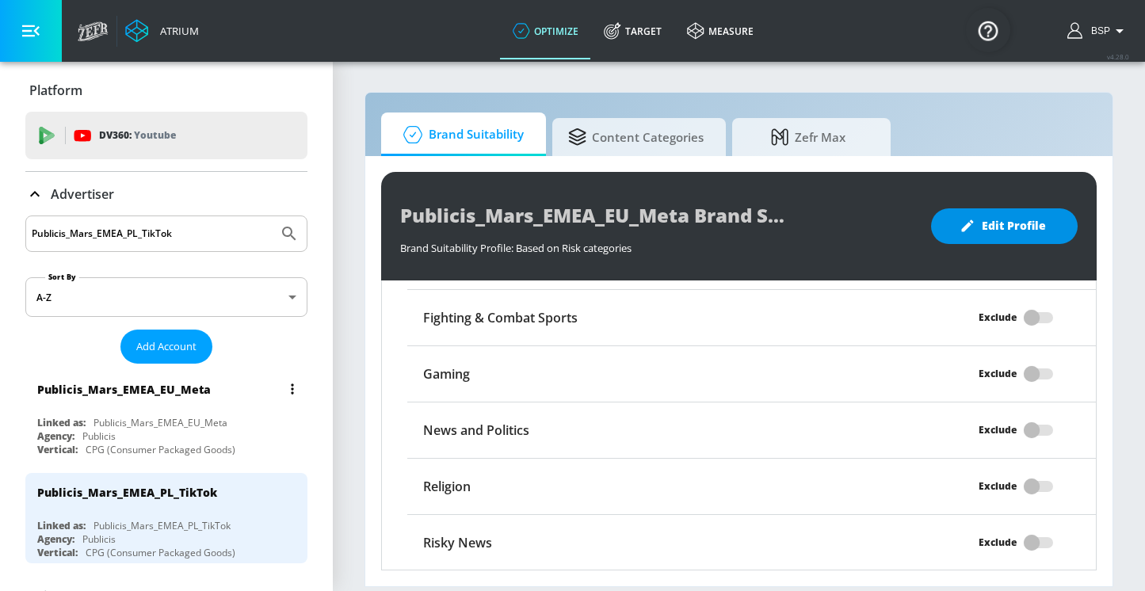
scroll to position [53, 0]
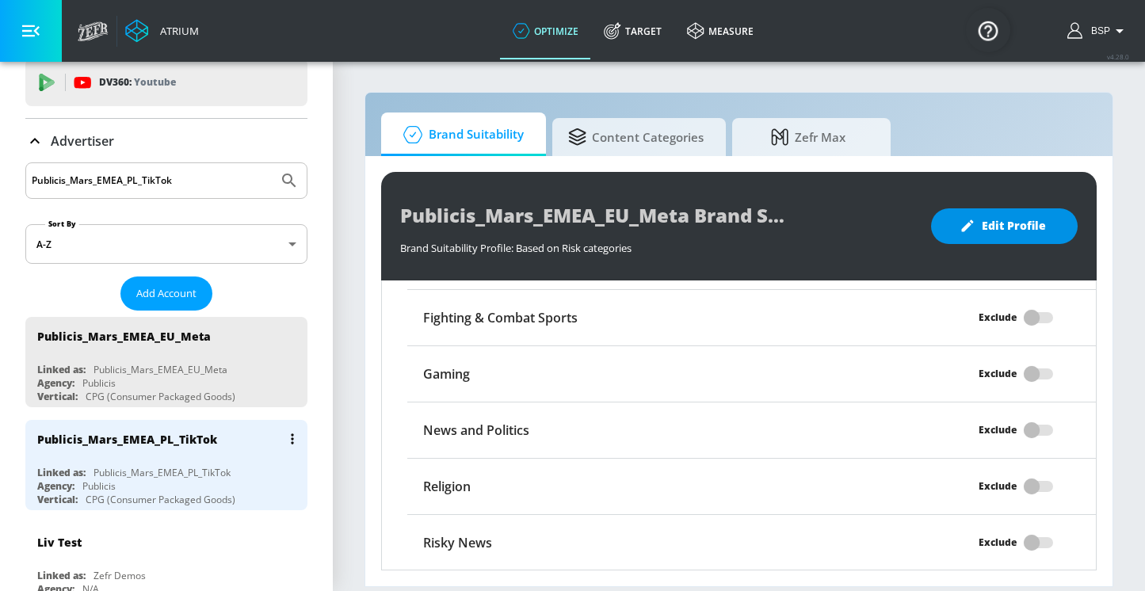
click at [150, 448] on div "Publicis_Mars_EMEA_PL_TikTok" at bounding box center [170, 439] width 266 height 38
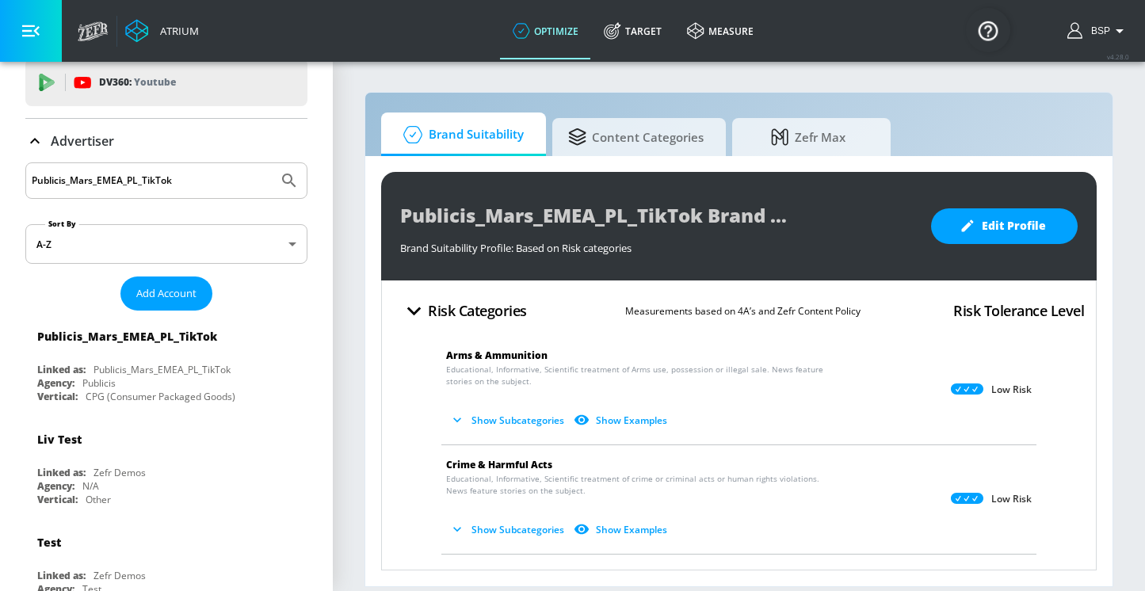
drag, startPoint x: 181, startPoint y: 178, endPoint x: 24, endPoint y: 177, distance: 157.6
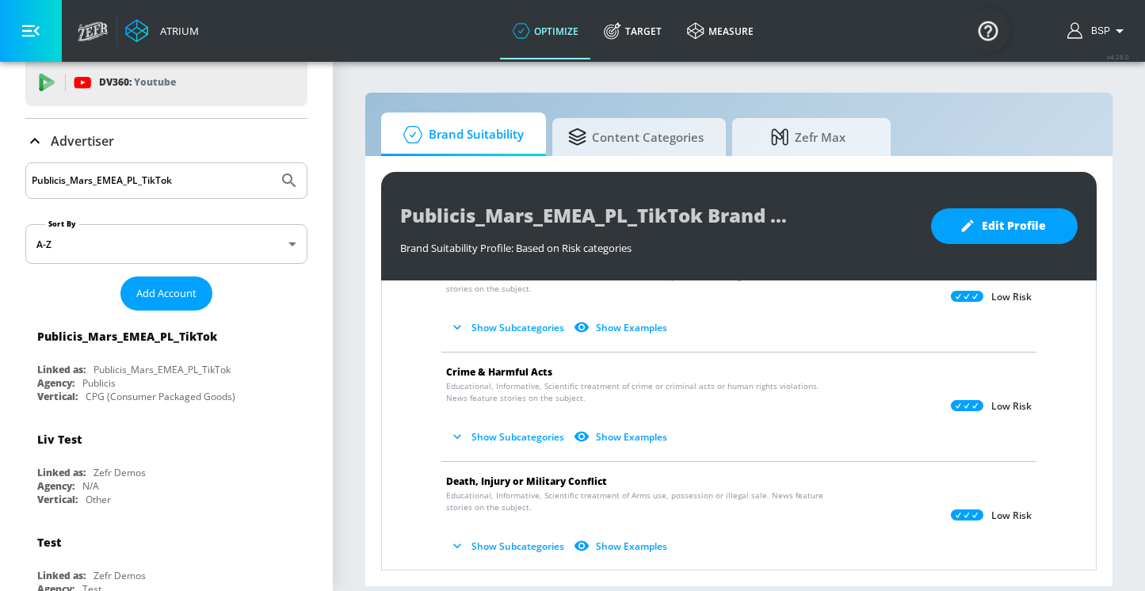
scroll to position [49, 0]
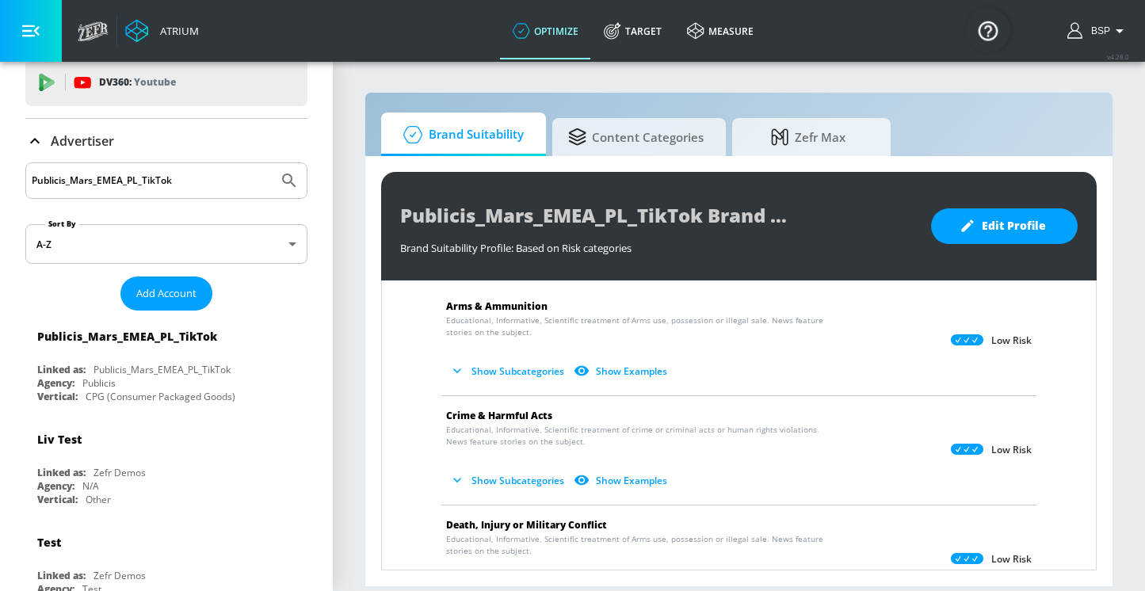
click at [521, 370] on button "Show Subcategories" at bounding box center [508, 371] width 124 height 26
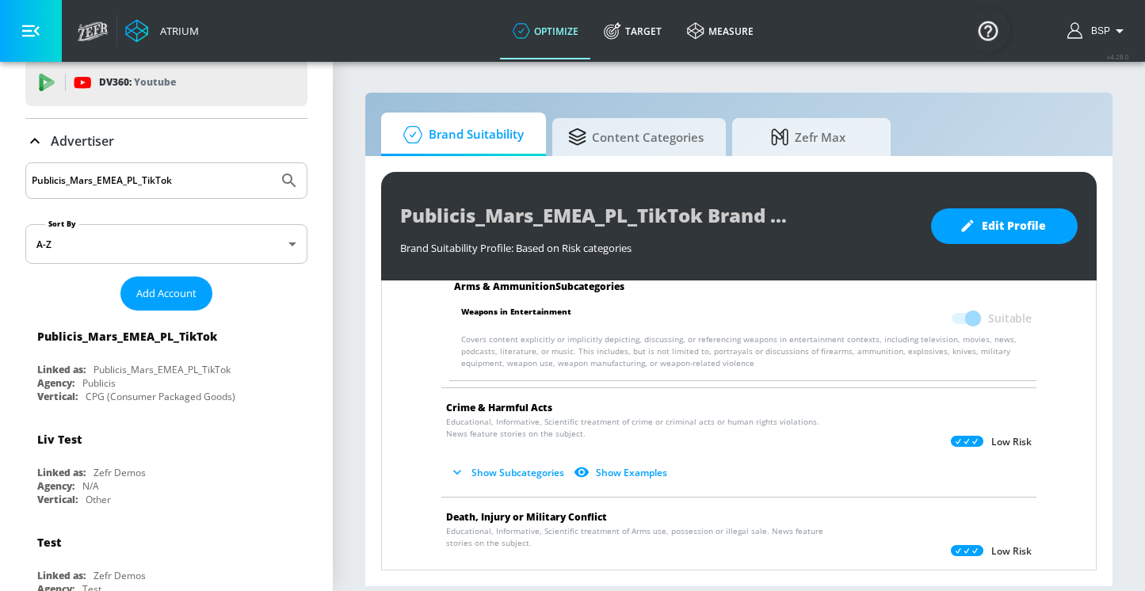
scroll to position [182, 0]
click at [518, 472] on button "Show Subcategories" at bounding box center [508, 471] width 124 height 26
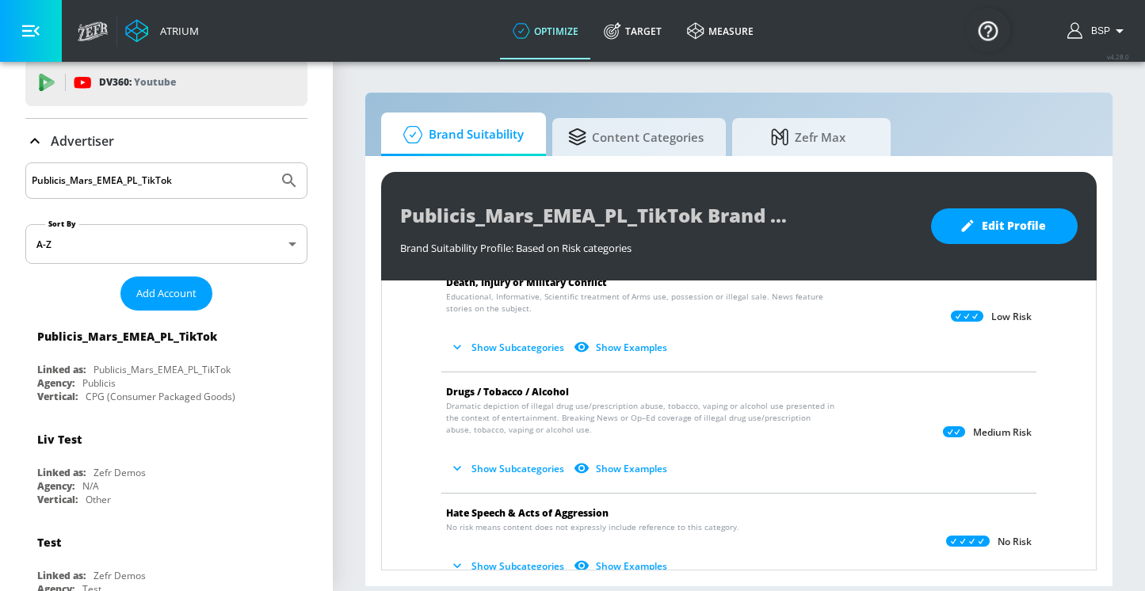
scroll to position [550, 0]
click at [483, 345] on button "Show Subcategories" at bounding box center [508, 348] width 124 height 26
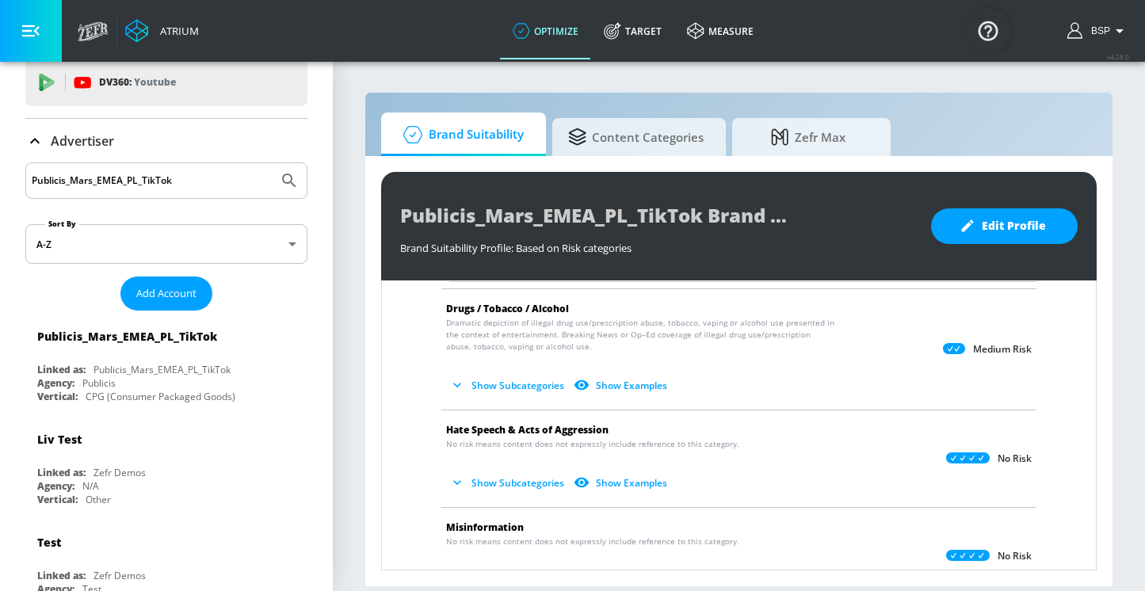
scroll to position [1067, 0]
click at [478, 375] on button "Show Subcategories" at bounding box center [508, 384] width 124 height 26
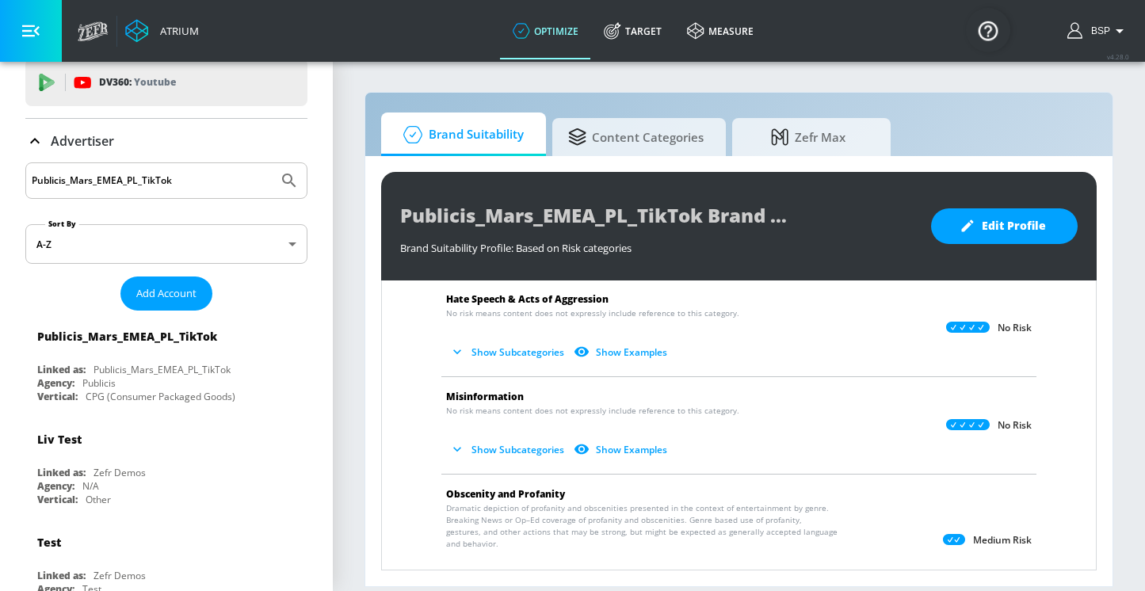
scroll to position [1602, 0]
click at [521, 356] on button "Show Subcategories" at bounding box center [508, 350] width 124 height 26
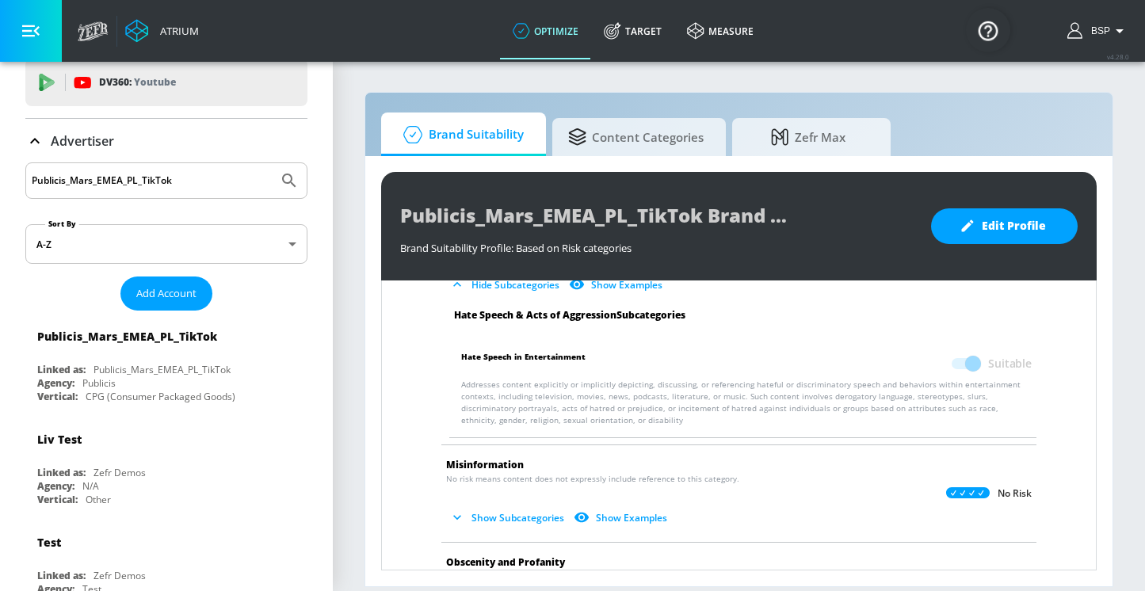
scroll to position [1717, 0]
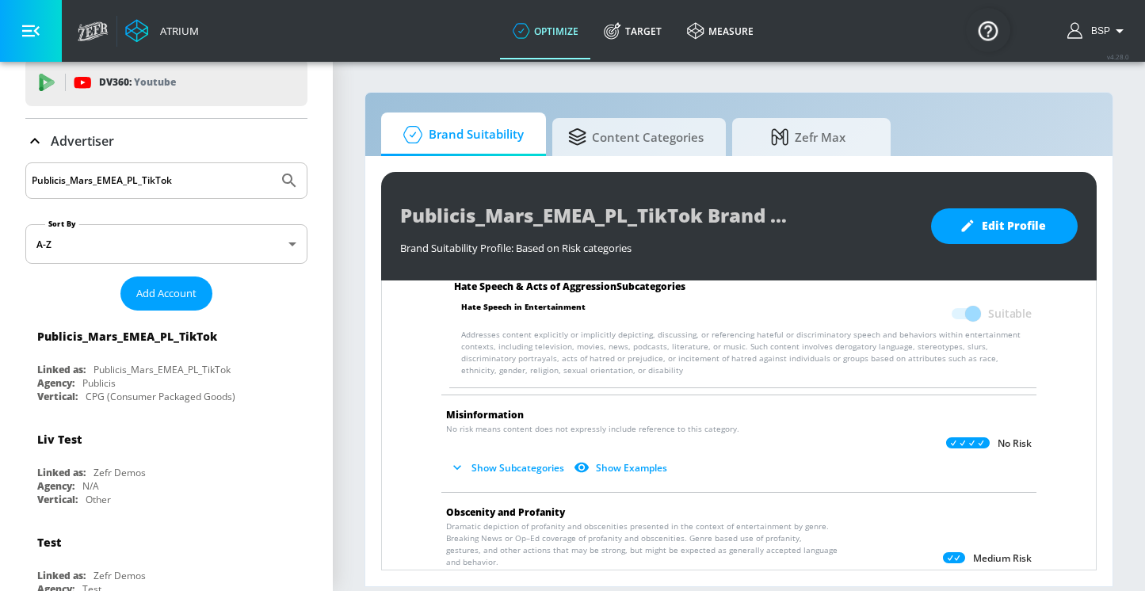
click at [519, 465] on button "Show Subcategories" at bounding box center [508, 468] width 124 height 26
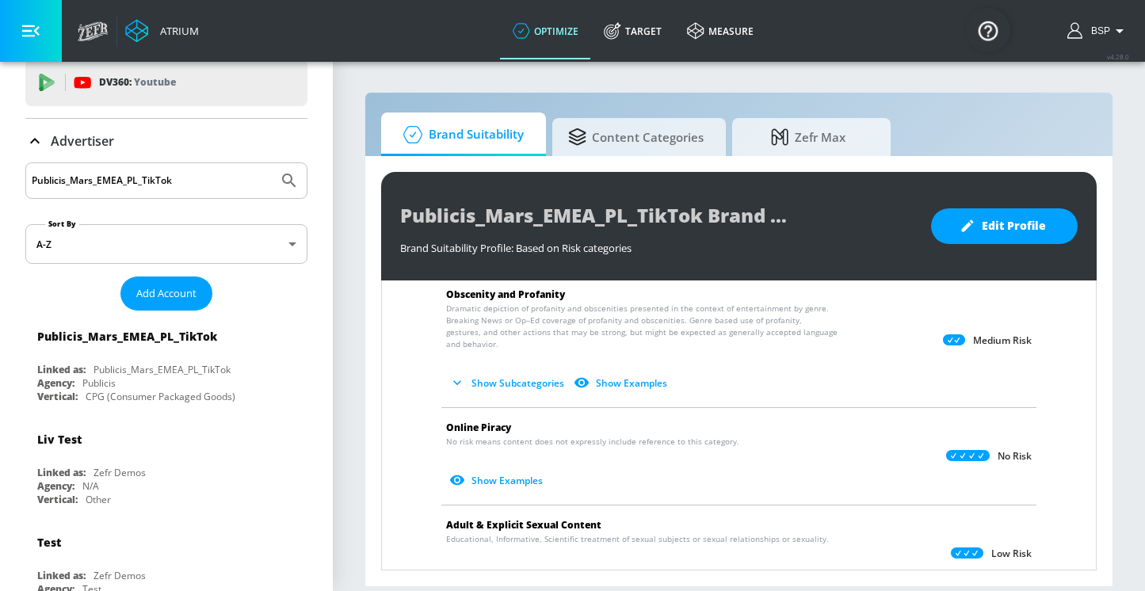
scroll to position [2044, 0]
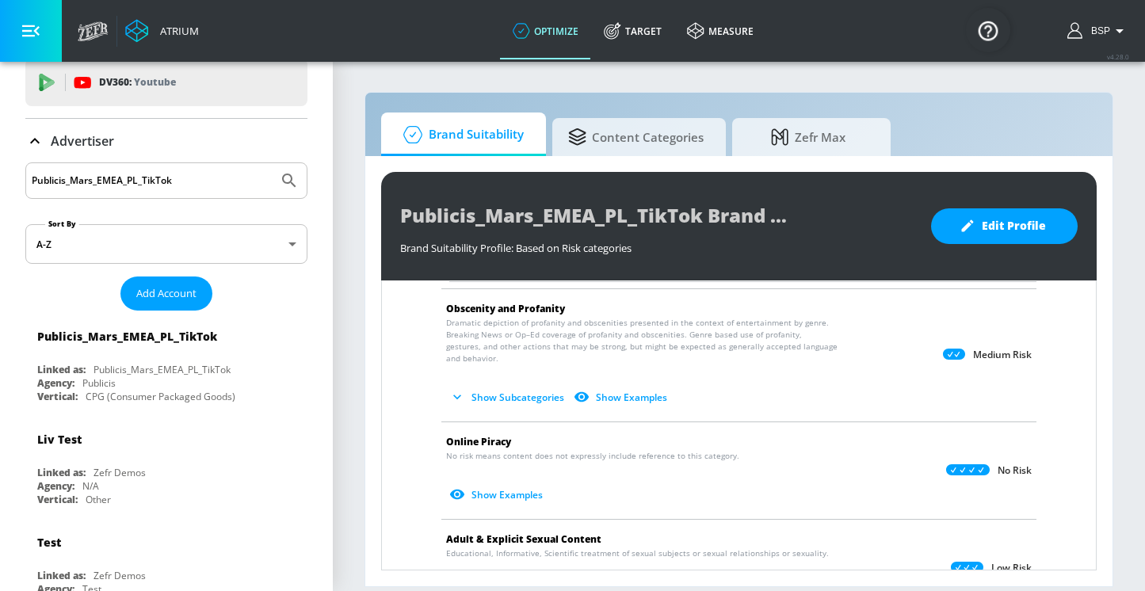
click at [483, 383] on p "Dramatic depiction of profanity and obscenities presented in the context of ent…" at bounding box center [726, 363] width 560 height 93
click at [484, 398] on button "Show Subcategories" at bounding box center [508, 397] width 124 height 26
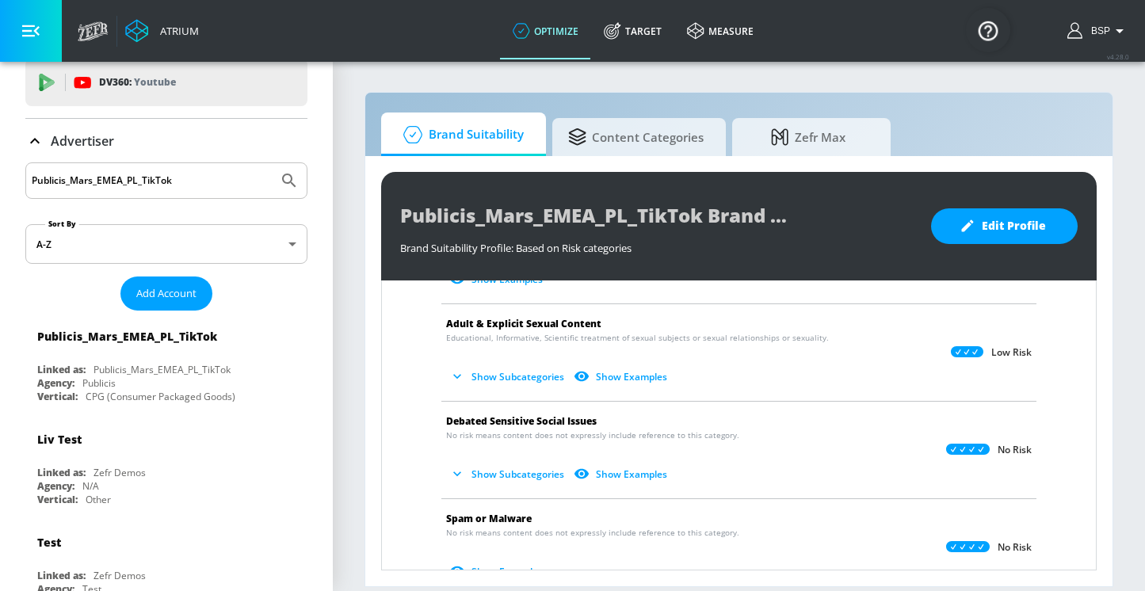
scroll to position [2398, 0]
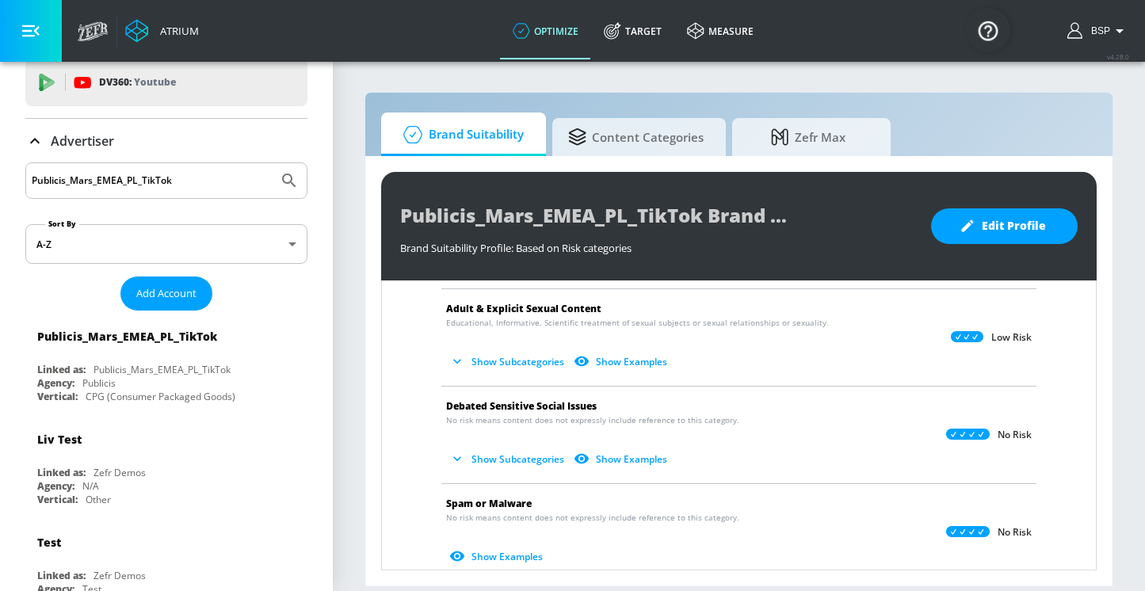
click at [512, 455] on button "Show Subcategories" at bounding box center [508, 459] width 124 height 26
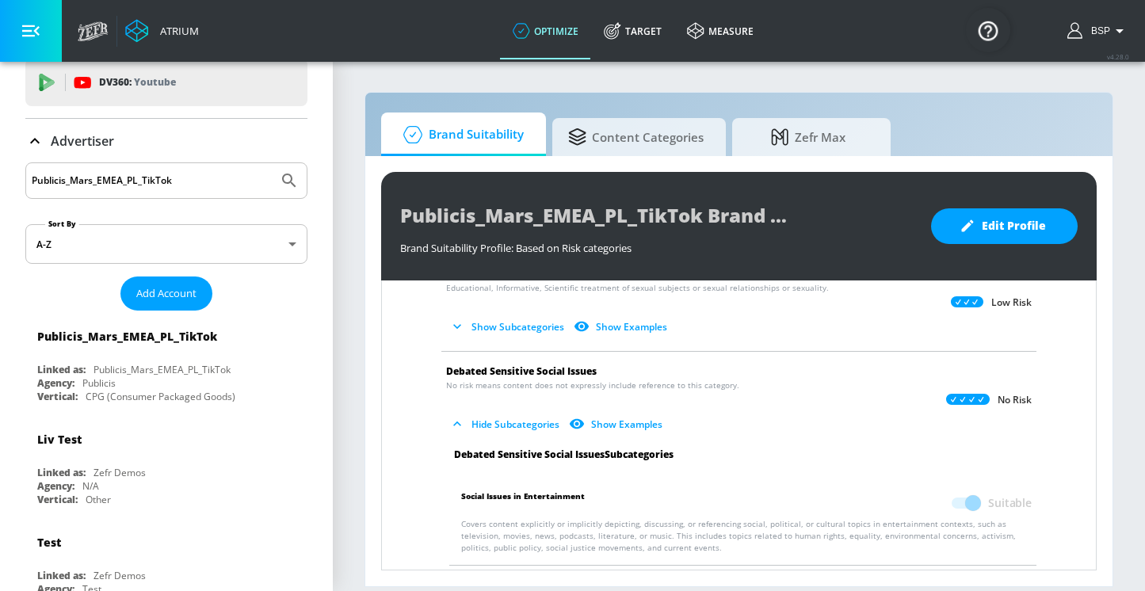
scroll to position [2414, 0]
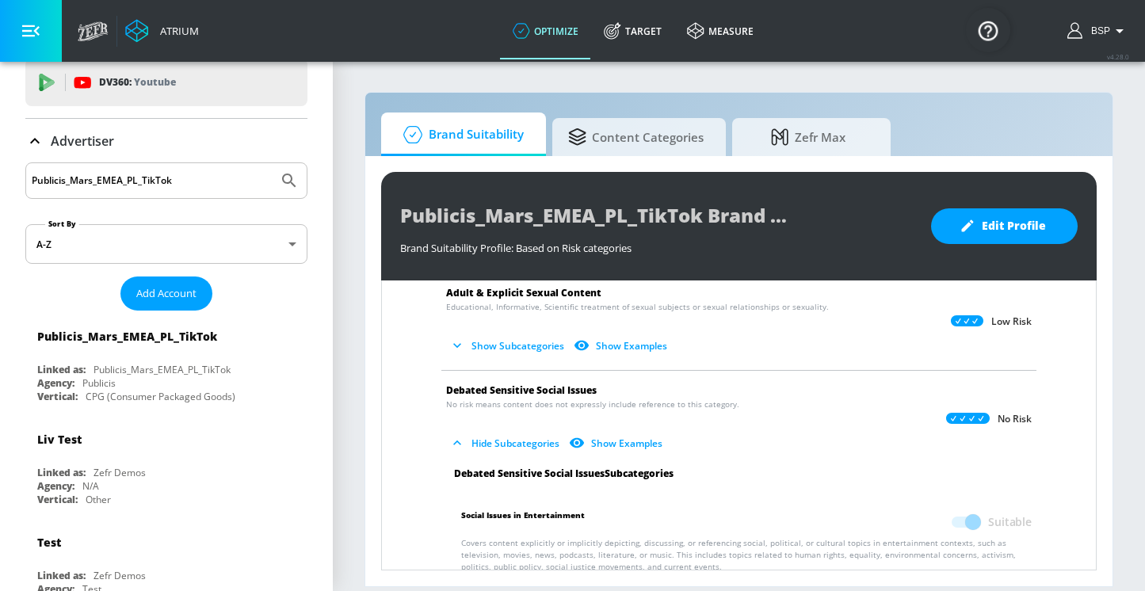
click at [510, 345] on button "Show Subcategories" at bounding box center [508, 346] width 124 height 26
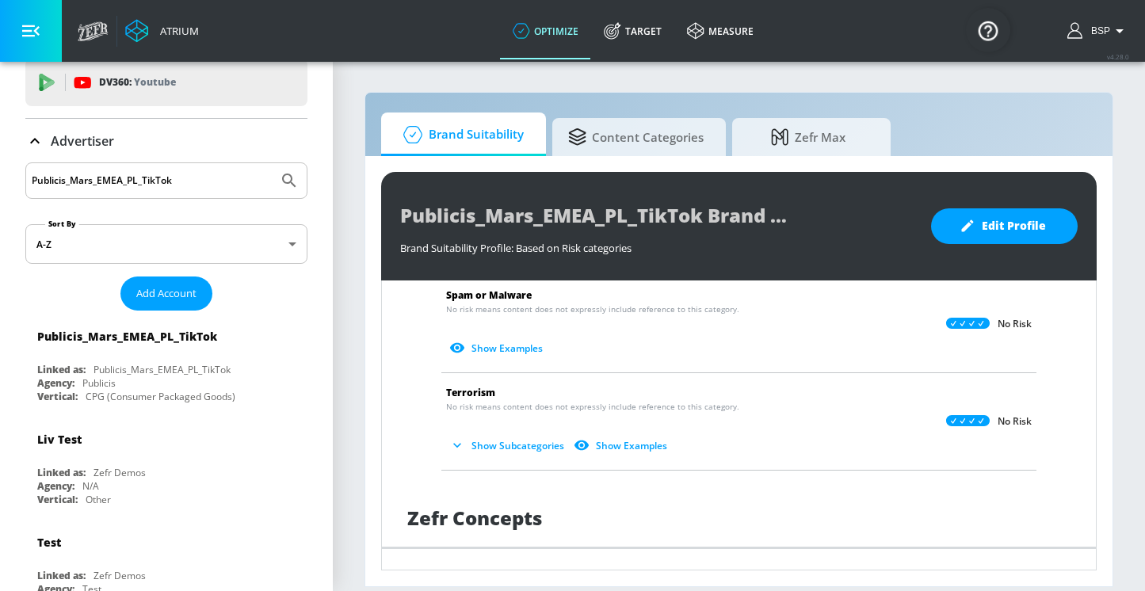
scroll to position [2864, 0]
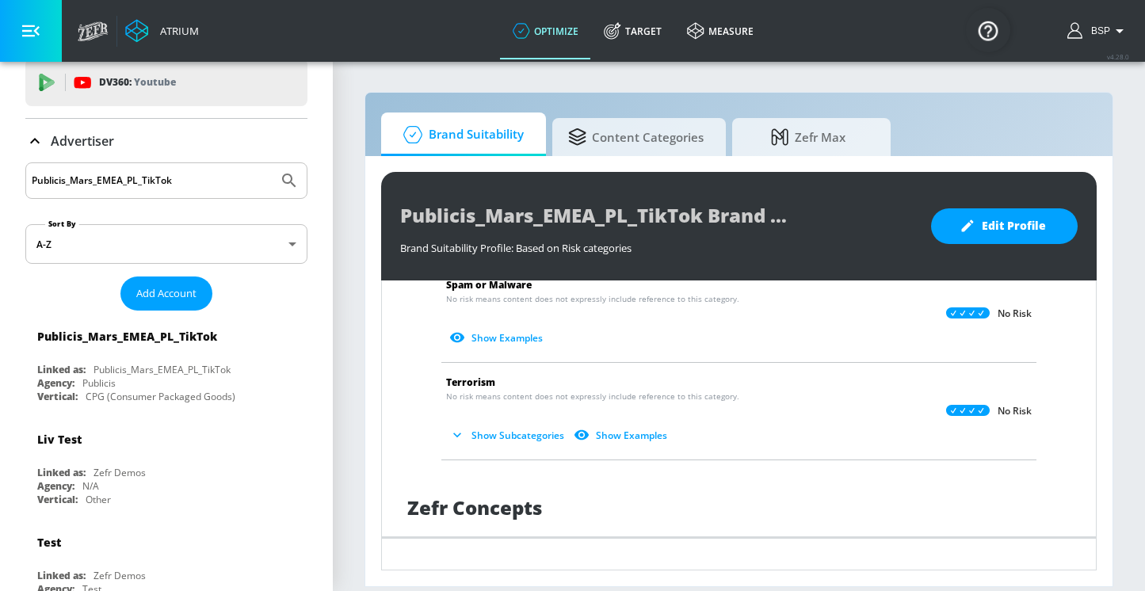
click at [477, 435] on button "Show Subcategories" at bounding box center [508, 435] width 124 height 26
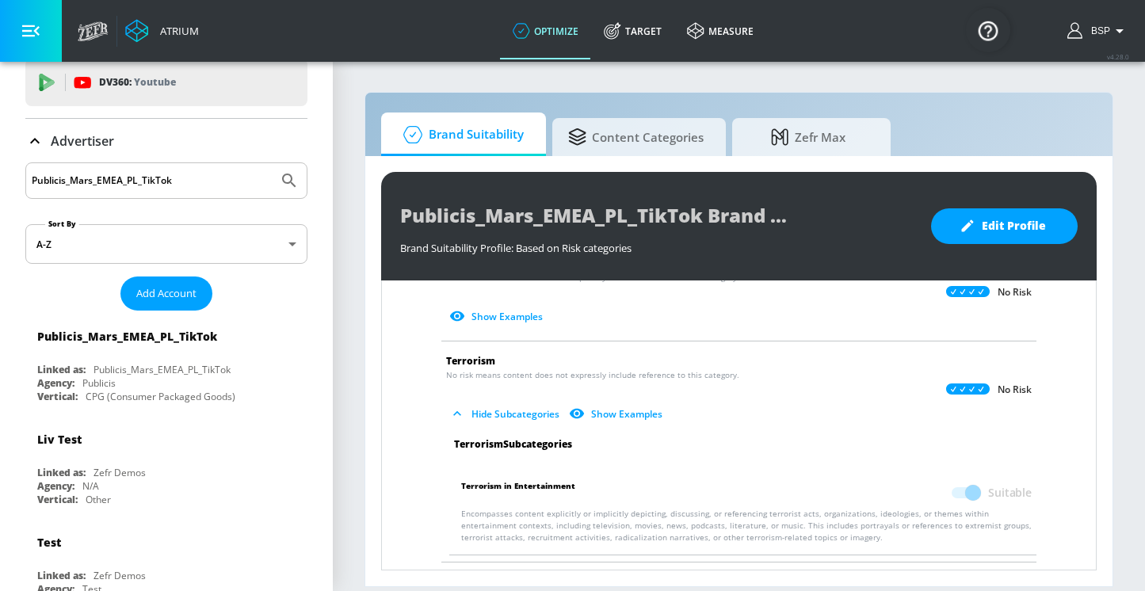
scroll to position [2886, 0]
